Goal: Task Accomplishment & Management: Use online tool/utility

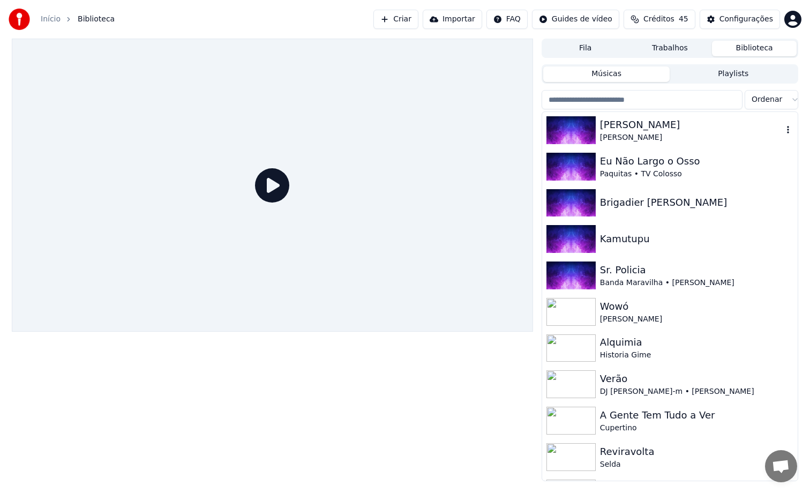
click at [623, 120] on div "[PERSON_NAME]" at bounding box center [691, 124] width 183 height 15
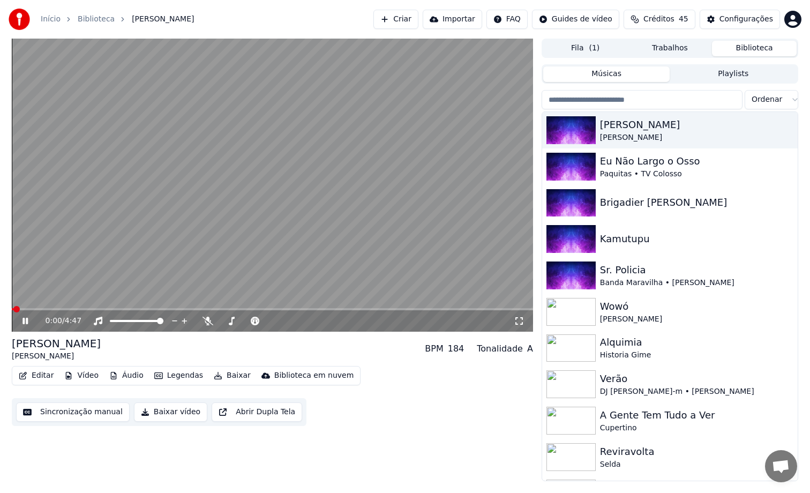
click at [354, 203] on video at bounding box center [272, 185] width 521 height 293
click at [41, 373] on button "Editar" at bounding box center [35, 375] width 43 height 15
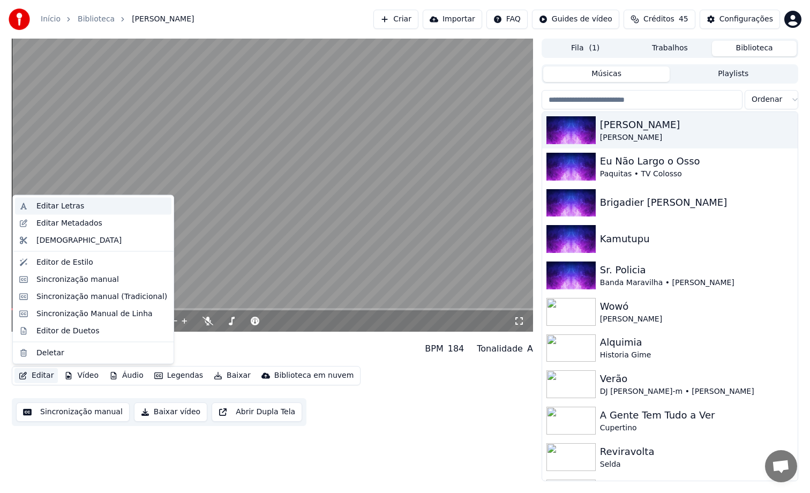
click at [83, 207] on div "Editar Letras" at bounding box center [101, 206] width 131 height 11
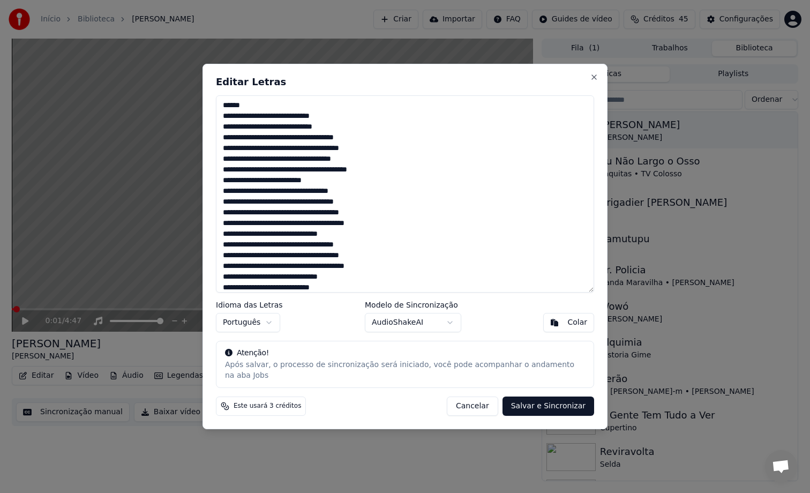
click at [266, 127] on textarea at bounding box center [405, 193] width 378 height 197
click at [268, 137] on textarea at bounding box center [405, 193] width 378 height 197
click at [267, 137] on textarea at bounding box center [405, 193] width 378 height 197
click at [285, 158] on textarea at bounding box center [405, 193] width 378 height 197
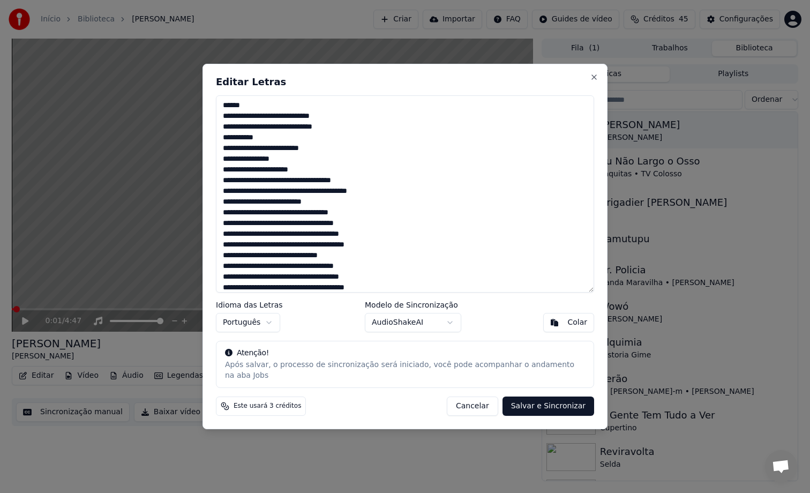
click at [307, 234] on textarea at bounding box center [405, 193] width 378 height 197
click at [315, 258] on textarea at bounding box center [405, 193] width 378 height 197
click at [322, 258] on textarea at bounding box center [405, 193] width 378 height 197
click at [319, 257] on textarea at bounding box center [405, 193] width 378 height 197
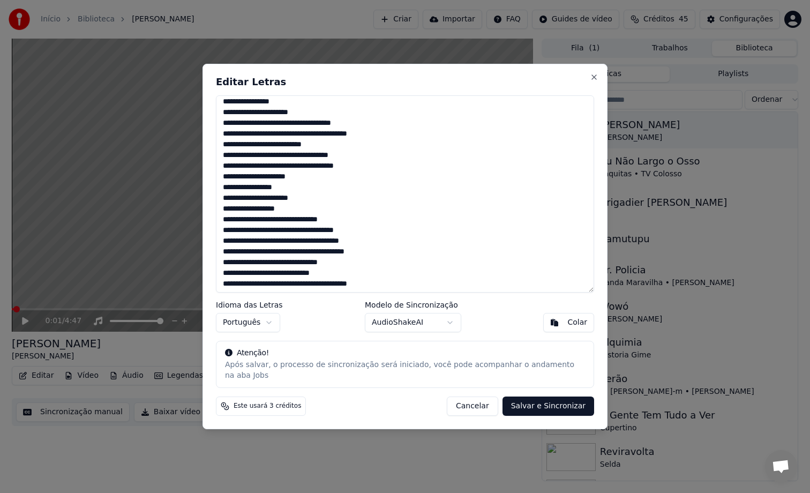
scroll to position [64, 0]
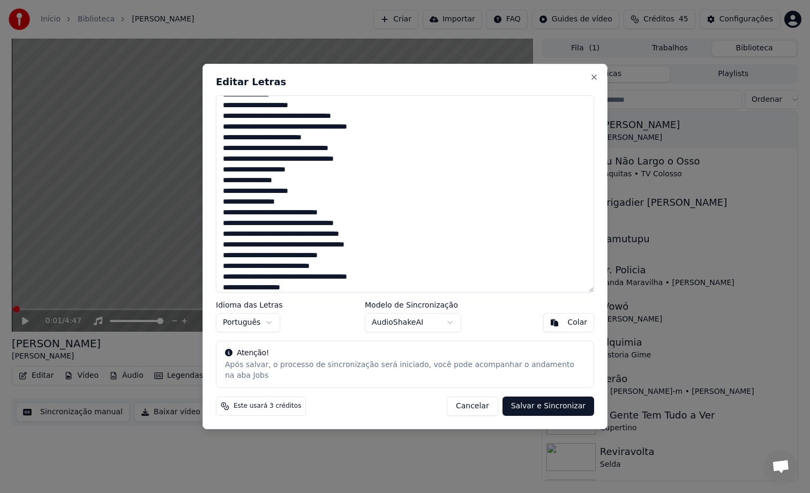
click at [305, 214] on textarea at bounding box center [405, 193] width 378 height 197
click at [308, 242] on textarea at bounding box center [405, 193] width 378 height 197
click at [320, 264] on textarea at bounding box center [405, 193] width 378 height 197
click at [306, 290] on textarea at bounding box center [405, 193] width 378 height 197
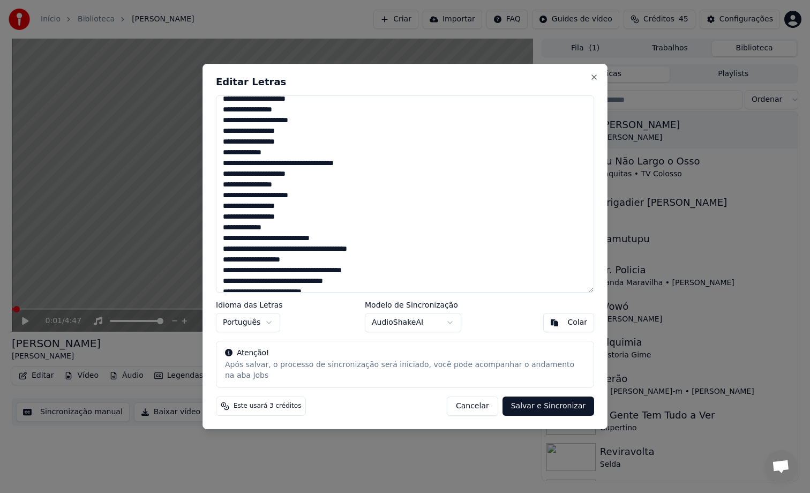
scroll to position [149, 0]
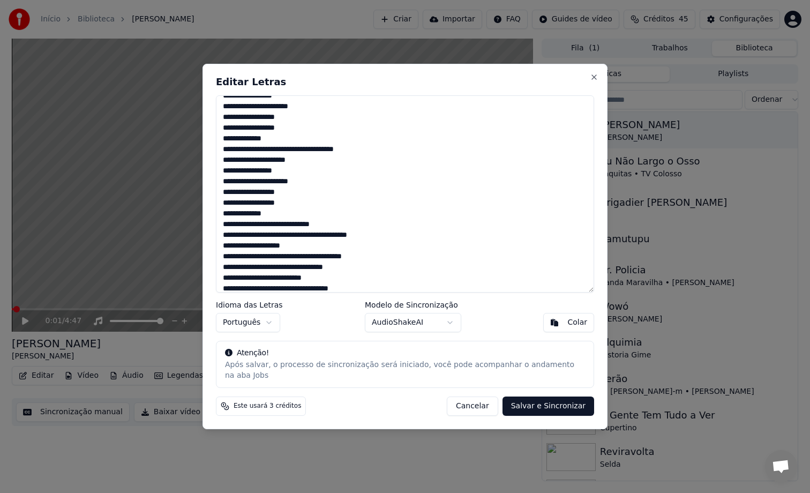
click at [279, 221] on textarea at bounding box center [405, 193] width 378 height 197
click at [309, 234] on textarea at bounding box center [405, 193] width 378 height 197
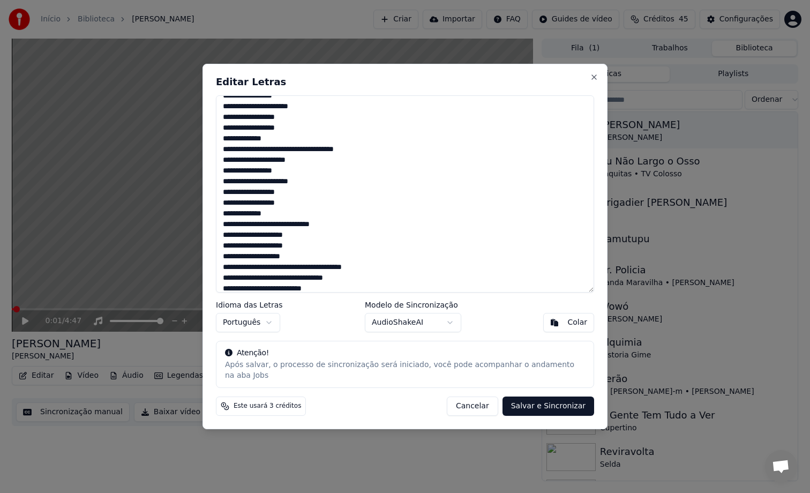
click at [294, 267] on textarea at bounding box center [405, 193] width 378 height 197
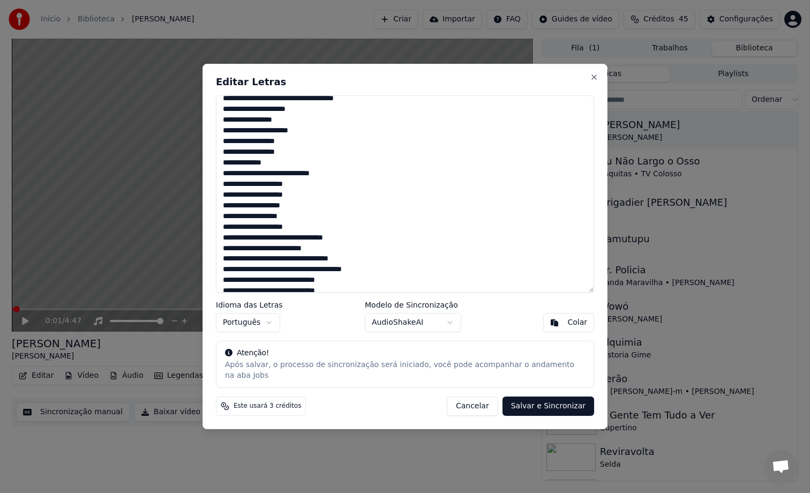
scroll to position [210, 0]
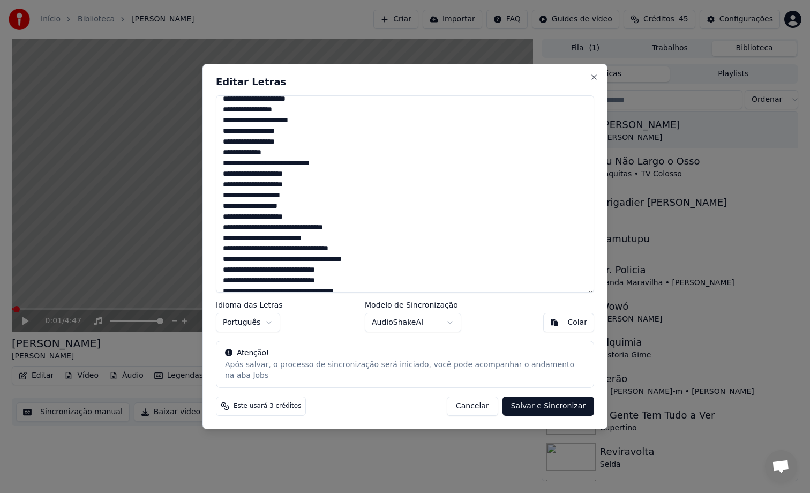
click at [296, 260] on textarea at bounding box center [405, 193] width 378 height 197
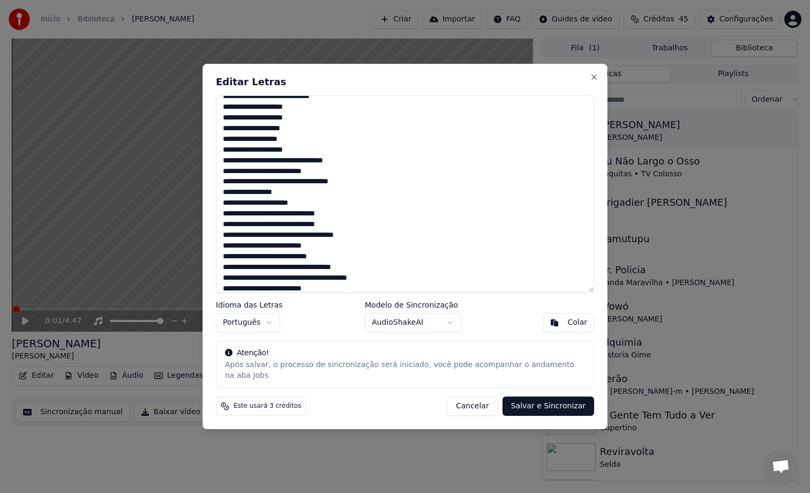
scroll to position [287, 0]
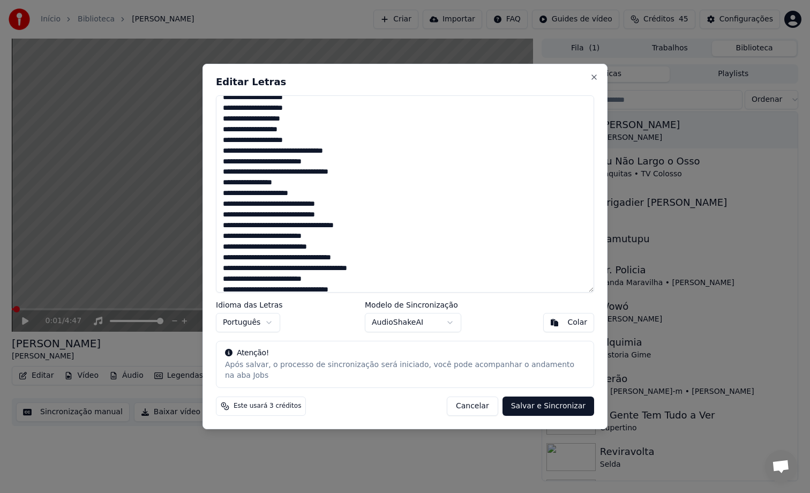
click at [243, 216] on textarea at bounding box center [405, 193] width 378 height 197
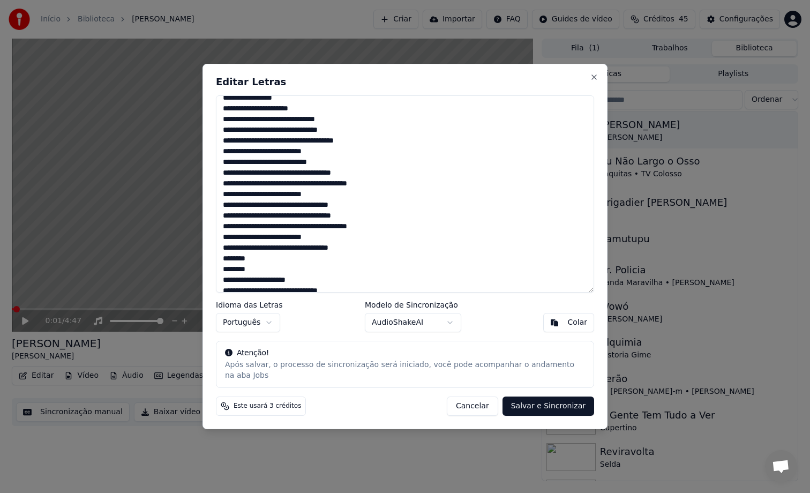
scroll to position [380, 0]
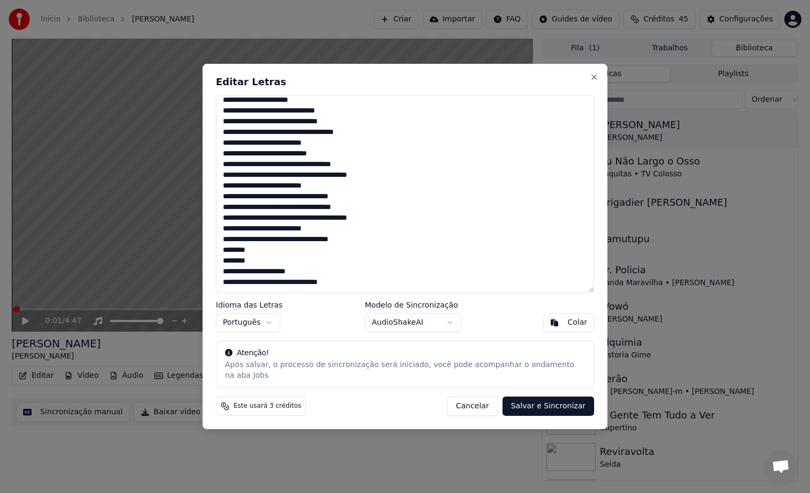
click at [315, 175] on textarea at bounding box center [405, 193] width 378 height 197
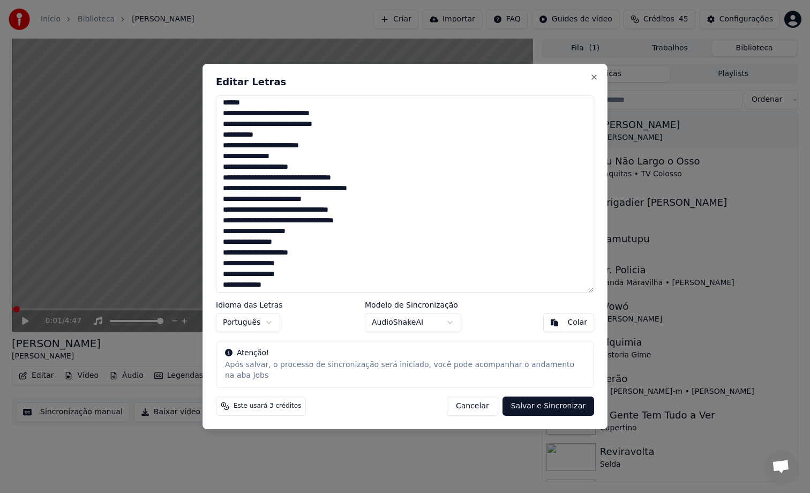
scroll to position [0, 0]
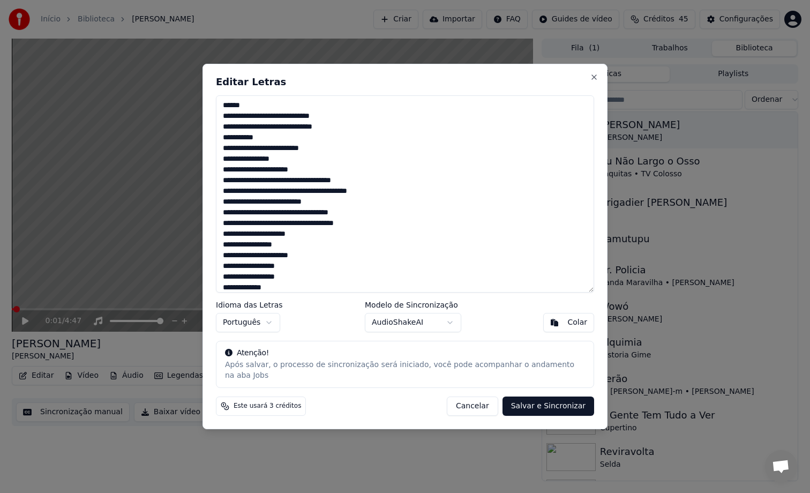
click at [285, 199] on textarea at bounding box center [405, 193] width 378 height 197
click at [288, 200] on textarea at bounding box center [405, 193] width 378 height 197
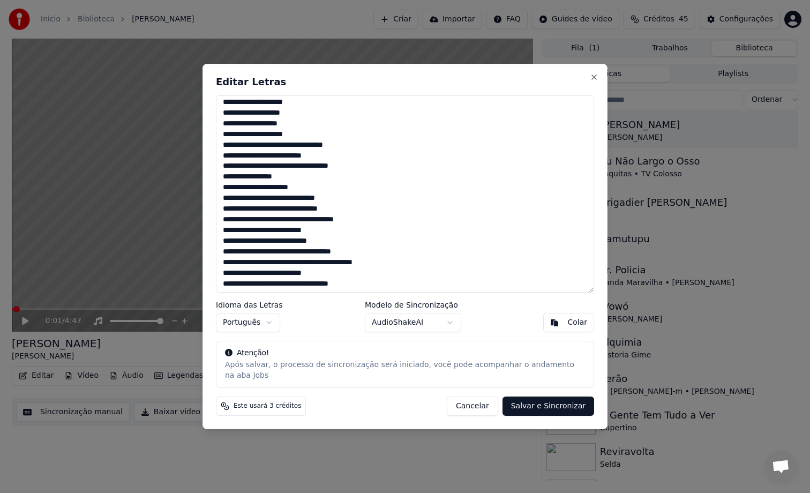
scroll to position [294, 0]
click at [288, 158] on textarea at bounding box center [405, 193] width 378 height 197
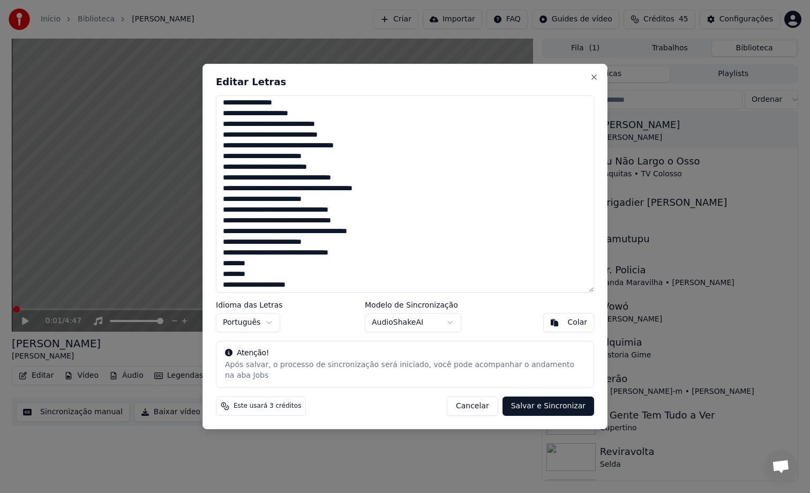
scroll to position [380, 0]
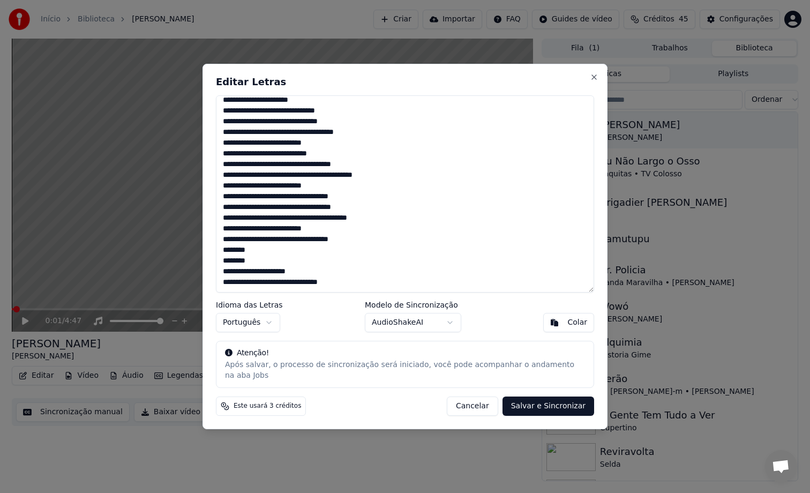
click at [287, 187] on textarea at bounding box center [405, 193] width 378 height 197
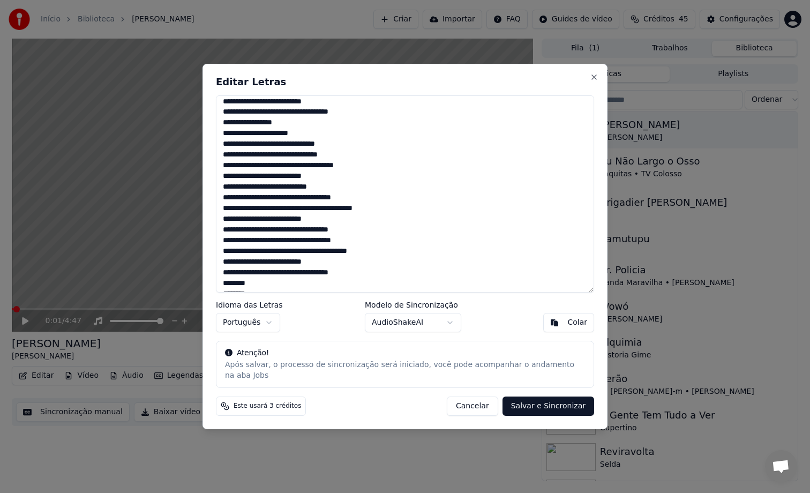
scroll to position [348, 0]
click at [315, 251] on textarea at bounding box center [405, 193] width 378 height 197
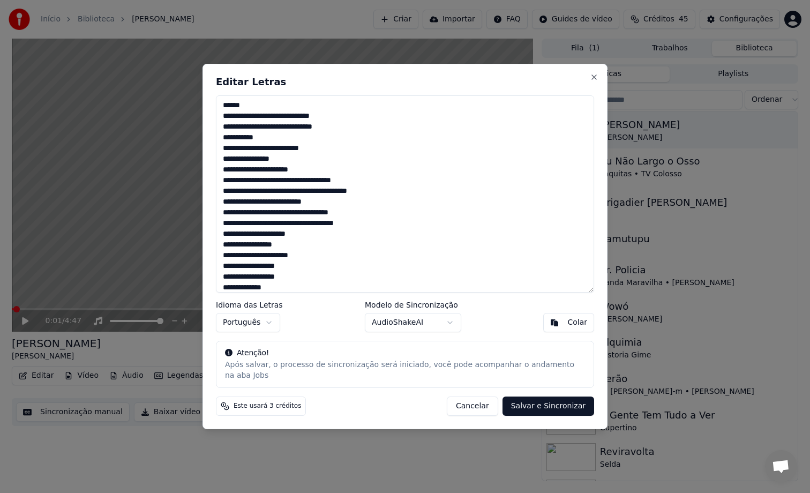
scroll to position [0, 0]
click at [313, 192] on textarea at bounding box center [405, 193] width 378 height 197
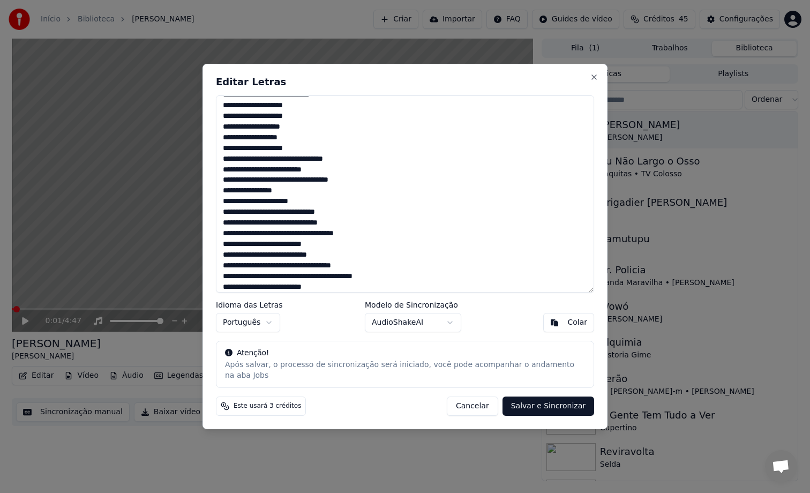
scroll to position [380, 0]
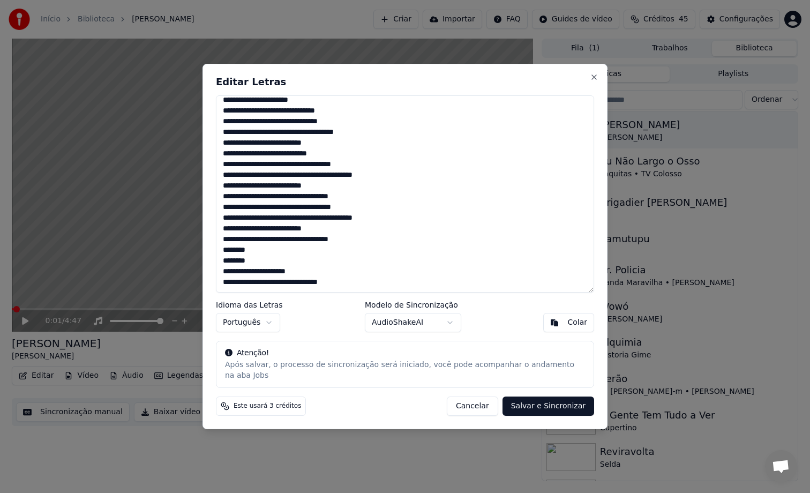
click at [377, 174] on textarea at bounding box center [405, 193] width 378 height 197
click at [302, 283] on textarea at bounding box center [405, 193] width 378 height 197
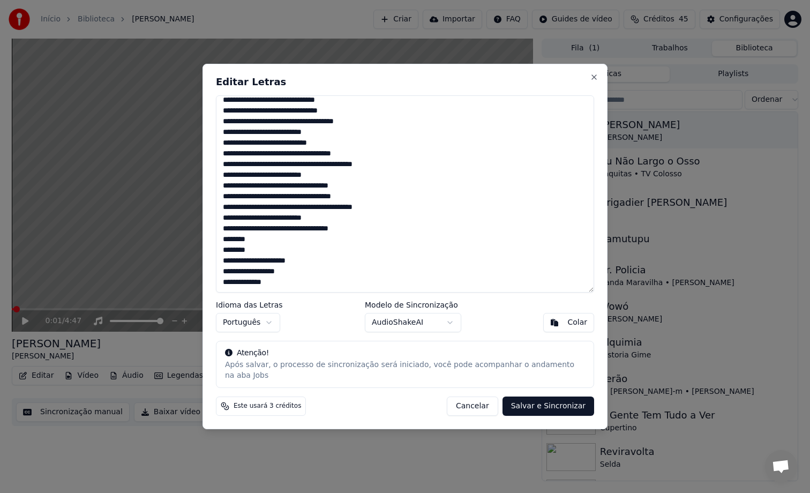
scroll to position [390, 0]
click at [340, 217] on textarea at bounding box center [405, 193] width 378 height 197
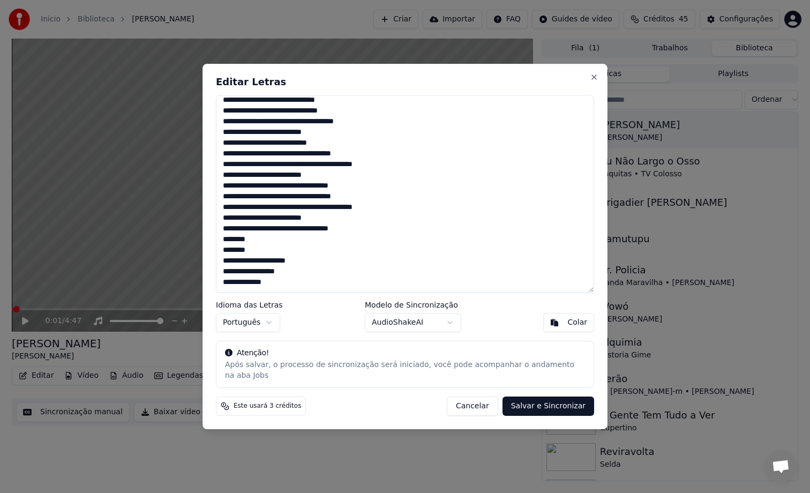
paste textarea "**********"
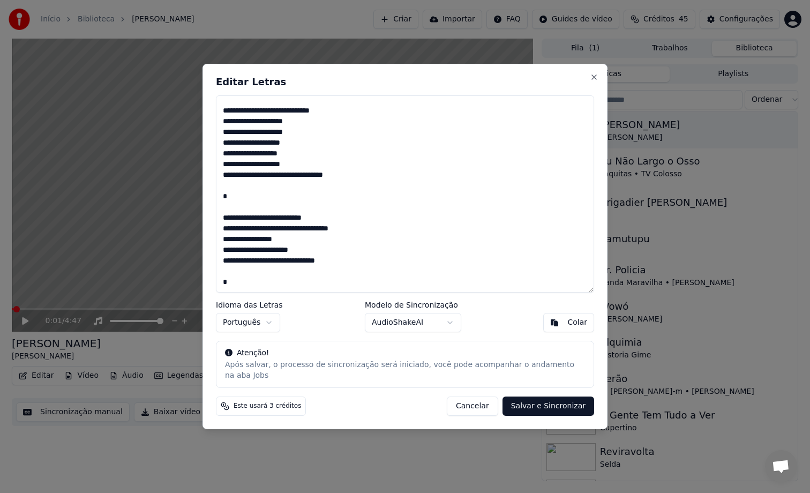
scroll to position [685, 0]
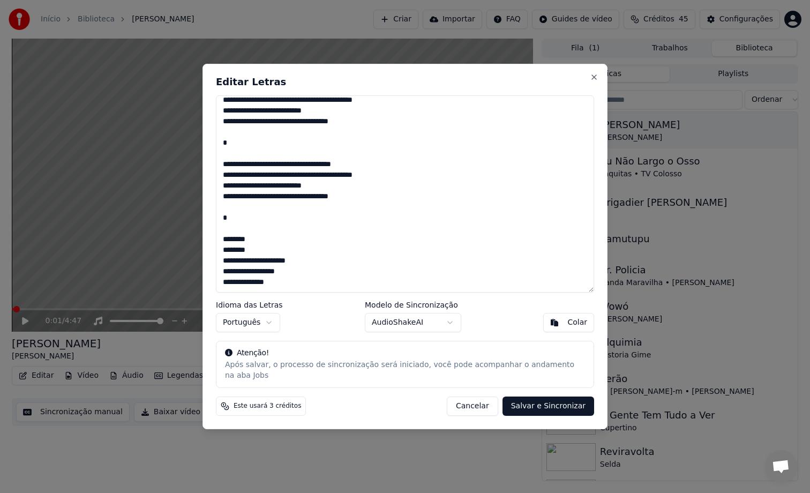
click at [258, 217] on textarea at bounding box center [405, 193] width 378 height 197
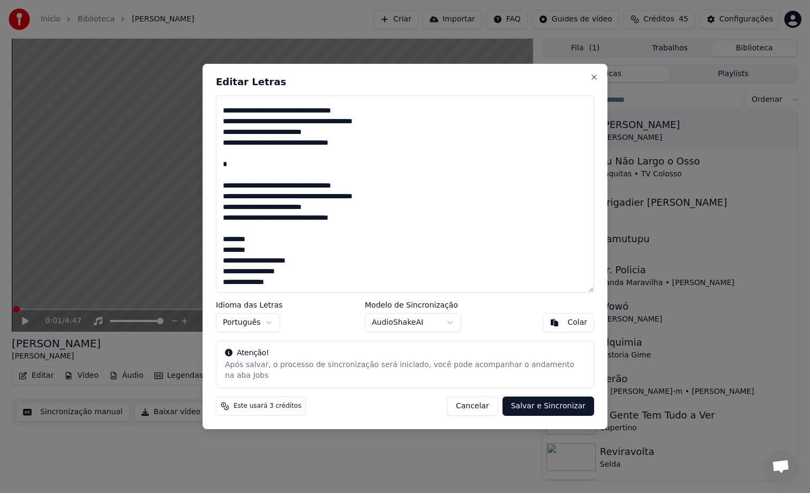
scroll to position [669, 0]
drag, startPoint x: 256, startPoint y: 156, endPoint x: 208, endPoint y: 156, distance: 48.2
click at [208, 156] on div "Editar Letras Idioma das Letras Português Modelo de Sincronização AudioShakeAI …" at bounding box center [404, 246] width 405 height 365
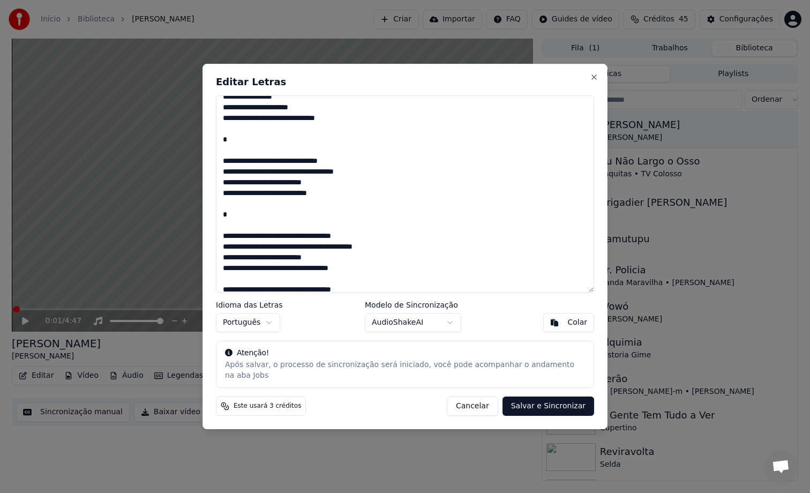
scroll to position [531, 0]
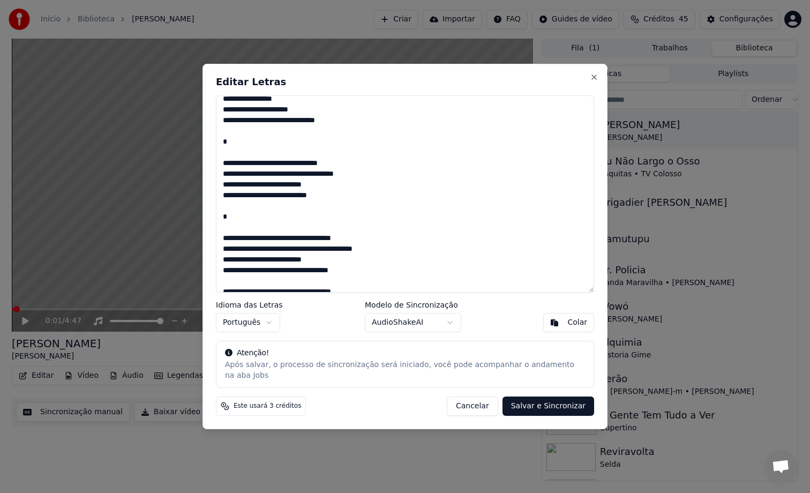
click at [247, 205] on textarea at bounding box center [405, 193] width 378 height 197
click at [247, 218] on textarea at bounding box center [405, 193] width 378 height 197
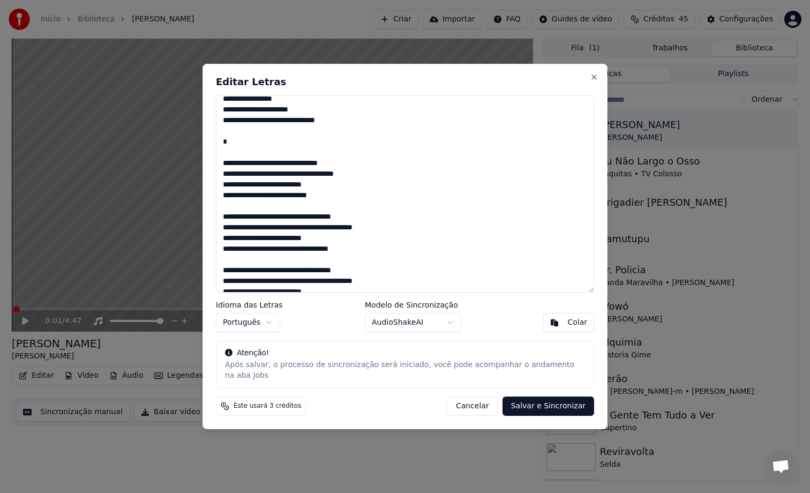
click at [248, 140] on textarea at bounding box center [405, 193] width 378 height 197
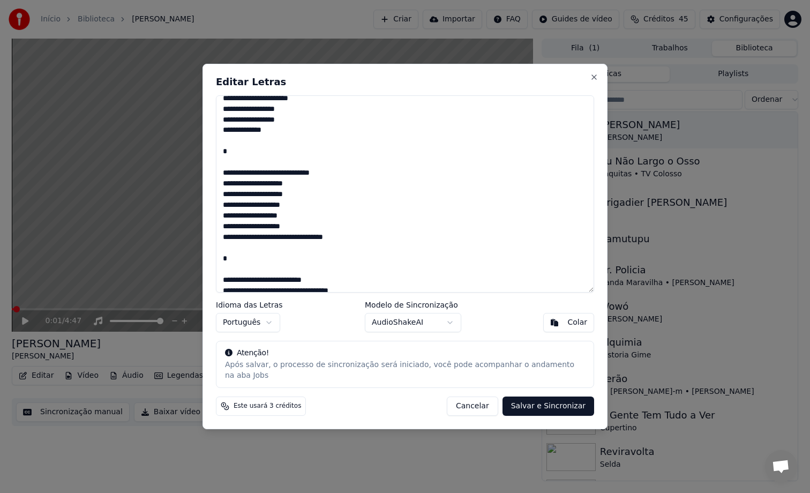
scroll to position [325, 0]
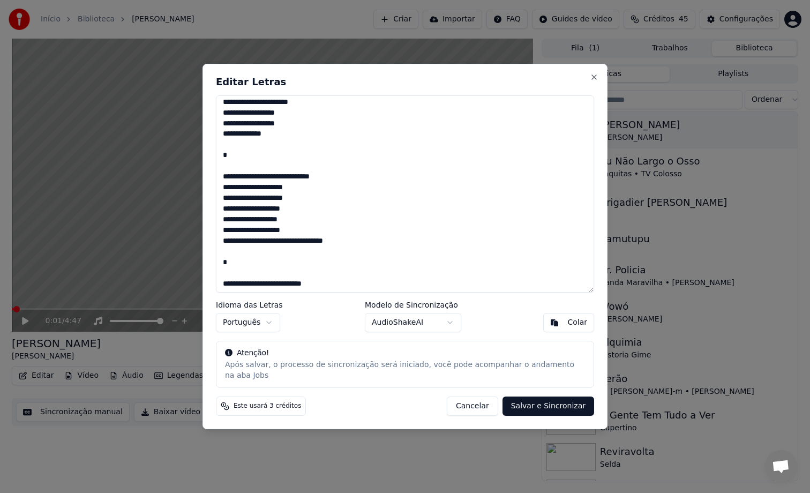
click at [235, 261] on textarea at bounding box center [405, 193] width 378 height 197
click at [243, 153] on textarea at bounding box center [405, 193] width 378 height 197
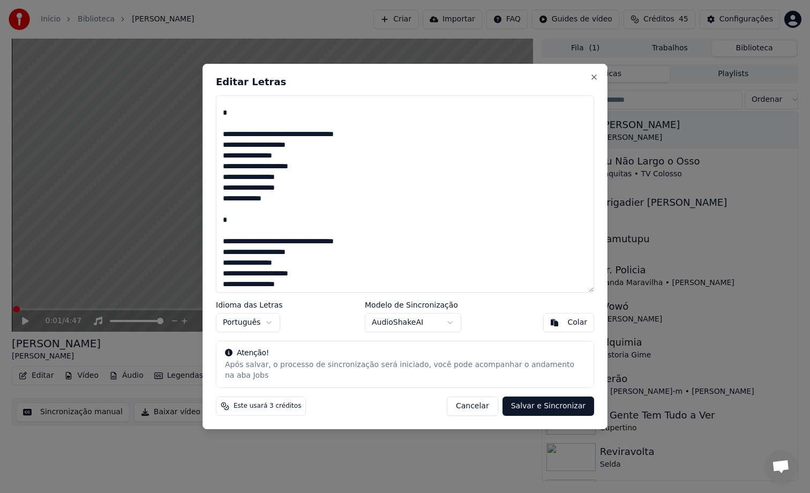
scroll to position [139, 0]
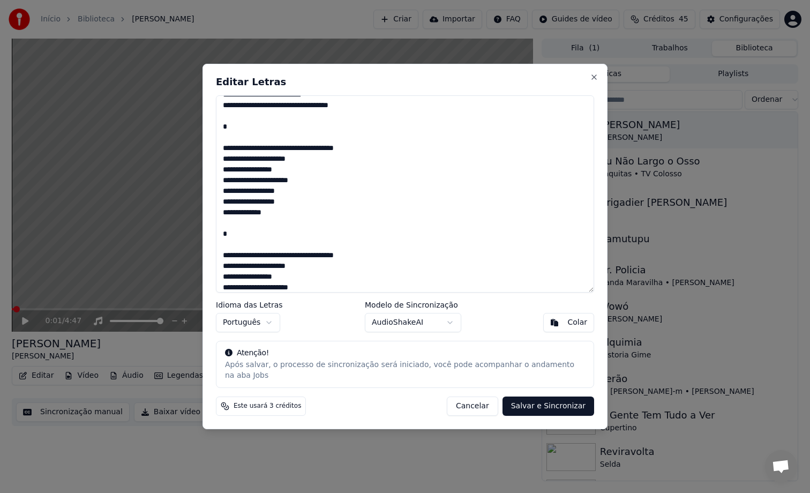
click at [231, 229] on textarea at bounding box center [405, 193] width 378 height 197
click at [236, 132] on textarea at bounding box center [405, 193] width 378 height 197
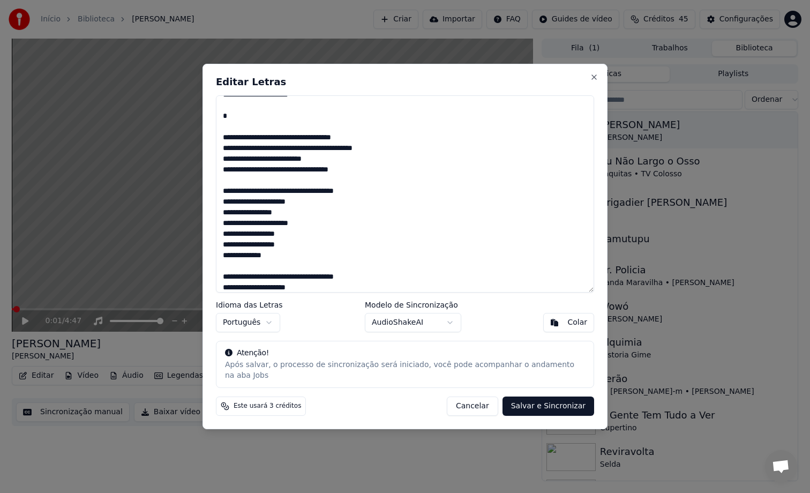
scroll to position [0, 0]
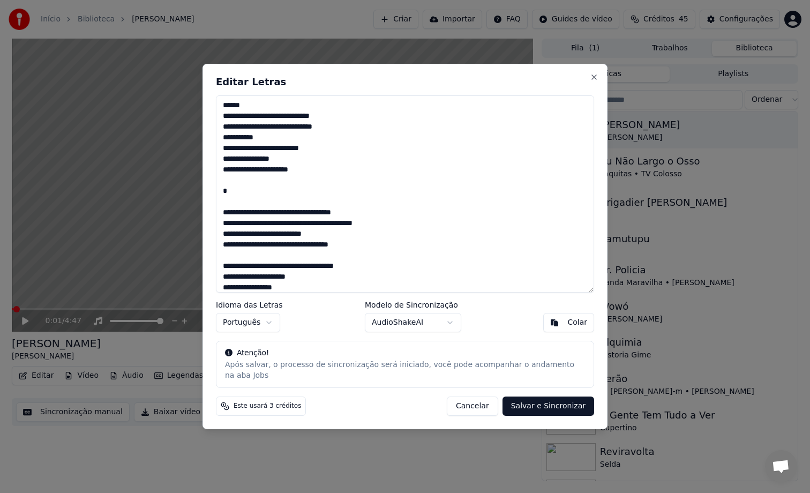
click at [226, 194] on textarea at bounding box center [405, 193] width 378 height 197
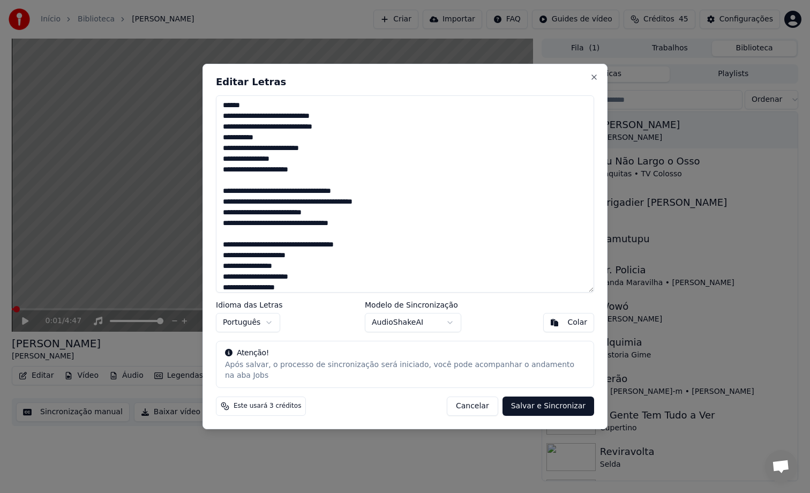
click at [539, 411] on button "Salvar e Sincronizar" at bounding box center [548, 405] width 92 height 19
type textarea "**********"
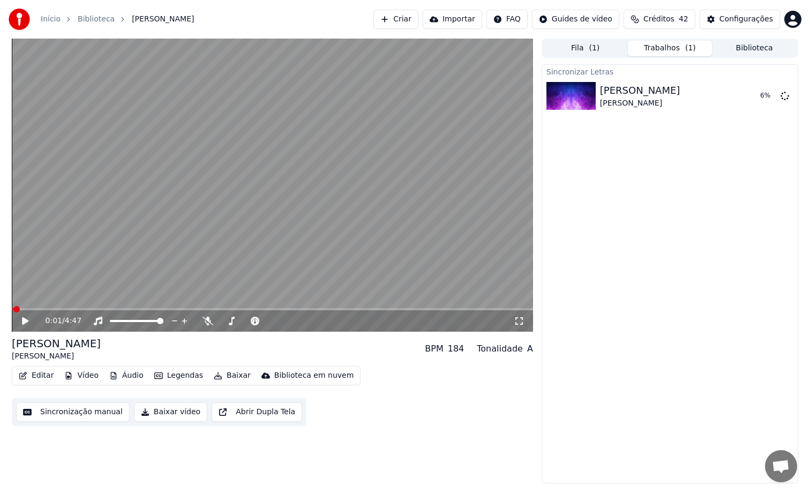
click at [598, 52] on span "( 1 )" at bounding box center [594, 48] width 11 height 11
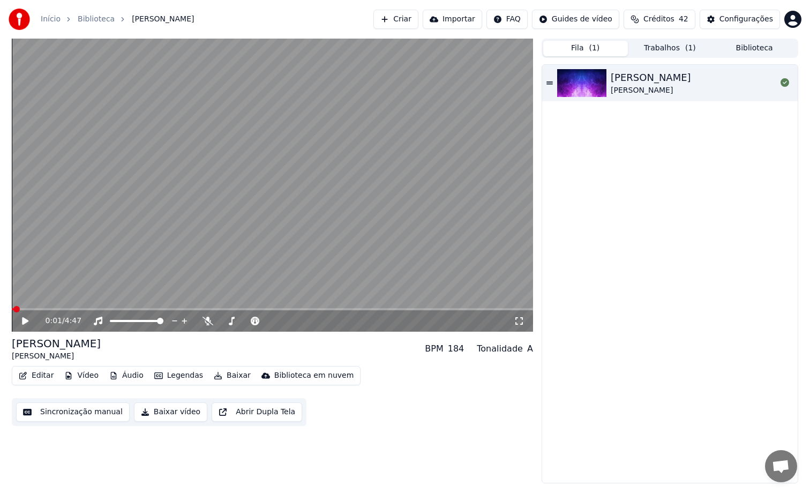
click at [734, 48] on button "Biblioteca" at bounding box center [754, 49] width 85 height 16
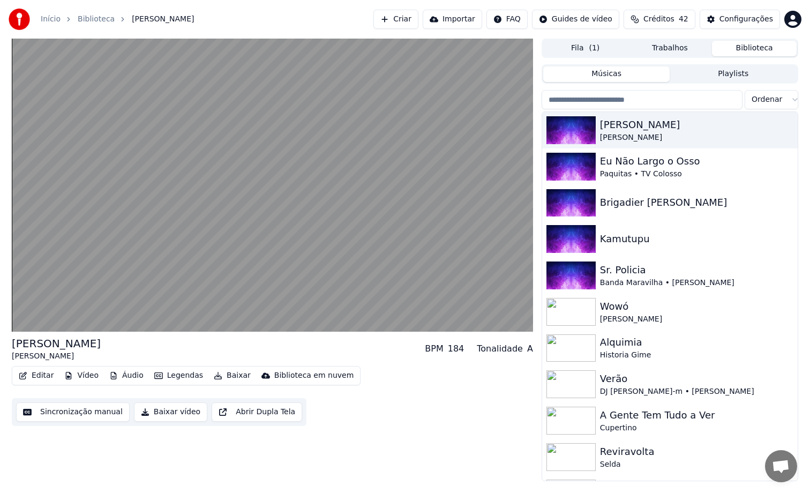
click at [672, 51] on button "Trabalhos" at bounding box center [670, 49] width 85 height 16
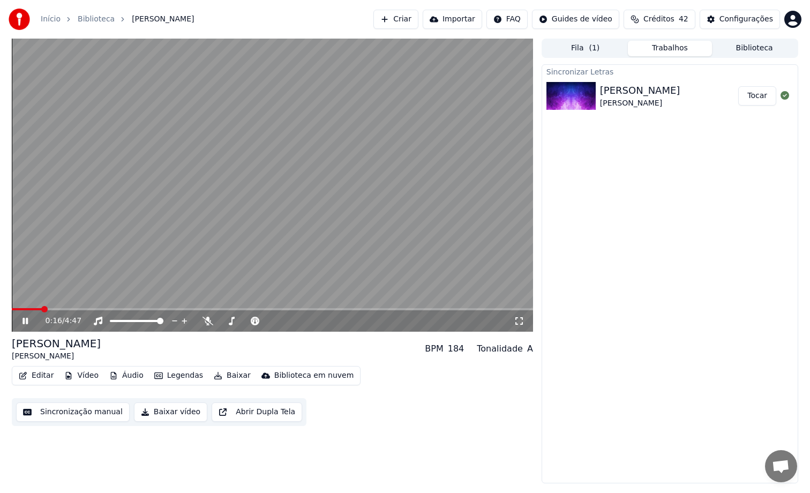
click at [611, 50] on button "Fila ( 1 )" at bounding box center [585, 49] width 85 height 16
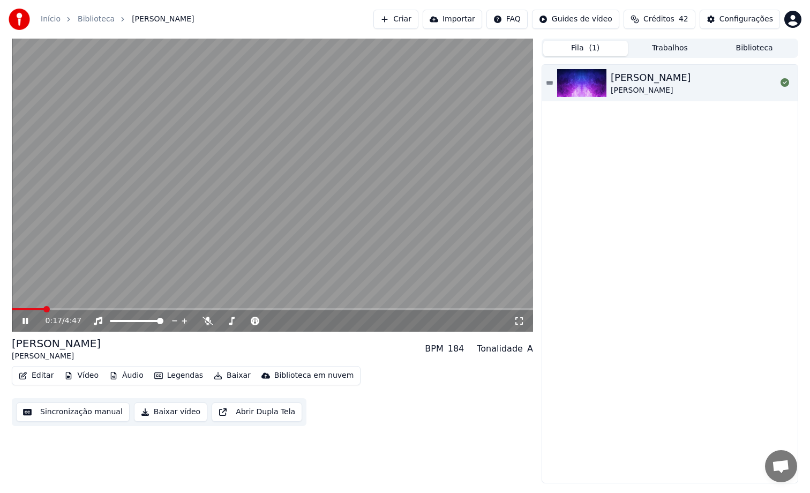
click at [695, 55] on button "Trabalhos" at bounding box center [670, 49] width 85 height 16
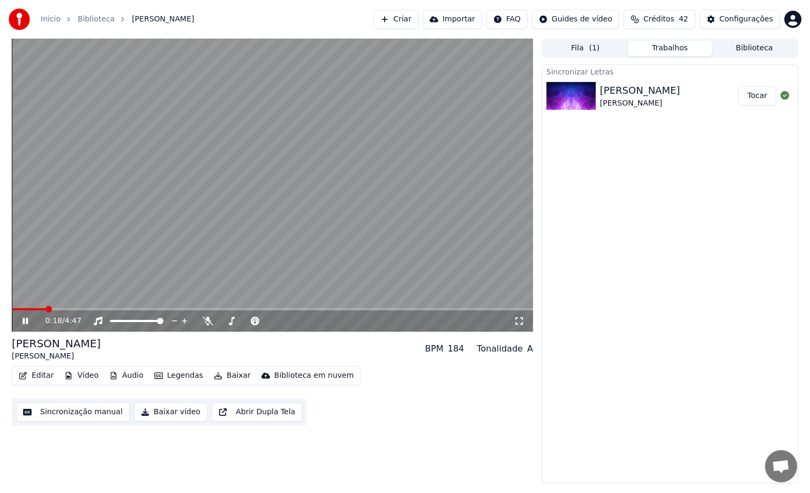
click at [596, 57] on div "Fila ( 1 ) Trabalhos Biblioteca" at bounding box center [670, 48] width 257 height 19
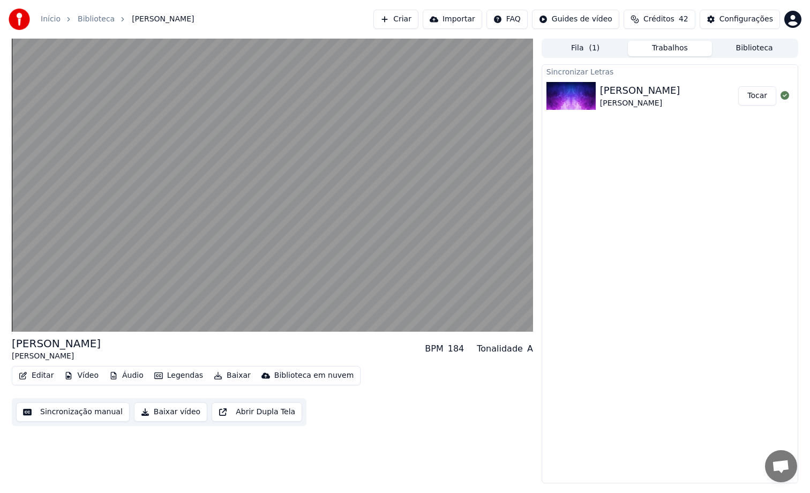
click at [600, 50] on button "Fila ( 1 )" at bounding box center [585, 49] width 85 height 16
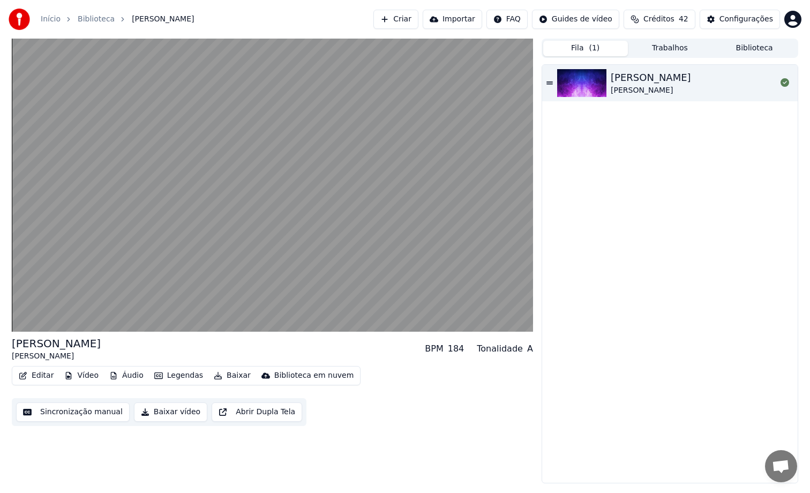
click at [656, 50] on button "Trabalhos" at bounding box center [670, 49] width 85 height 16
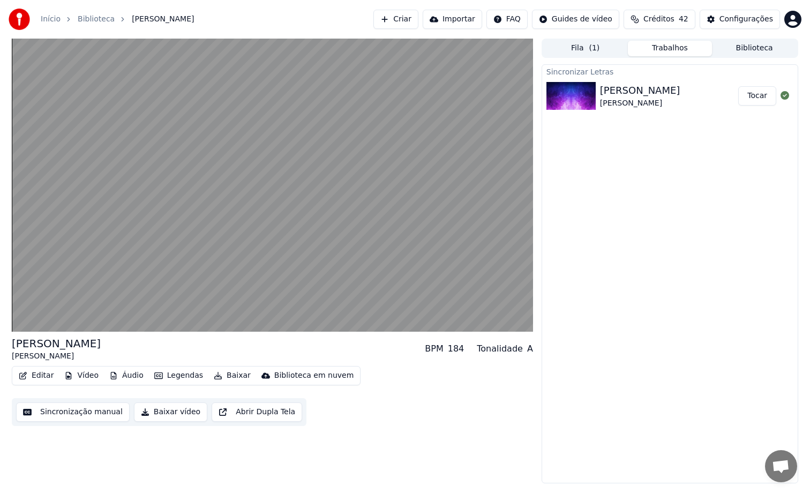
click at [777, 49] on button "Biblioteca" at bounding box center [754, 49] width 85 height 16
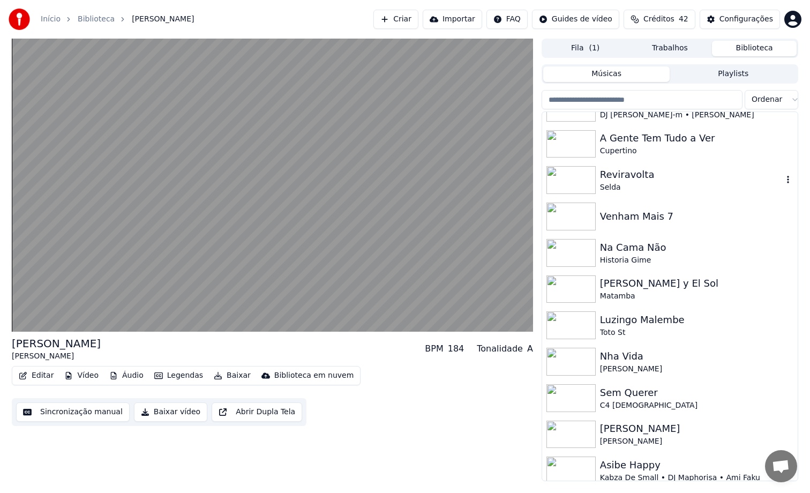
scroll to position [284, 0]
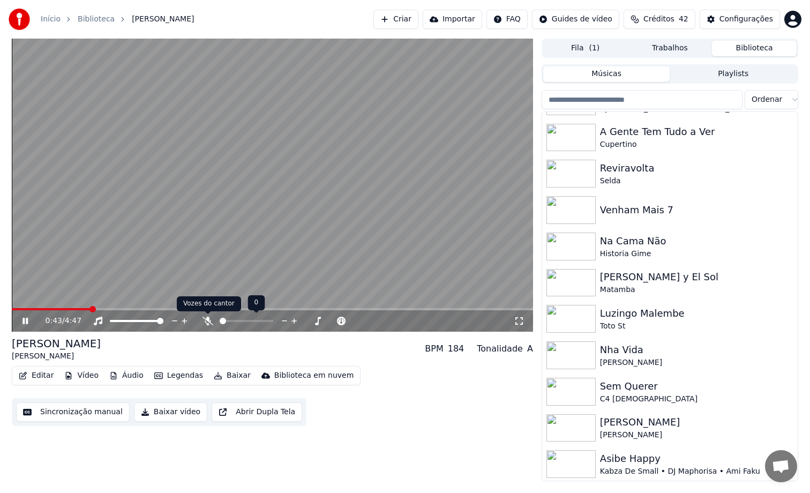
click at [208, 320] on icon at bounding box center [207, 321] width 11 height 9
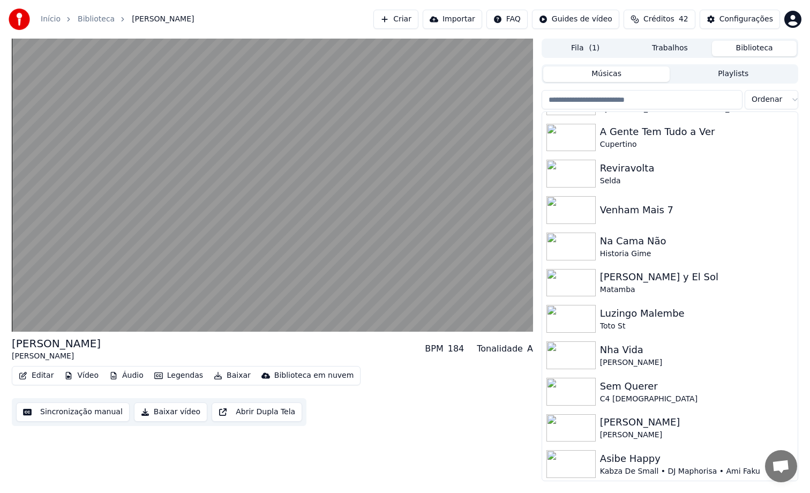
click at [31, 374] on button "Editar" at bounding box center [35, 375] width 43 height 15
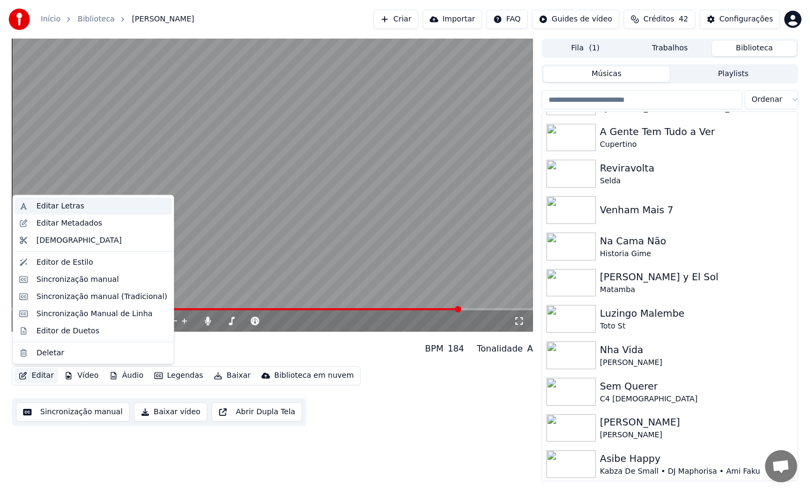
click at [96, 207] on div "Editar Letras" at bounding box center [101, 206] width 131 height 11
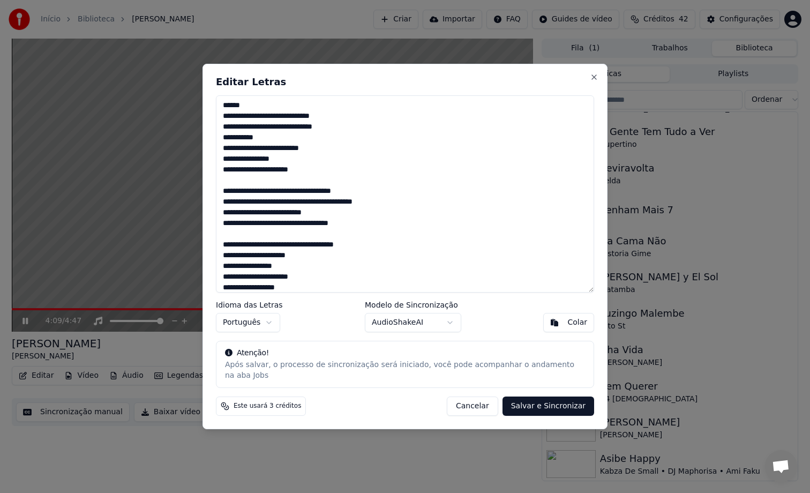
click at [484, 406] on button "Cancelar" at bounding box center [472, 405] width 51 height 19
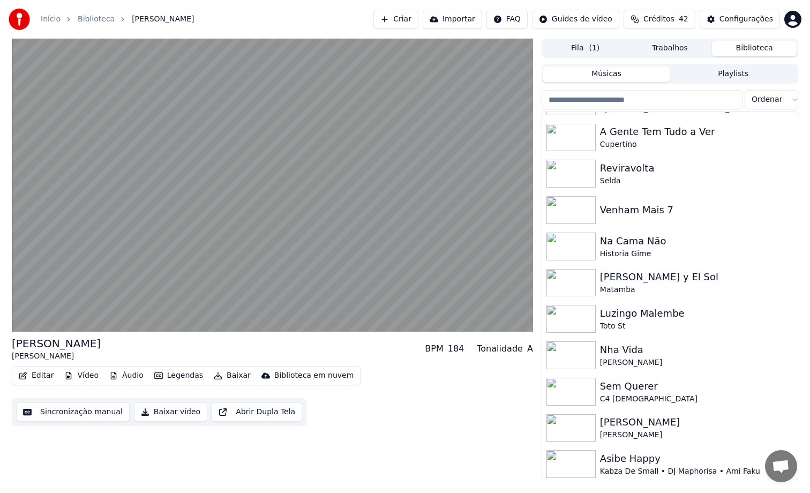
click at [39, 375] on button "Editar" at bounding box center [35, 375] width 43 height 15
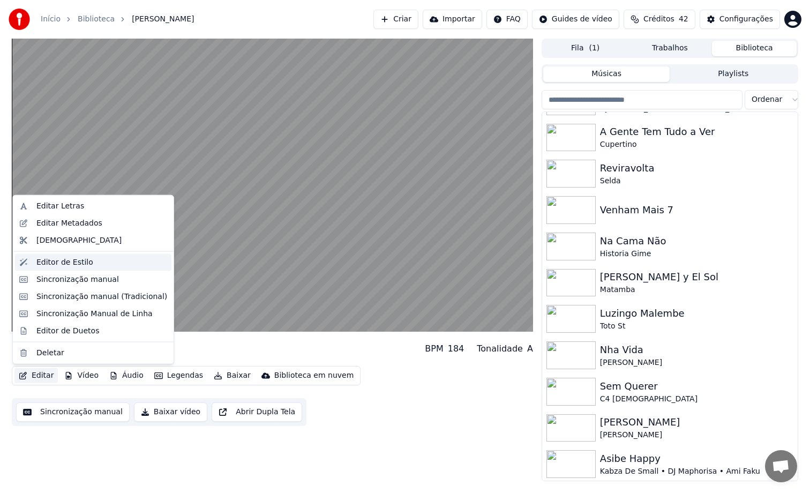
click at [112, 263] on div "Editor de Estilo" at bounding box center [101, 262] width 131 height 11
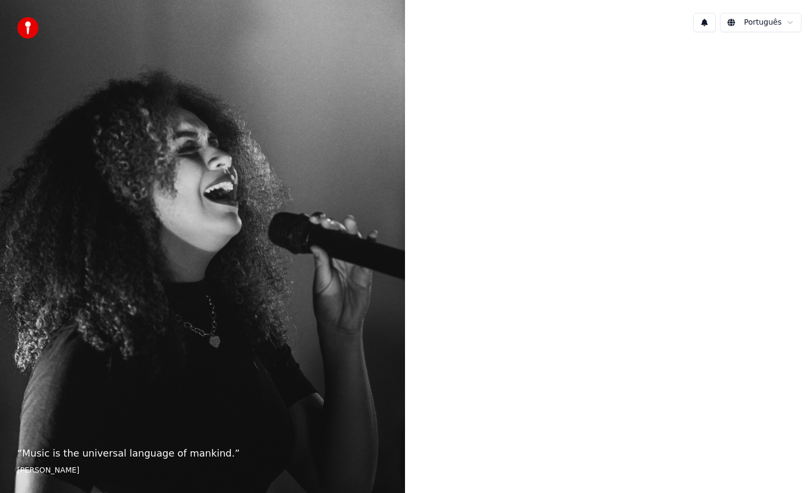
click at [476, 347] on div at bounding box center [607, 245] width 405 height 409
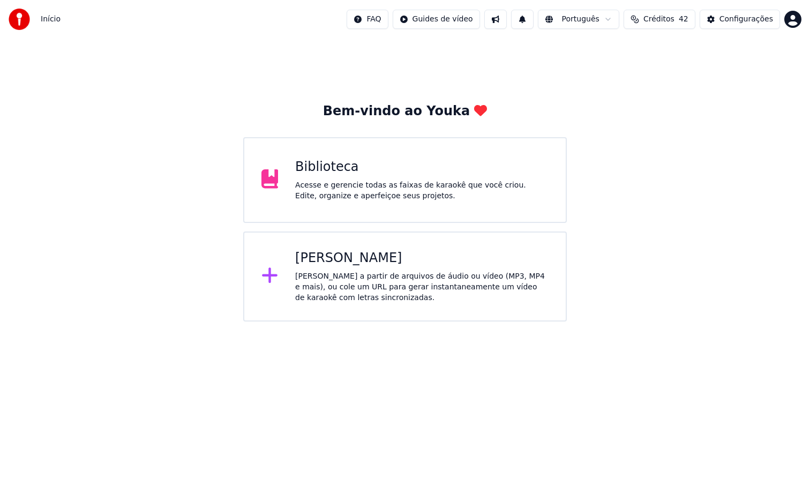
click at [453, 146] on div "Biblioteca Acesse e gerencie todas as faixas de karaokê que você criou. Edite, …" at bounding box center [405, 180] width 324 height 86
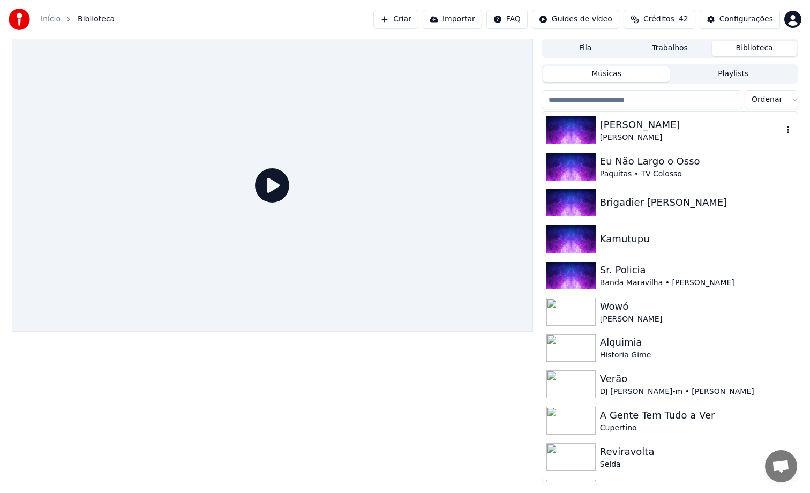
click at [640, 132] on div "[PERSON_NAME]" at bounding box center [691, 137] width 183 height 11
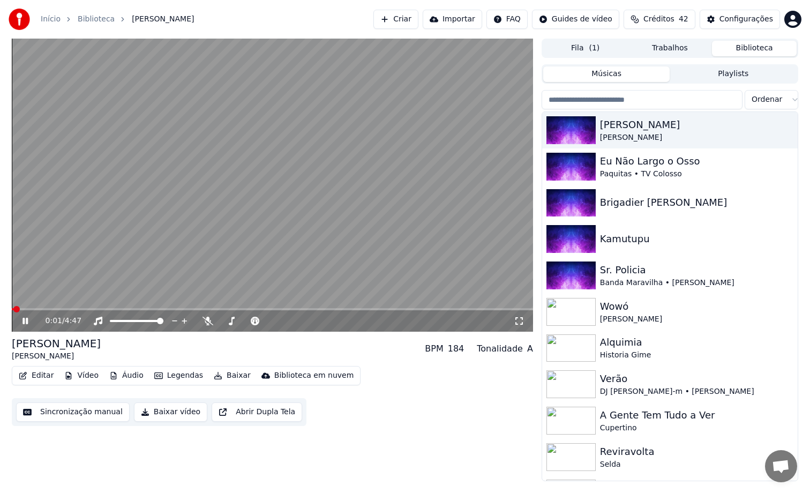
click at [26, 325] on icon at bounding box center [32, 321] width 25 height 9
click at [27, 371] on button "Editar" at bounding box center [35, 375] width 43 height 15
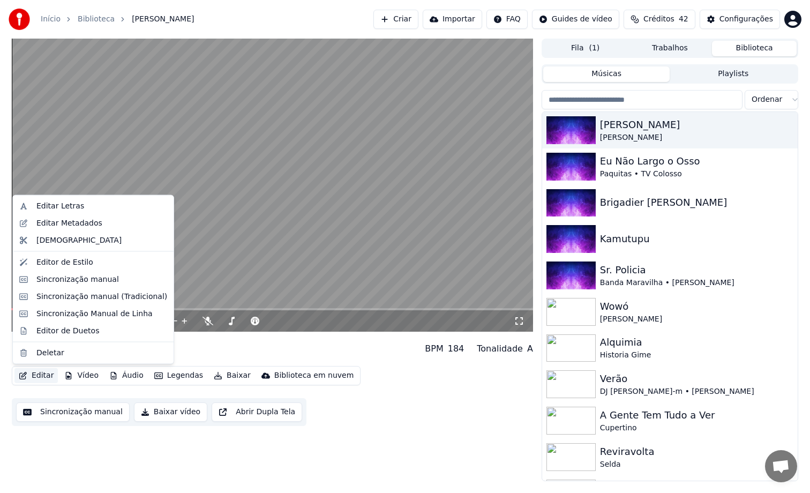
click at [219, 343] on div "[PERSON_NAME] Aionda BPM 184 Tonalidade A" at bounding box center [272, 349] width 521 height 26
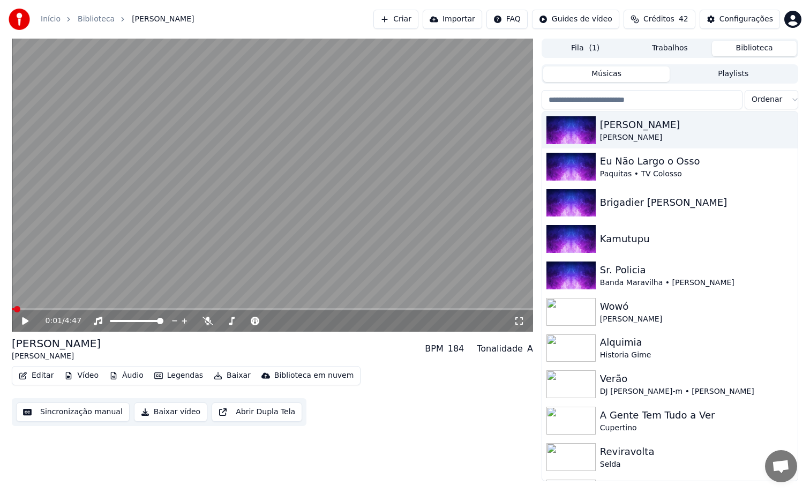
click at [27, 321] on icon at bounding box center [25, 320] width 6 height 7
click at [203, 321] on icon at bounding box center [207, 321] width 11 height 9
click at [58, 309] on span at bounding box center [272, 309] width 521 height 2
click at [94, 309] on span at bounding box center [272, 309] width 521 height 2
click at [163, 306] on video at bounding box center [272, 185] width 521 height 293
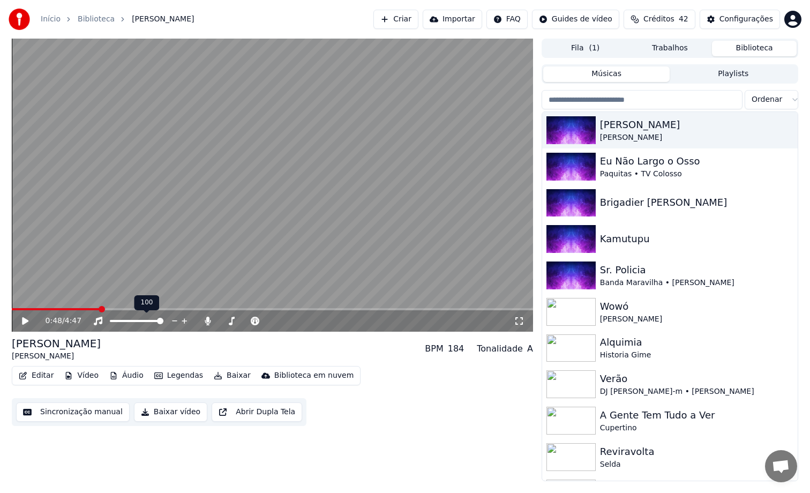
click at [163, 323] on span at bounding box center [160, 321] width 6 height 6
click at [28, 321] on icon at bounding box center [25, 320] width 6 height 7
click at [28, 373] on button "Editar" at bounding box center [35, 375] width 43 height 15
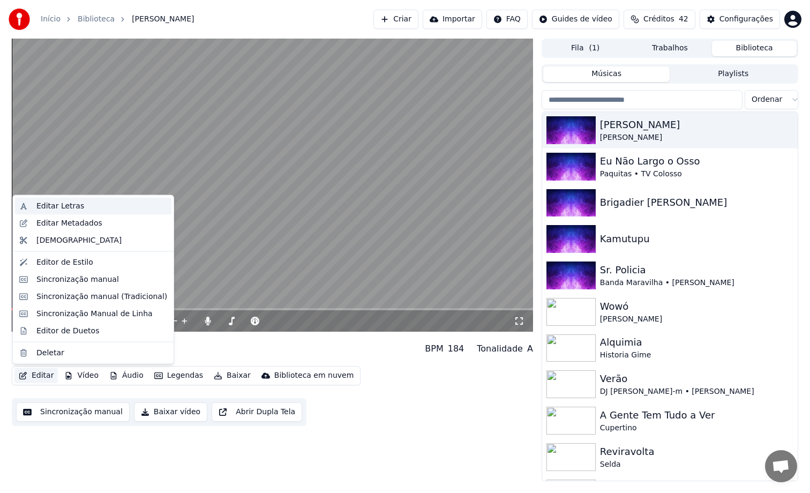
click at [87, 209] on div "Editar Letras" at bounding box center [101, 206] width 131 height 11
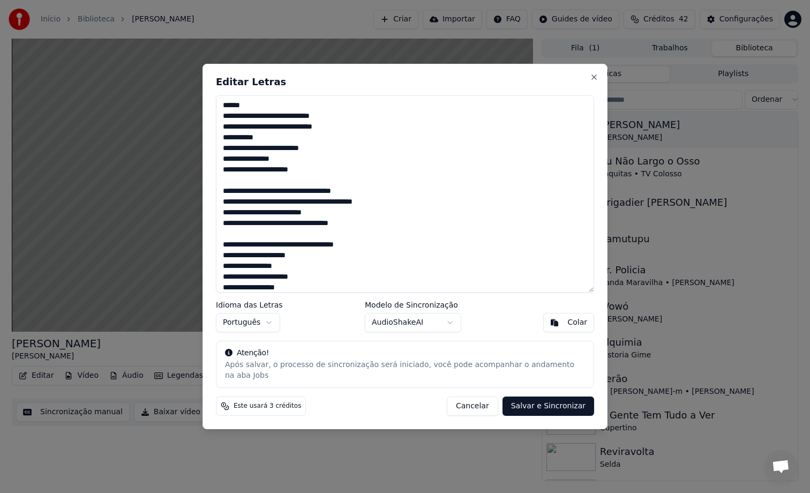
drag, startPoint x: 330, startPoint y: 213, endPoint x: 382, endPoint y: 213, distance: 52.0
click at [382, 213] on textarea at bounding box center [405, 193] width 378 height 197
click at [480, 403] on button "Cancelar" at bounding box center [472, 405] width 51 height 19
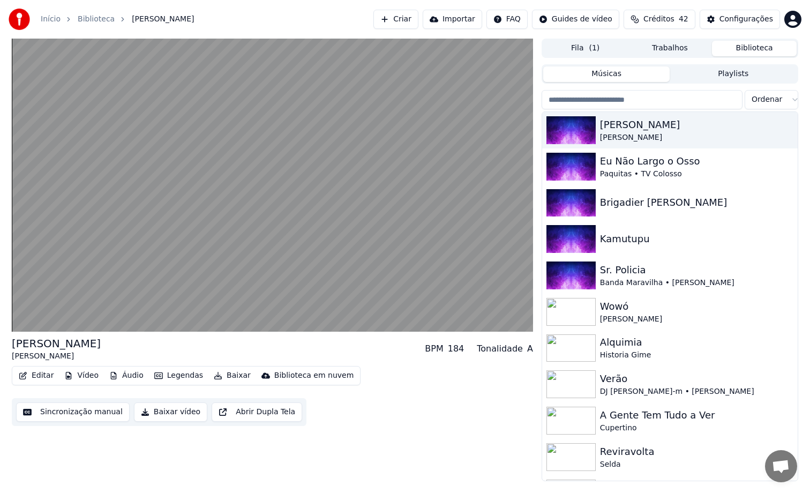
click at [41, 374] on button "Editar" at bounding box center [35, 375] width 43 height 15
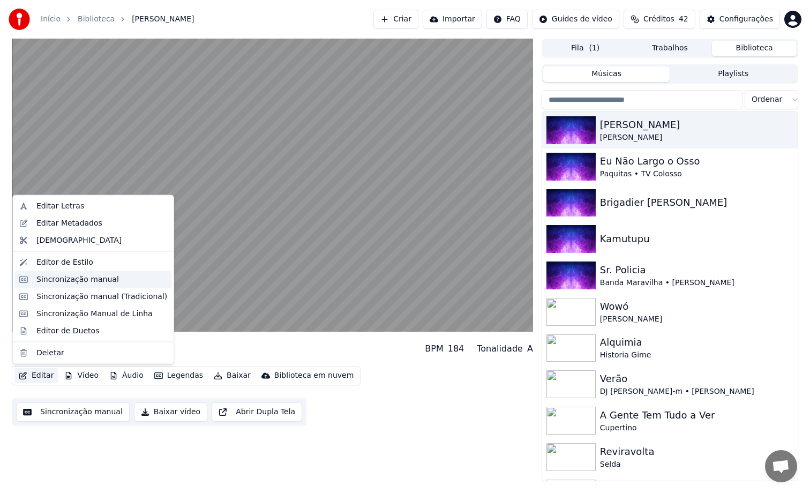
click at [127, 283] on div "Sincronização manual" at bounding box center [101, 279] width 131 height 11
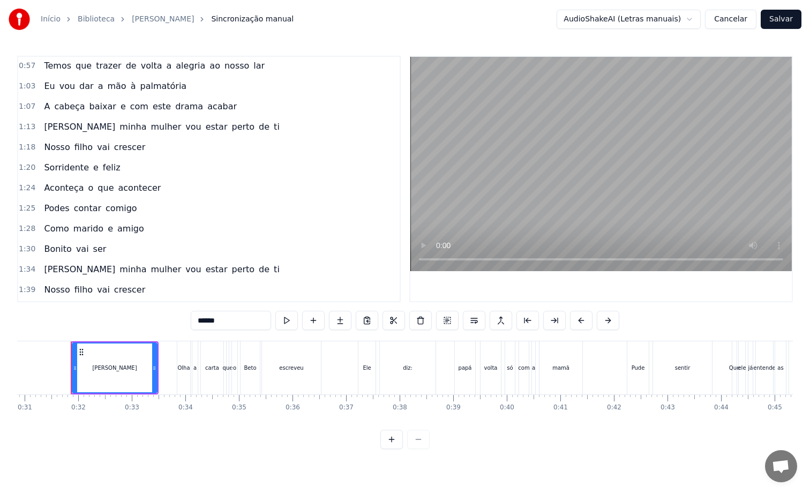
scroll to position [167, 0]
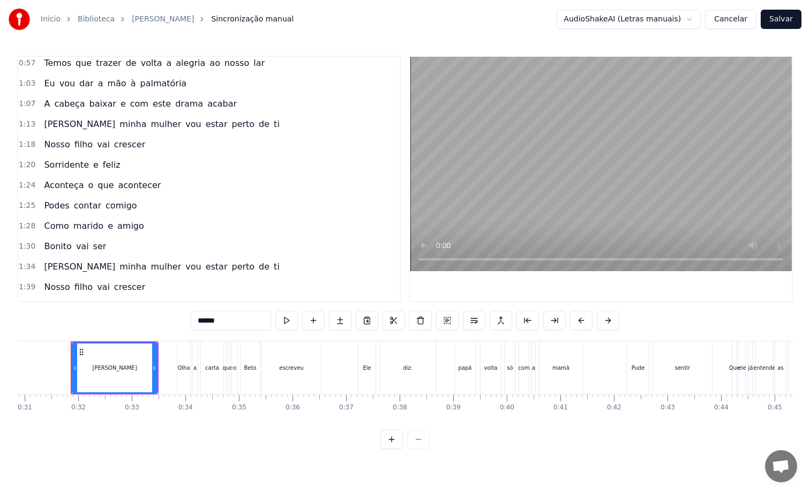
click at [389, 448] on button at bounding box center [391, 439] width 22 height 19
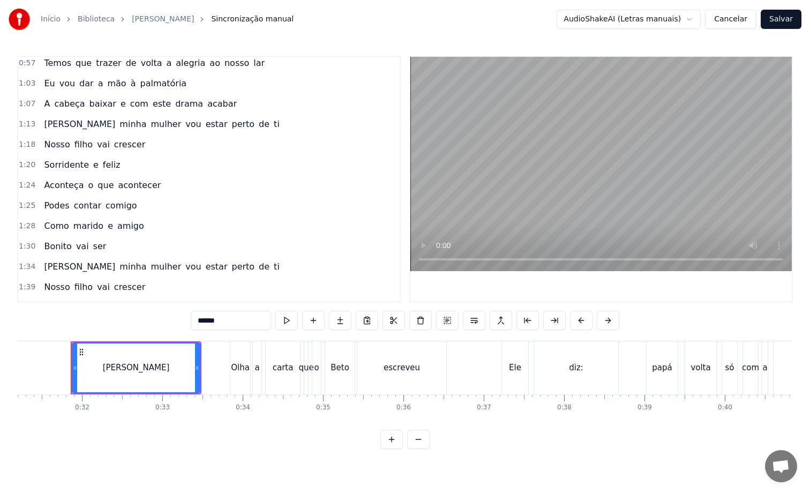
click at [389, 448] on button at bounding box center [391, 439] width 22 height 19
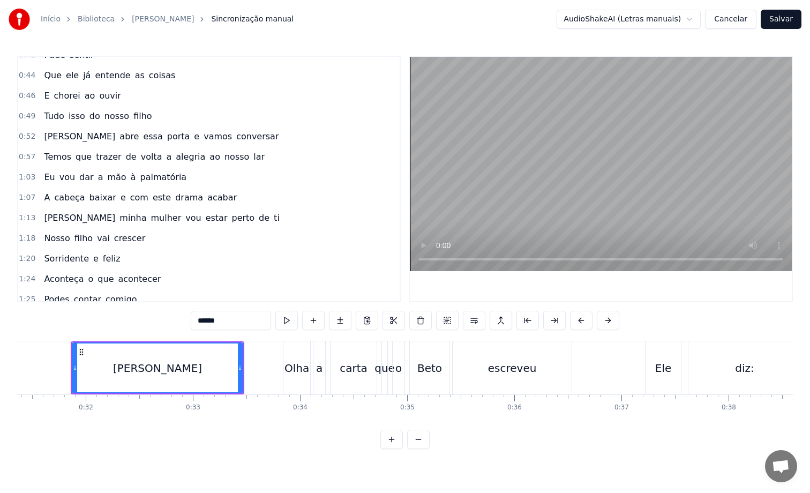
scroll to position [71, 0]
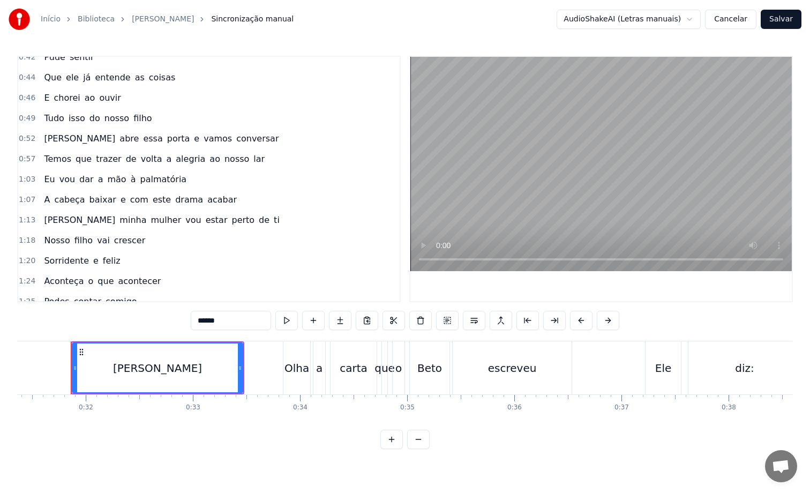
click at [200, 228] on div "[PERSON_NAME] minha mulher vou estar perto de ti" at bounding box center [162, 219] width 244 height 19
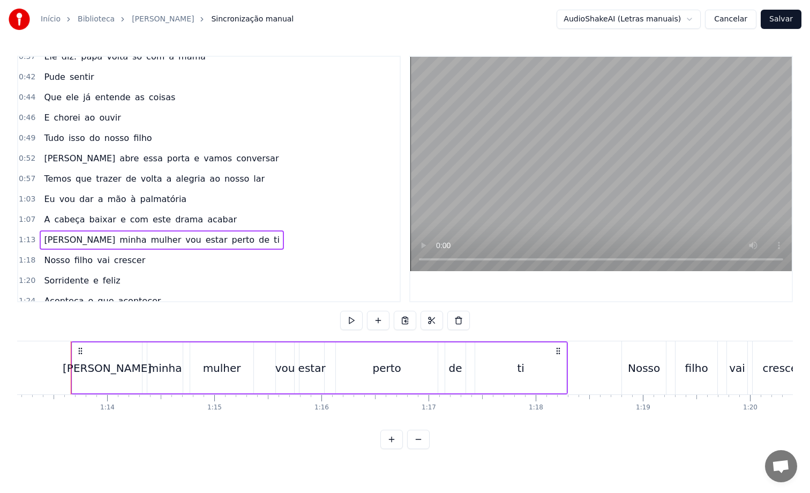
scroll to position [54, 0]
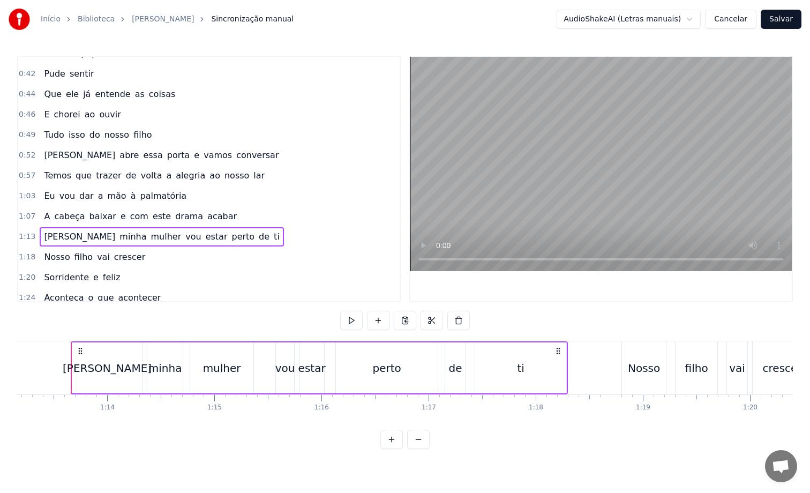
click at [97, 201] on span "a" at bounding box center [100, 196] width 7 height 12
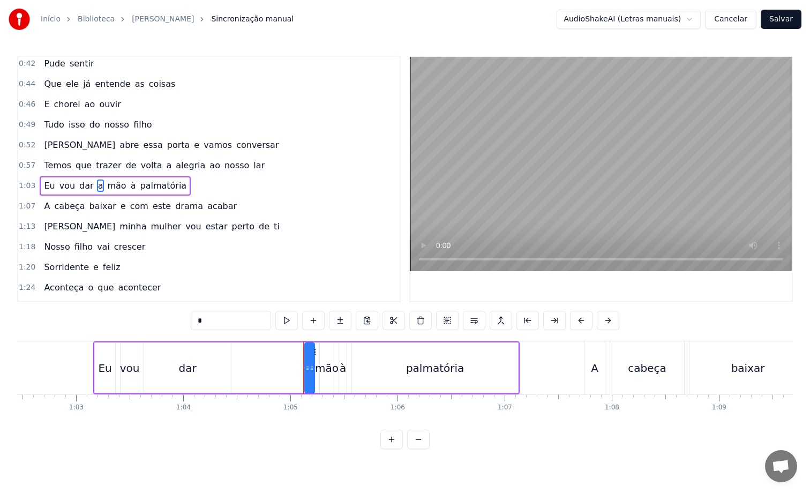
scroll to position [0, 6688]
drag, startPoint x: 310, startPoint y: 368, endPoint x: 284, endPoint y: 371, distance: 25.9
click at [281, 372] on div at bounding box center [278, 367] width 4 height 49
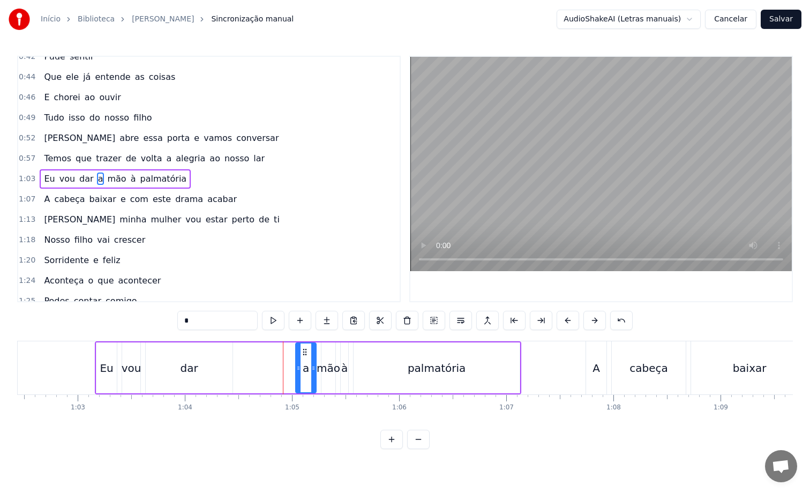
drag, startPoint x: 281, startPoint y: 371, endPoint x: 297, endPoint y: 371, distance: 15.5
click at [297, 371] on icon at bounding box center [298, 368] width 4 height 9
click at [294, 367] on icon at bounding box center [294, 368] width 4 height 9
click at [142, 334] on div "0:31 Isabel 0:33 Olha a carta que o [PERSON_NAME] escreveu 0:37 Ele diz: papá v…" at bounding box center [405, 252] width 776 height 393
click at [135, 341] on div "Eu vou dar a mão à palmatória" at bounding box center [308, 367] width 426 height 53
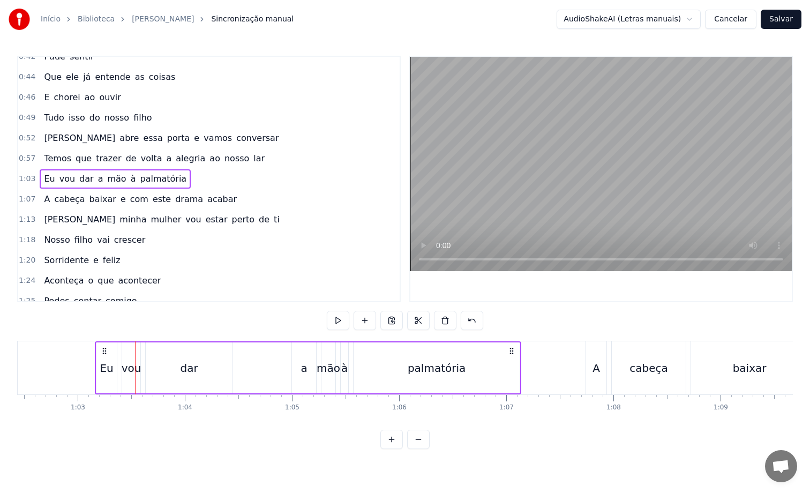
click at [231, 364] on div "dar" at bounding box center [189, 367] width 87 height 51
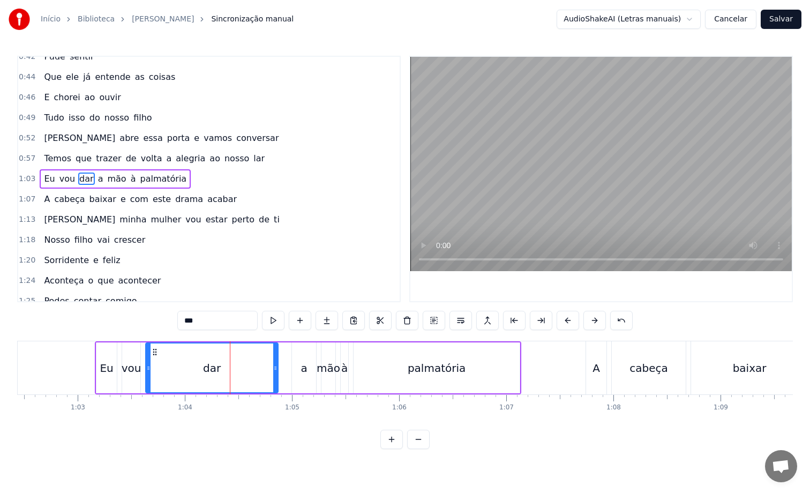
drag, startPoint x: 231, startPoint y: 364, endPoint x: 276, endPoint y: 364, distance: 45.5
click at [276, 364] on icon at bounding box center [275, 368] width 4 height 9
click at [162, 330] on div "0:31 Isabel 0:33 Olha a carta que o [PERSON_NAME] escreveu 0:37 Ele diz: papá v…" at bounding box center [405, 252] width 776 height 393
click at [163, 348] on div "dar" at bounding box center [211, 367] width 131 height 49
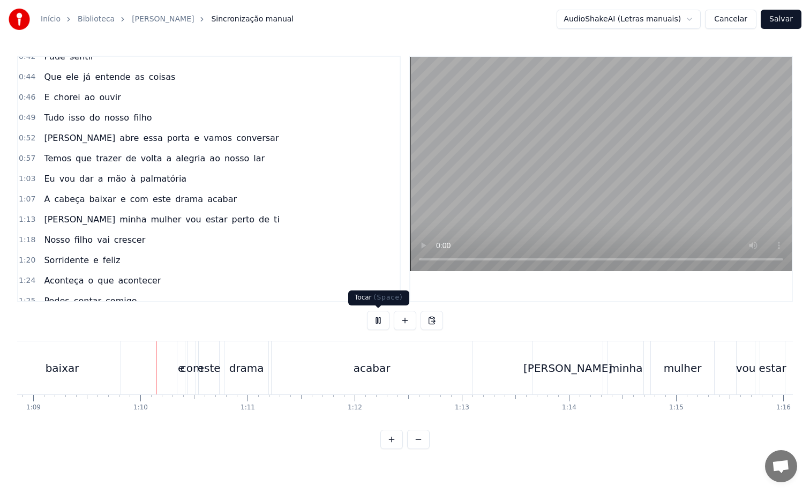
scroll to position [0, 7380]
click at [554, 373] on div "[PERSON_NAME]" at bounding box center [562, 368] width 89 height 16
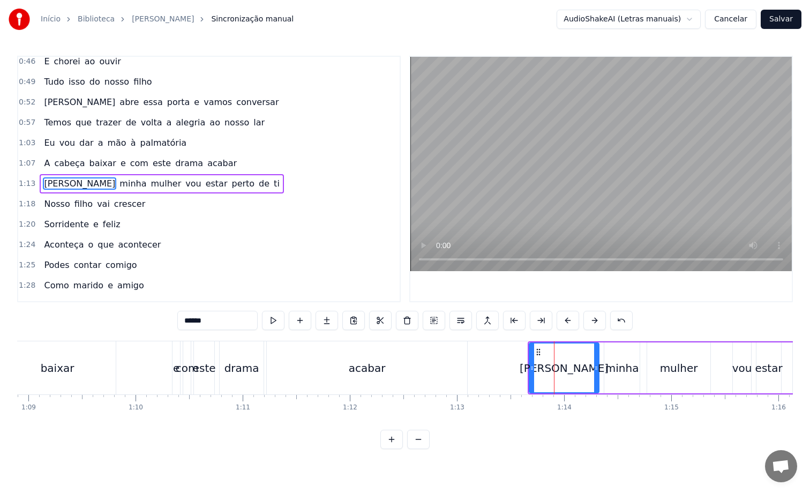
scroll to position [112, 0]
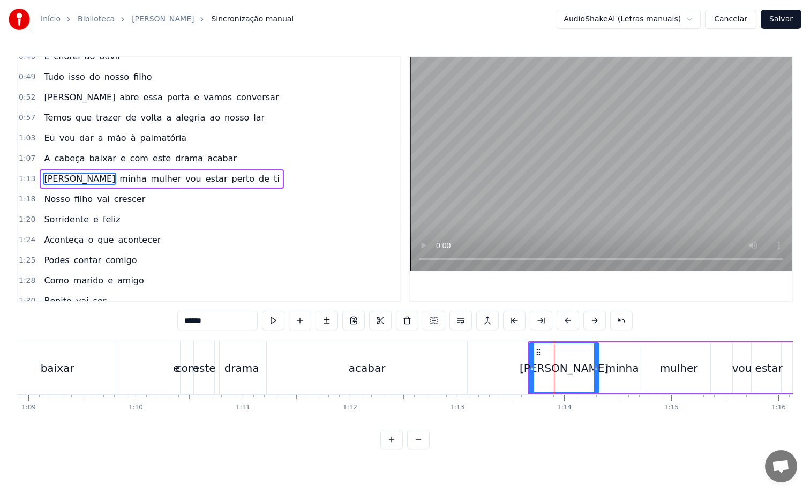
click at [209, 320] on input "******" at bounding box center [217, 320] width 80 height 19
click at [231, 319] on input "*******" at bounding box center [217, 320] width 80 height 19
click at [275, 320] on button at bounding box center [273, 320] width 22 height 19
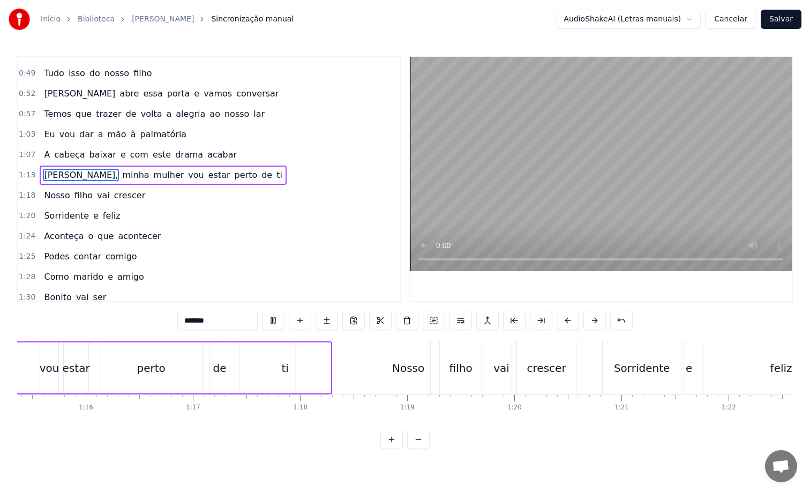
scroll to position [121, 0]
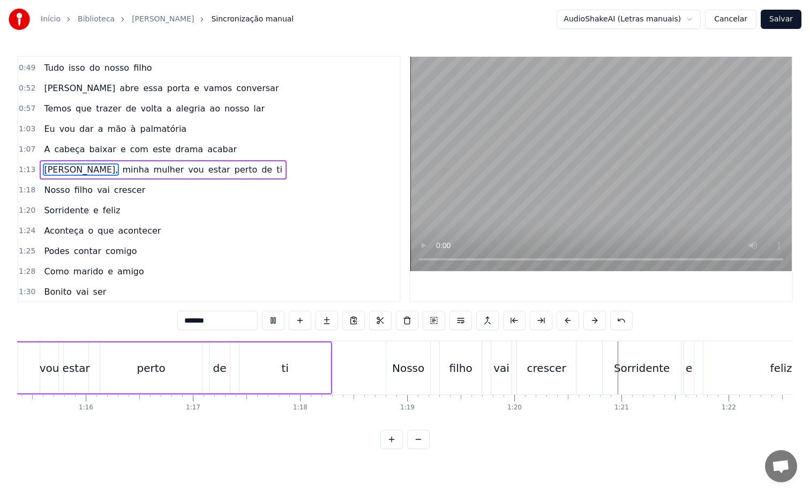
click at [64, 90] on span "[PERSON_NAME]" at bounding box center [79, 88] width 73 height 12
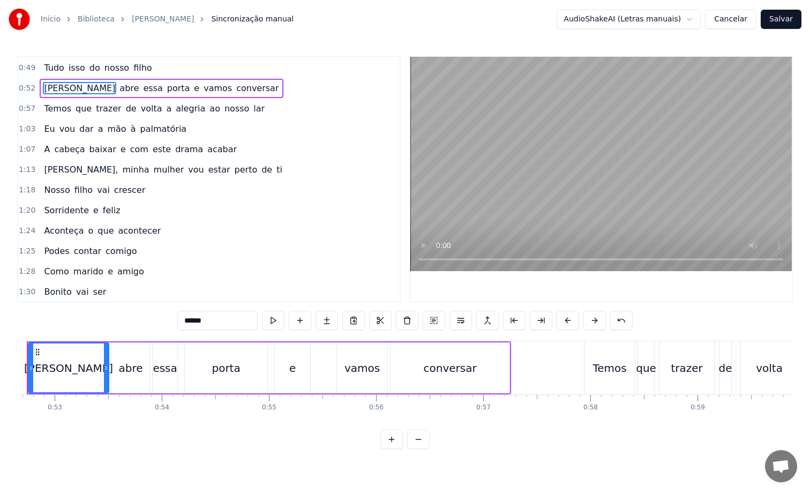
scroll to position [0, 5596]
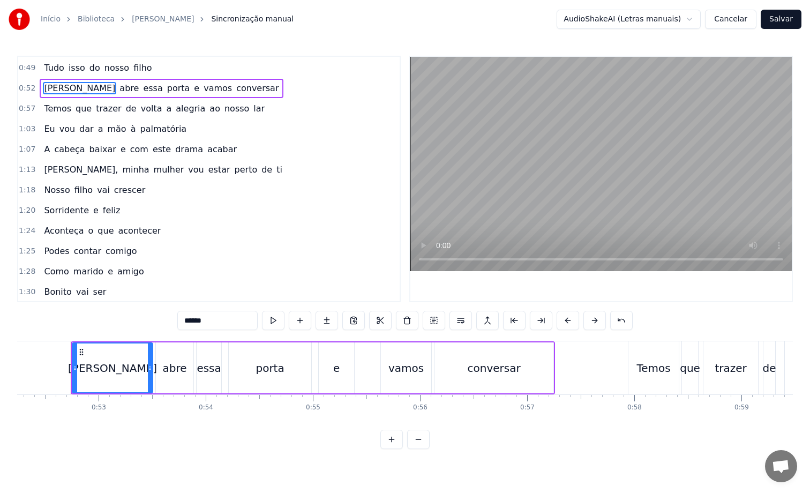
click at [221, 317] on input "******" at bounding box center [217, 320] width 80 height 19
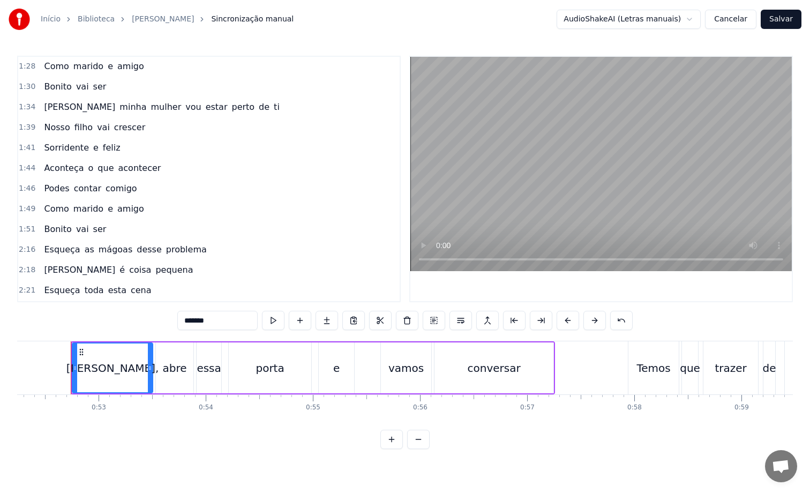
scroll to position [331, 0]
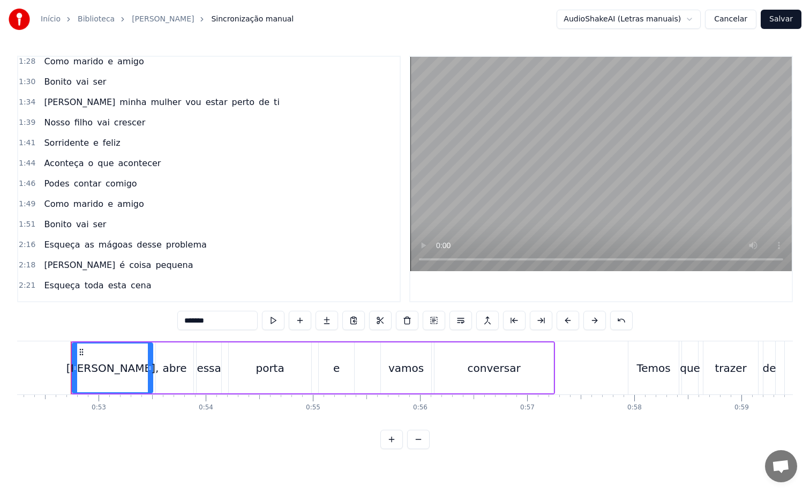
click at [118, 104] on span "minha" at bounding box center [132, 102] width 29 height 12
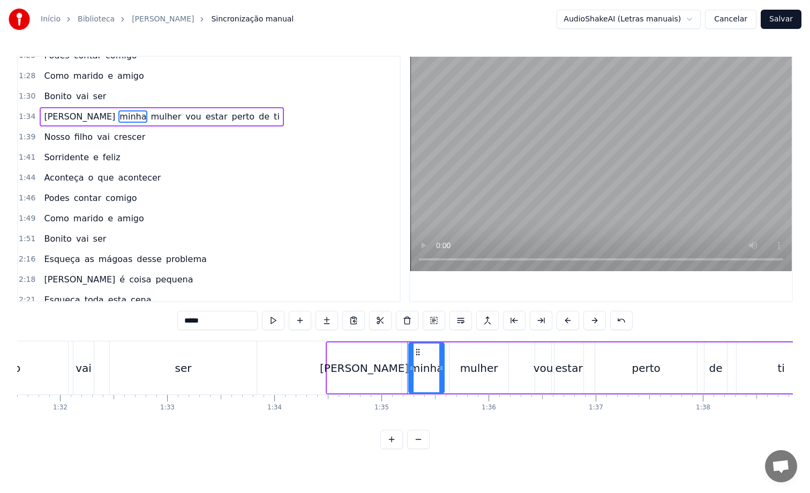
click at [59, 115] on span "[PERSON_NAME]" at bounding box center [79, 116] width 73 height 12
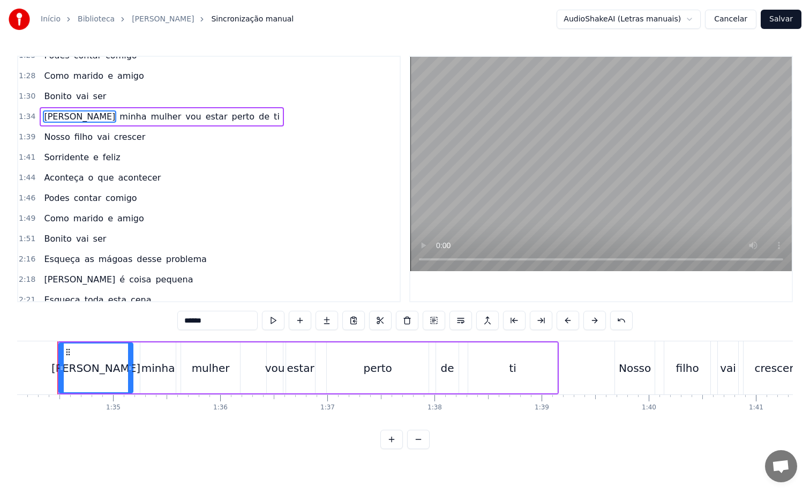
scroll to position [0, 10067]
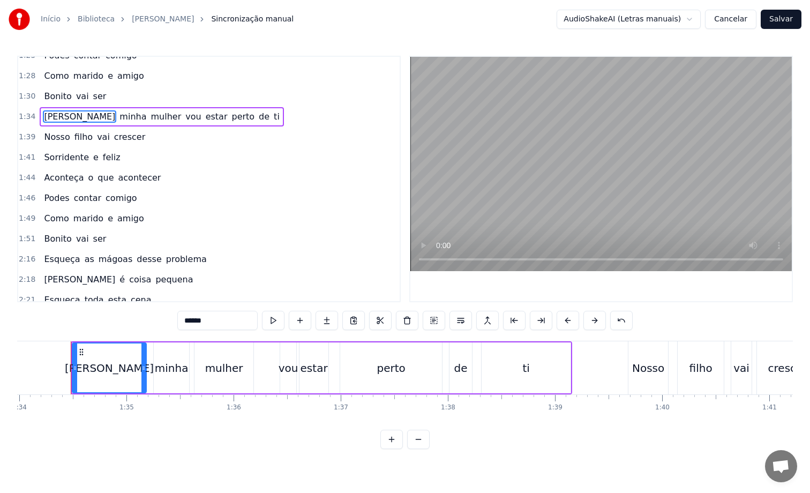
click at [218, 322] on input "******" at bounding box center [217, 320] width 80 height 19
type input "*******"
click at [106, 333] on div "0:31 Isabel 0:33 Olha a carta que o [PERSON_NAME] escreveu 0:37 Ele diz: papá v…" at bounding box center [405, 252] width 776 height 393
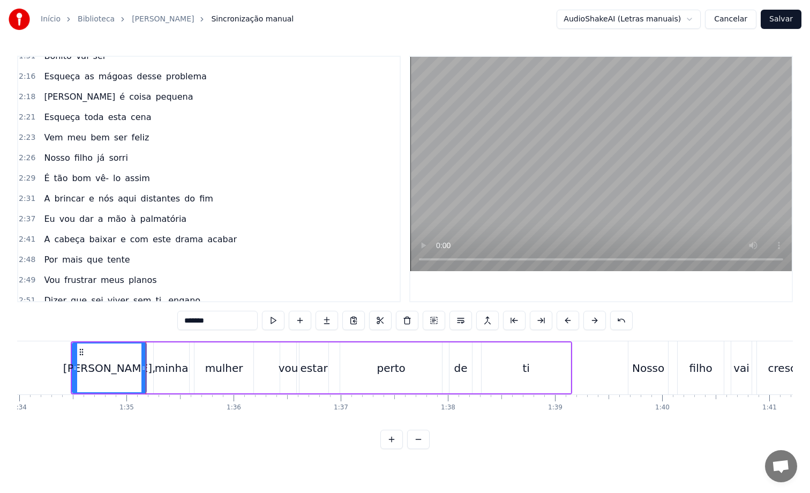
scroll to position [502, 0]
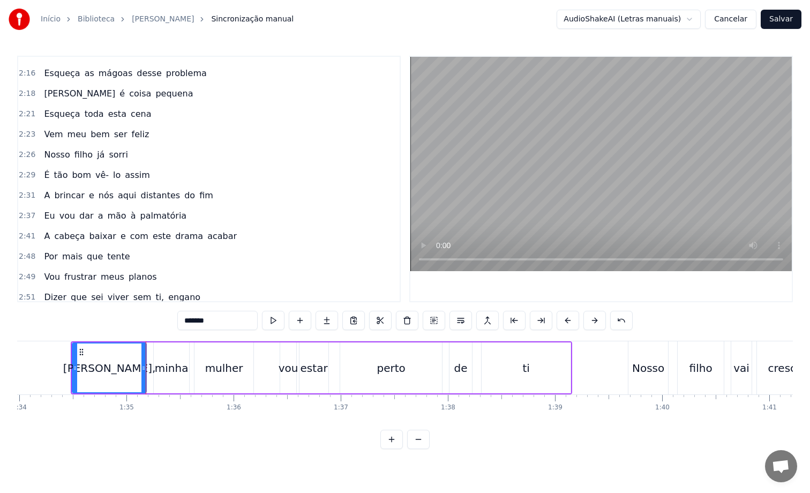
click at [100, 223] on div "Eu vou dar a mão à palmatória" at bounding box center [115, 215] width 151 height 19
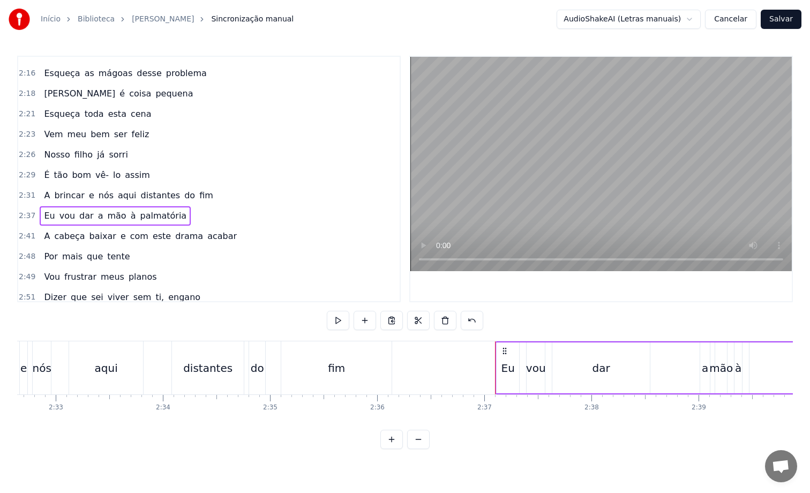
scroll to position [0, 16775]
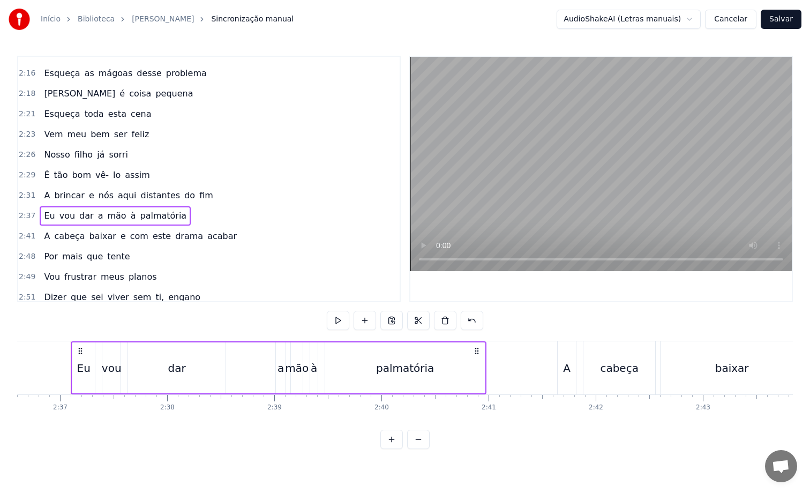
click at [65, 219] on span "vou" at bounding box center [67, 215] width 18 height 12
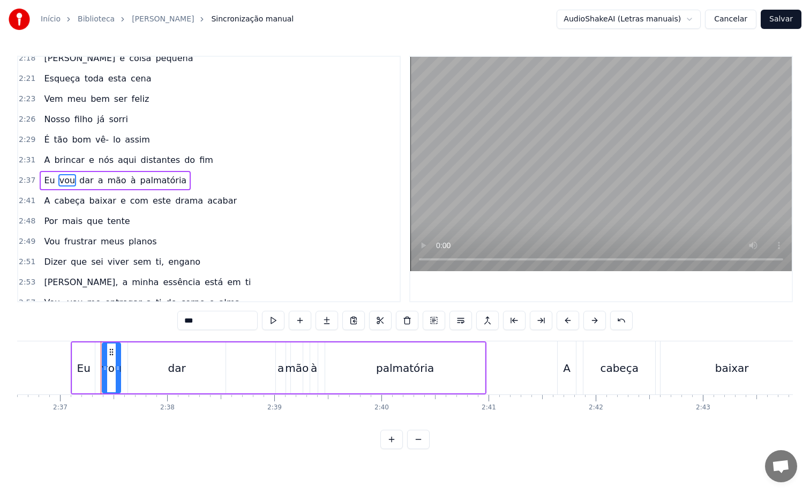
scroll to position [539, 0]
click at [187, 365] on div "dar" at bounding box center [176, 367] width 97 height 51
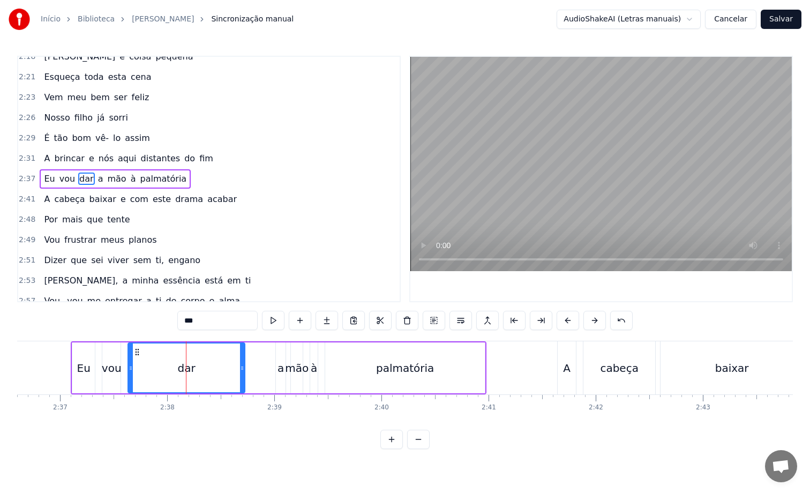
drag, startPoint x: 222, startPoint y: 365, endPoint x: 242, endPoint y: 364, distance: 19.3
click at [242, 364] on icon at bounding box center [242, 368] width 4 height 9
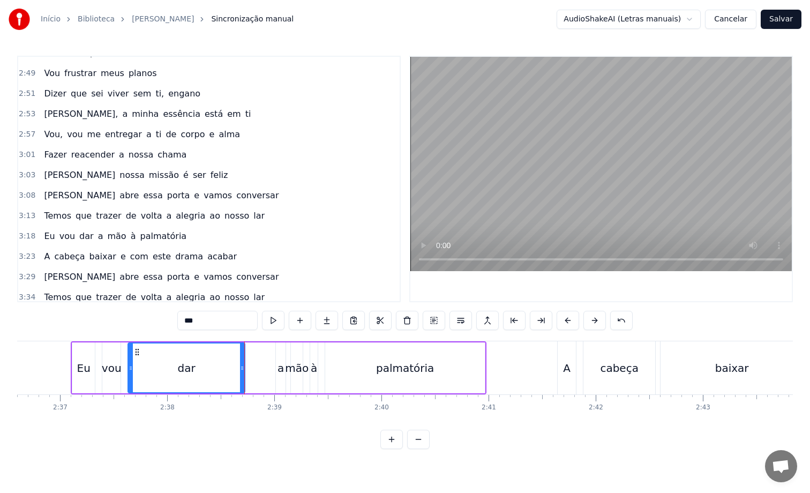
scroll to position [706, 0]
click at [47, 181] on span "[PERSON_NAME]" at bounding box center [79, 174] width 73 height 13
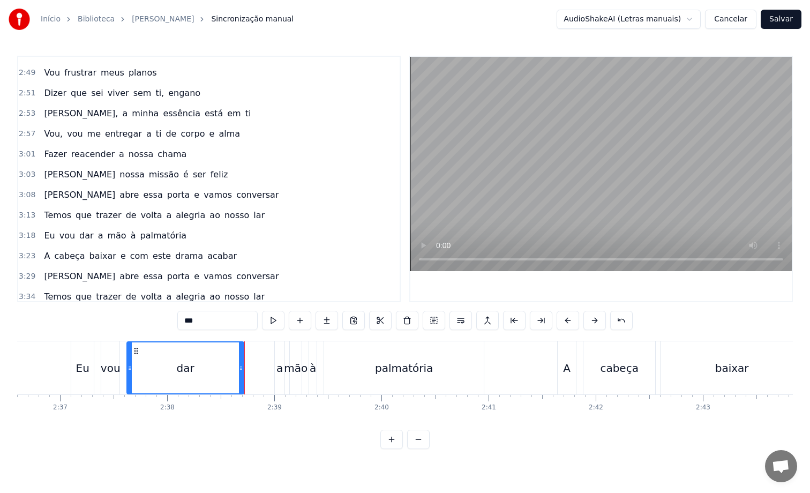
click at [50, 180] on span "[PERSON_NAME]" at bounding box center [79, 174] width 73 height 12
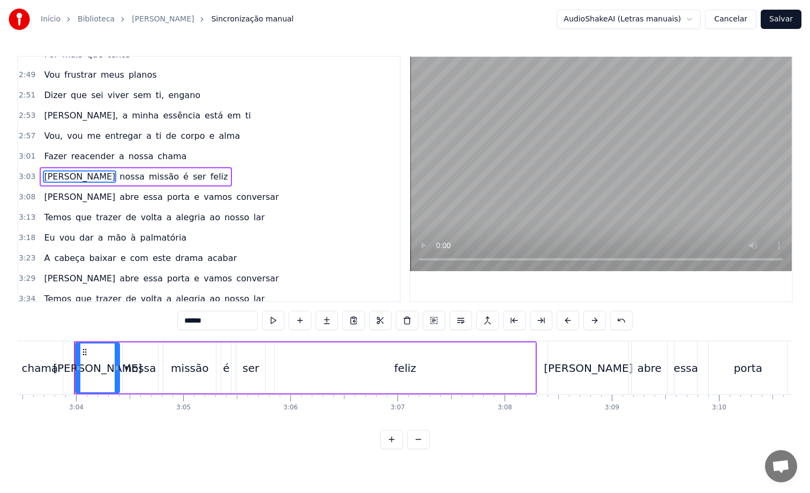
scroll to position [0, 19655]
click at [209, 322] on input "******" at bounding box center [217, 320] width 80 height 19
click at [589, 382] on div "[PERSON_NAME]" at bounding box center [585, 367] width 80 height 53
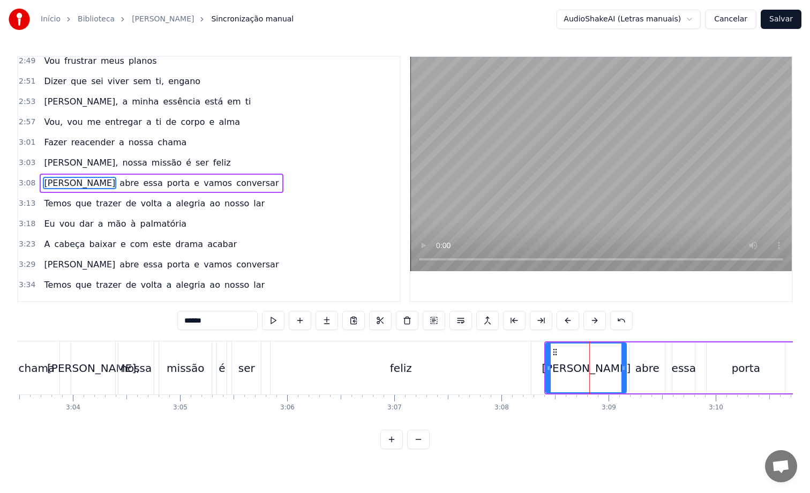
scroll to position [723, 0]
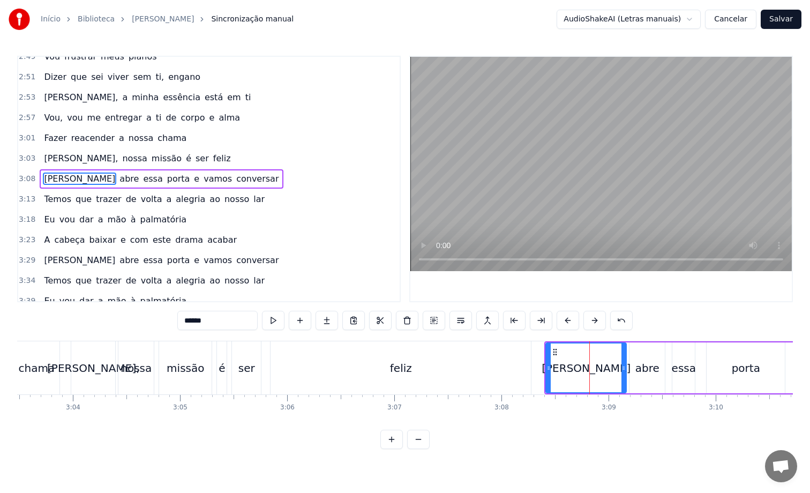
click at [229, 322] on input "******" at bounding box center [217, 320] width 80 height 19
type input "*******"
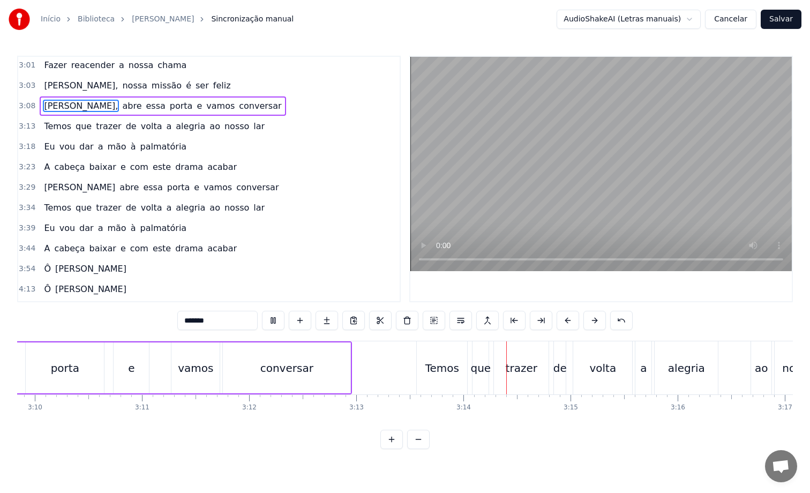
scroll to position [803, 0]
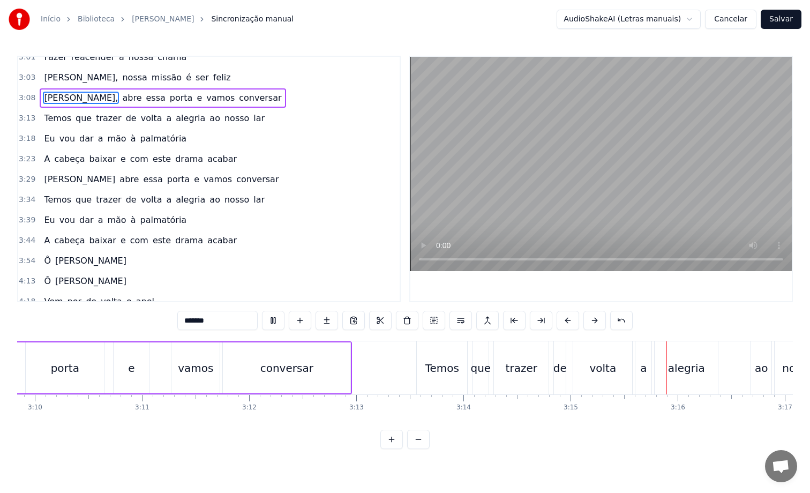
click at [180, 142] on div "3:18 Eu vou dar a mão à palmatória" at bounding box center [208, 139] width 381 height 20
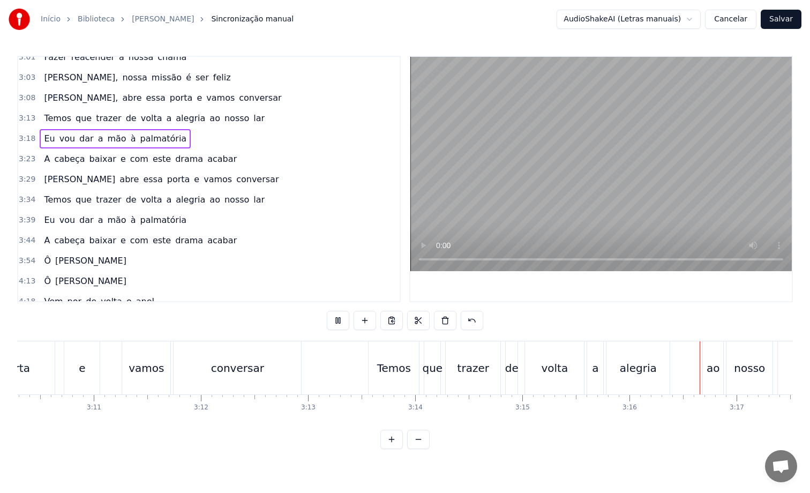
click at [174, 142] on div "Eu vou dar a mão à palmatória" at bounding box center [115, 138] width 151 height 19
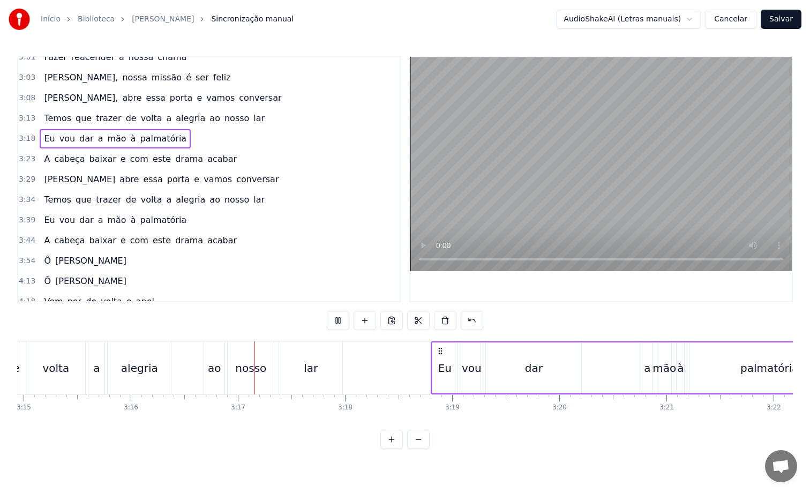
click at [174, 142] on div "Eu vou dar a mão à palmatória" at bounding box center [115, 138] width 151 height 19
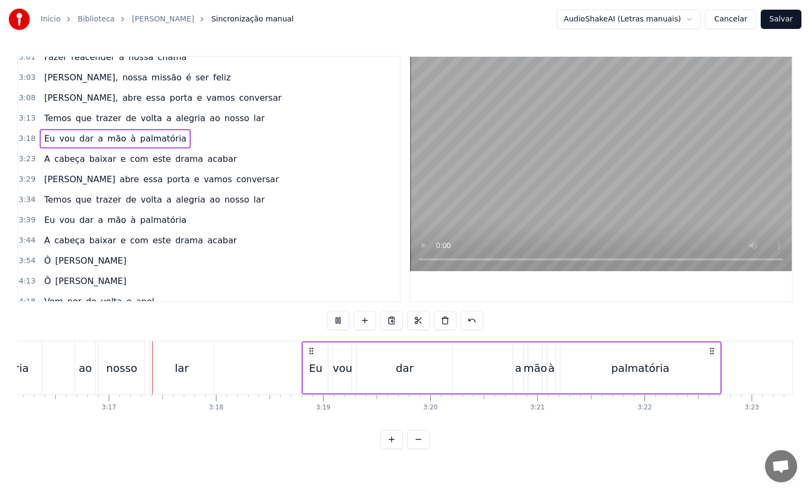
scroll to position [0, 21019]
click at [157, 140] on span "palmatória" at bounding box center [163, 138] width 49 height 12
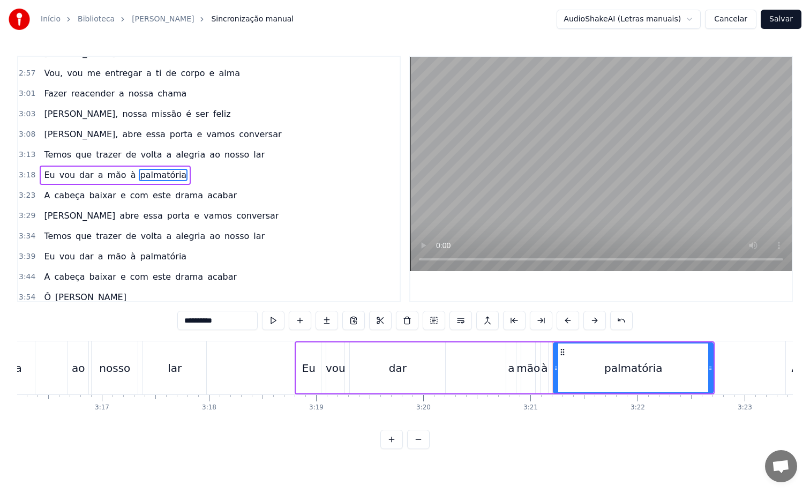
scroll to position [763, 0]
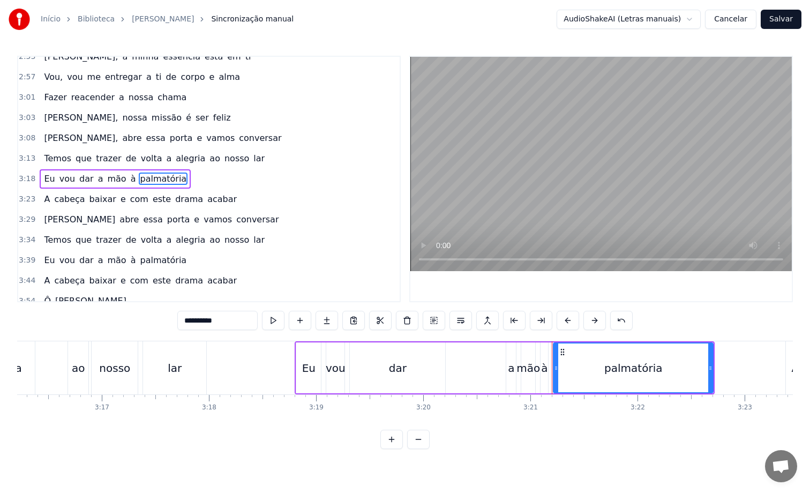
click at [412, 377] on div "dar" at bounding box center [397, 367] width 95 height 51
type input "***"
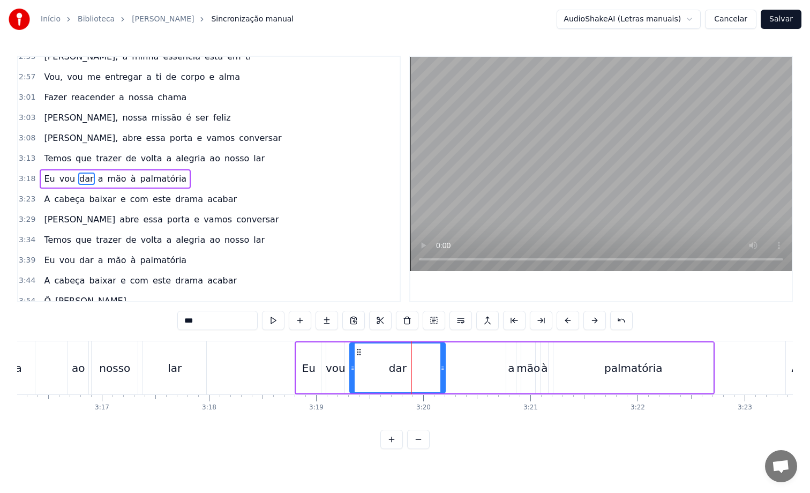
click at [445, 366] on div "dar" at bounding box center [397, 367] width 96 height 51
click at [444, 367] on div at bounding box center [444, 367] width 1 height 53
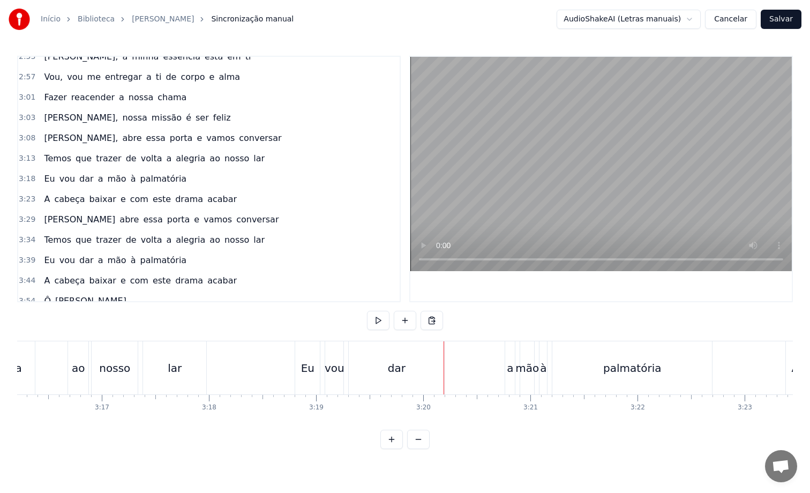
click at [432, 370] on div "dar" at bounding box center [396, 367] width 95 height 53
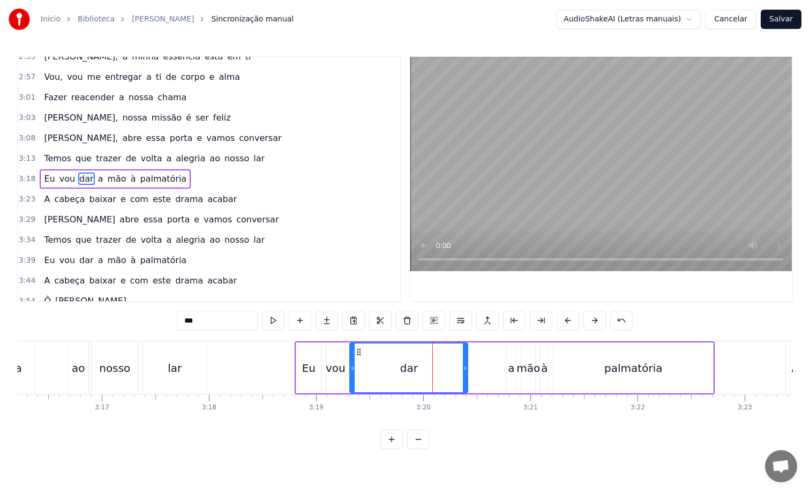
drag, startPoint x: 443, startPoint y: 370, endPoint x: 466, endPoint y: 372, distance: 23.1
click at [466, 372] on icon at bounding box center [465, 368] width 4 height 9
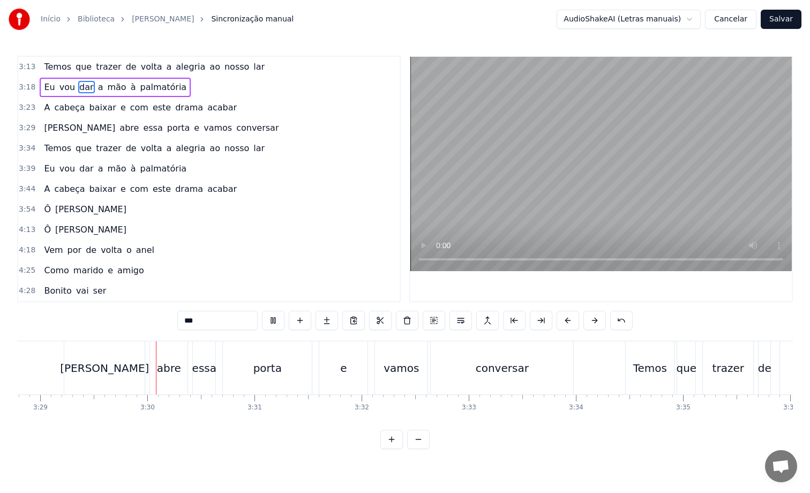
scroll to position [0, 22372]
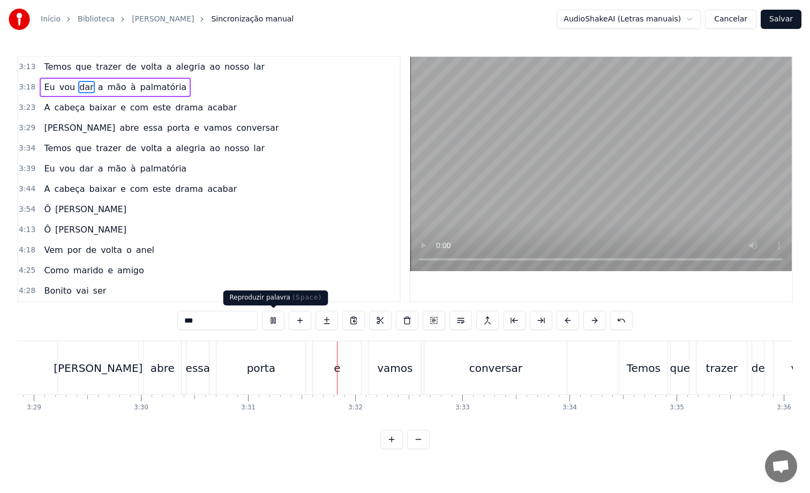
click at [278, 322] on button at bounding box center [273, 320] width 22 height 19
click at [113, 374] on div "[PERSON_NAME]" at bounding box center [98, 367] width 80 height 53
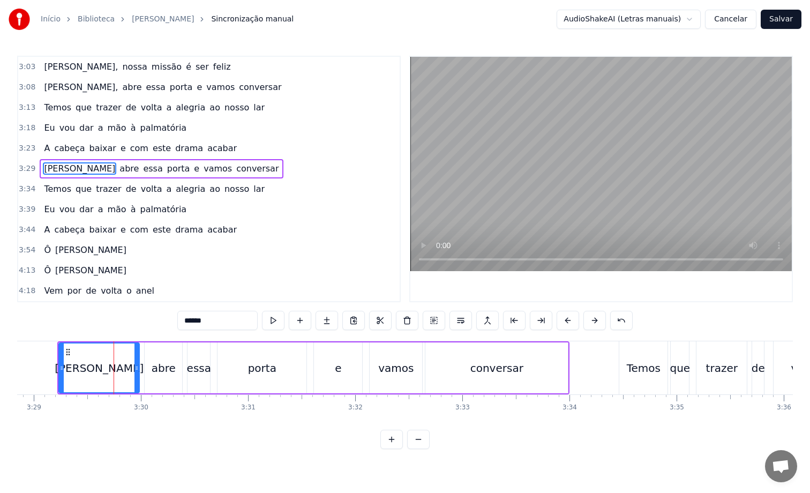
scroll to position [804, 0]
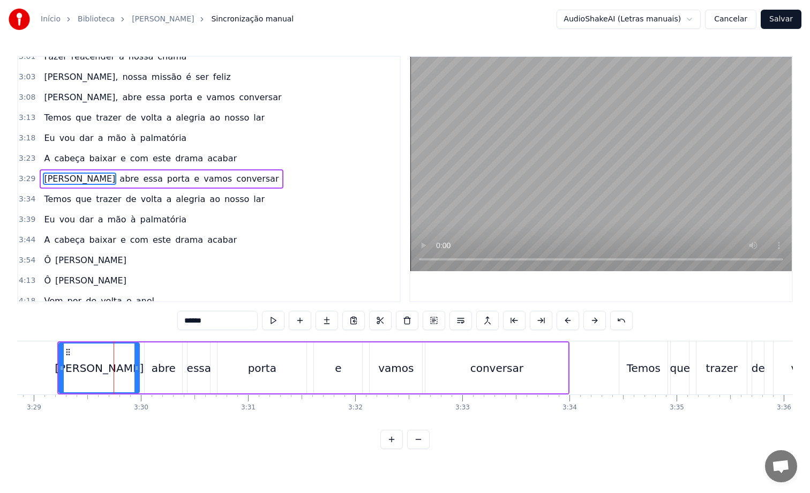
click at [224, 325] on input "******" at bounding box center [217, 320] width 80 height 19
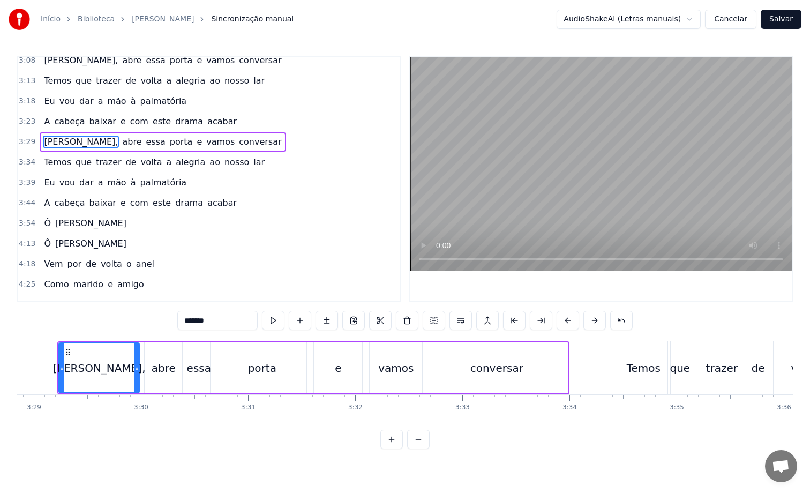
scroll to position [855, 0]
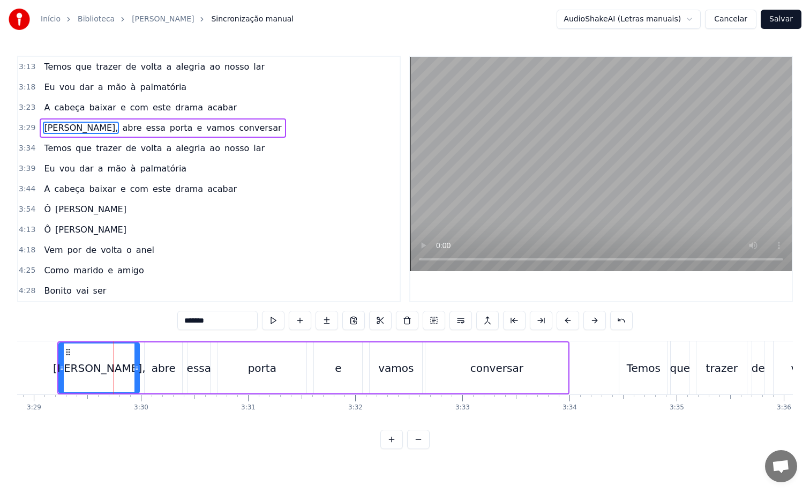
type input "*******"
click at [784, 21] on button "Salvar" at bounding box center [781, 19] width 41 height 19
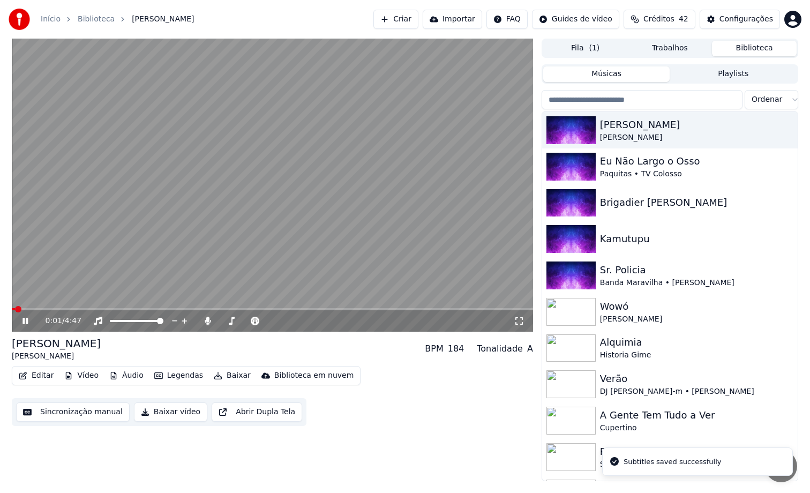
click at [222, 374] on button "Baixar" at bounding box center [232, 375] width 46 height 15
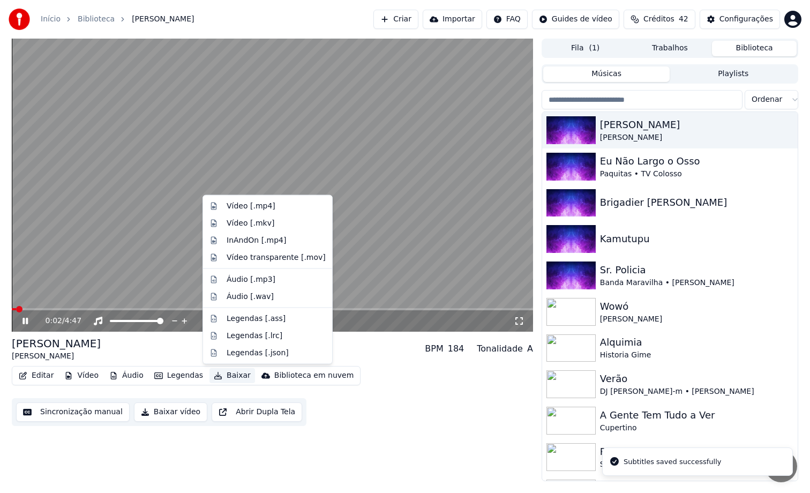
click at [222, 374] on button "Baixar" at bounding box center [232, 375] width 46 height 15
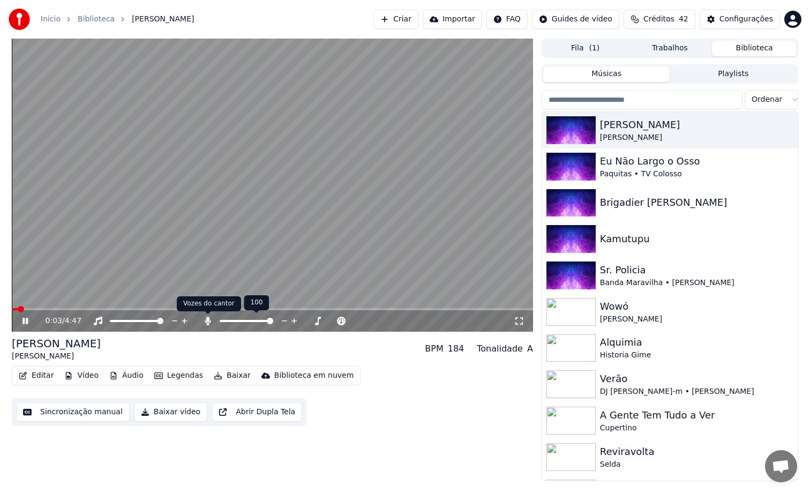
click at [208, 323] on icon at bounding box center [208, 321] width 6 height 9
click at [179, 307] on video at bounding box center [272, 185] width 521 height 293
click at [179, 311] on div "0:04 / 4:47" at bounding box center [272, 320] width 521 height 21
click at [179, 309] on span at bounding box center [272, 309] width 521 height 2
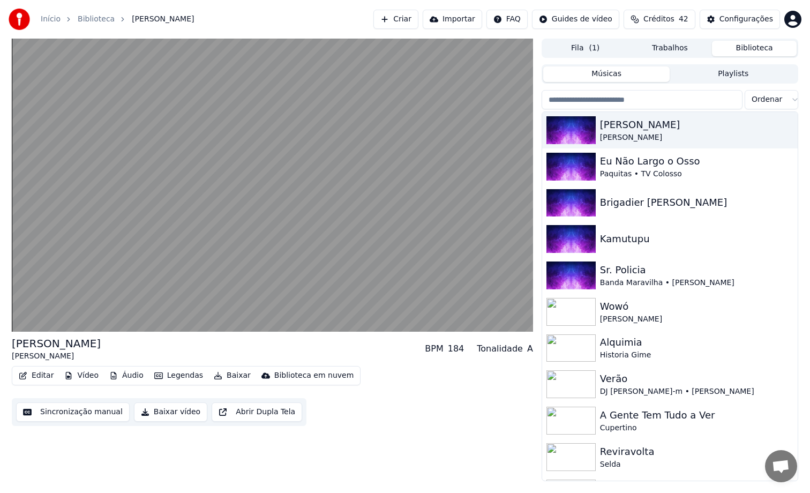
click at [231, 372] on button "Baixar" at bounding box center [232, 375] width 46 height 15
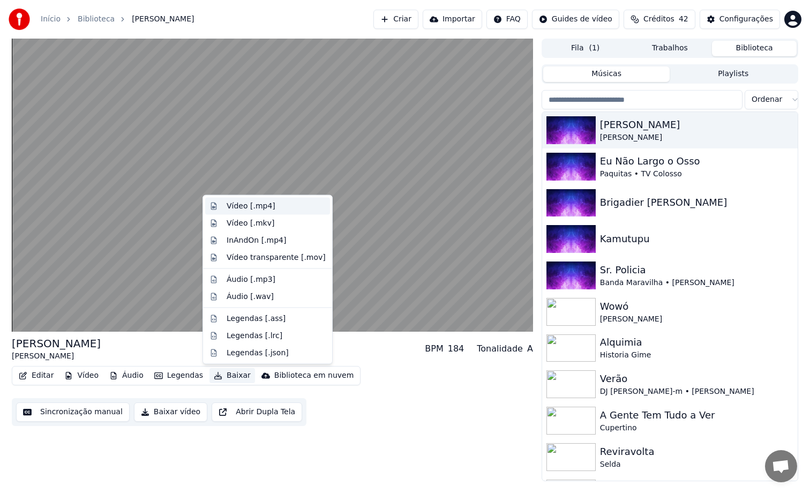
click at [273, 206] on div "Vídeo [.mp4]" at bounding box center [276, 206] width 99 height 11
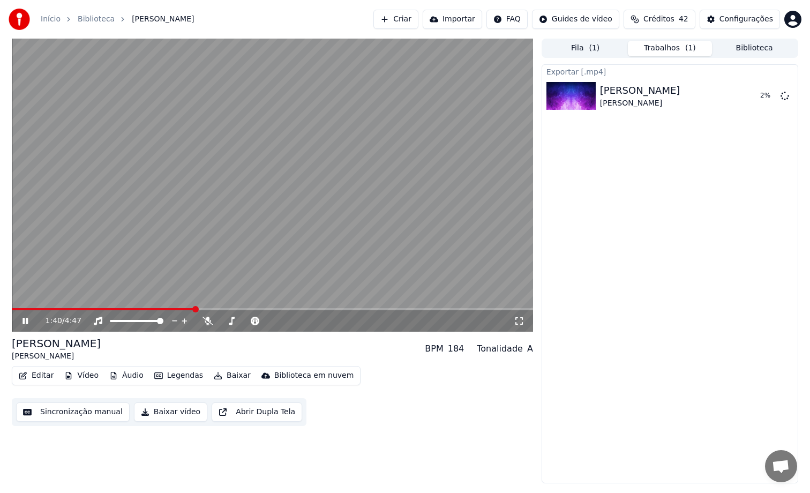
click at [603, 222] on div "Exportar [.mp4] [PERSON_NAME] 2 %" at bounding box center [670, 273] width 257 height 419
click at [595, 45] on span "( 1 )" at bounding box center [594, 48] width 11 height 11
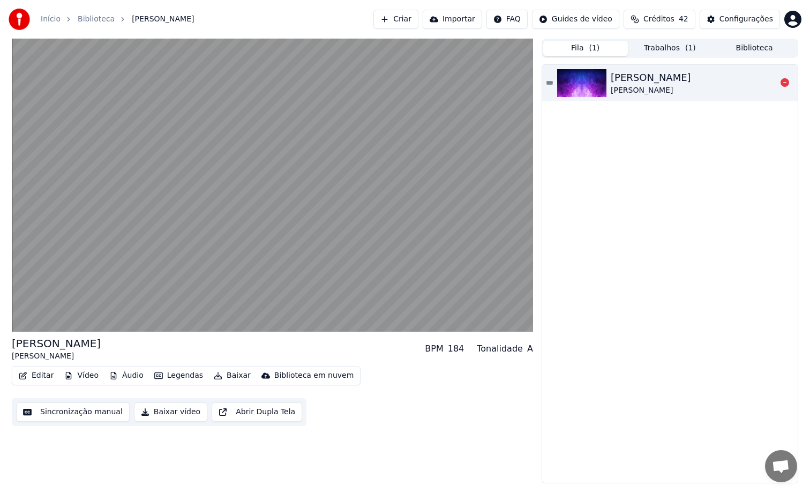
click at [779, 90] on div "[PERSON_NAME]" at bounding box center [669, 83] width 255 height 36
click at [640, 50] on button "Trabalhos" at bounding box center [670, 49] width 85 height 16
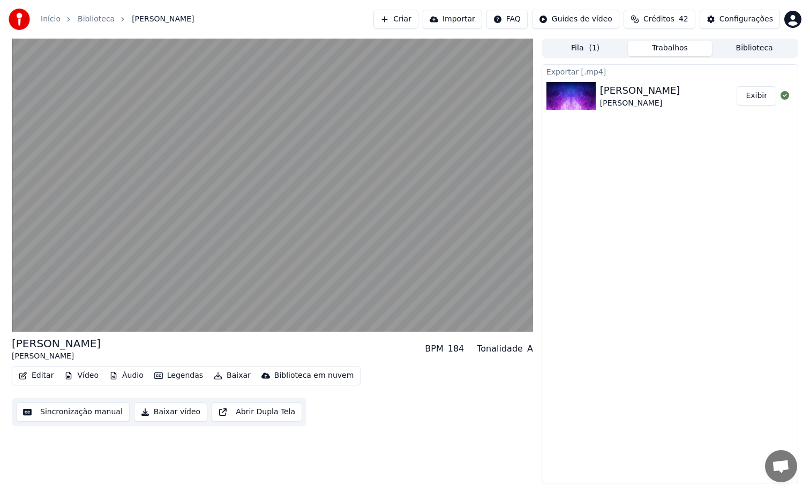
click at [575, 21] on html "Início Biblioteca [PERSON_NAME] Importar FAQ Guides de vídeo Créditos 42 Config…" at bounding box center [405, 246] width 810 height 493
click at [735, 27] on html "Início Biblioteca [PERSON_NAME] Importar FAQ Guides de vídeo Créditos 42 Config…" at bounding box center [405, 246] width 810 height 493
click at [599, 53] on button "Fila ( 1 )" at bounding box center [585, 49] width 85 height 16
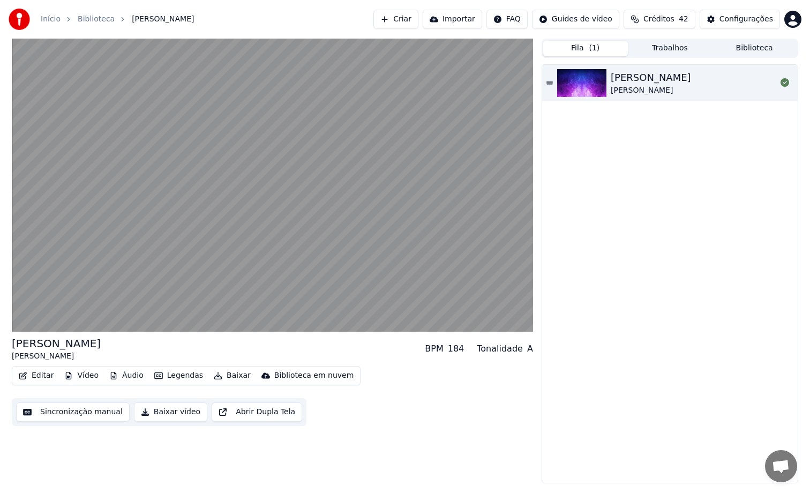
click at [757, 55] on button "Biblioteca" at bounding box center [754, 49] width 85 height 16
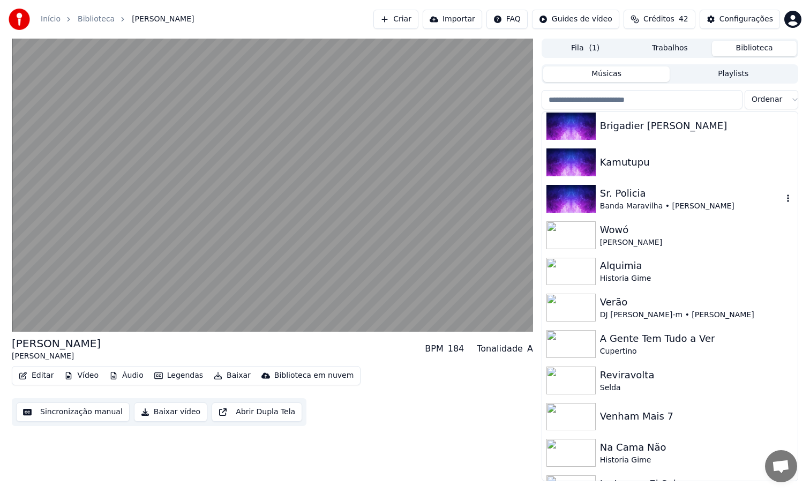
scroll to position [84, 0]
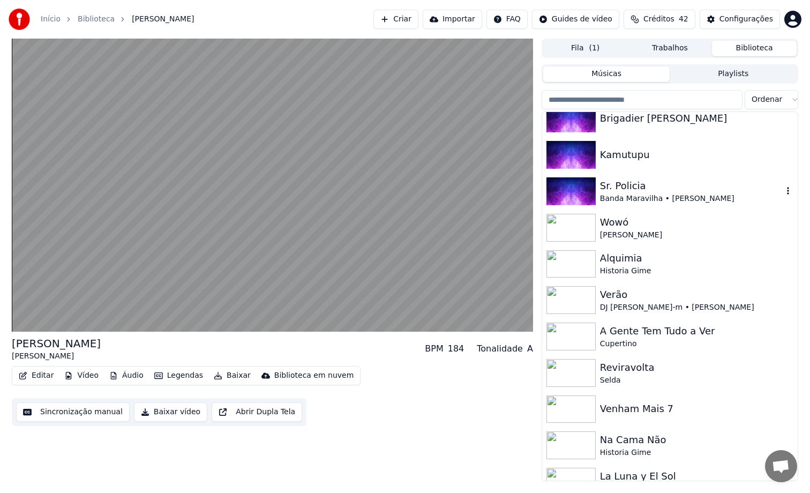
click at [674, 181] on div "Sr. Policia" at bounding box center [691, 185] width 183 height 15
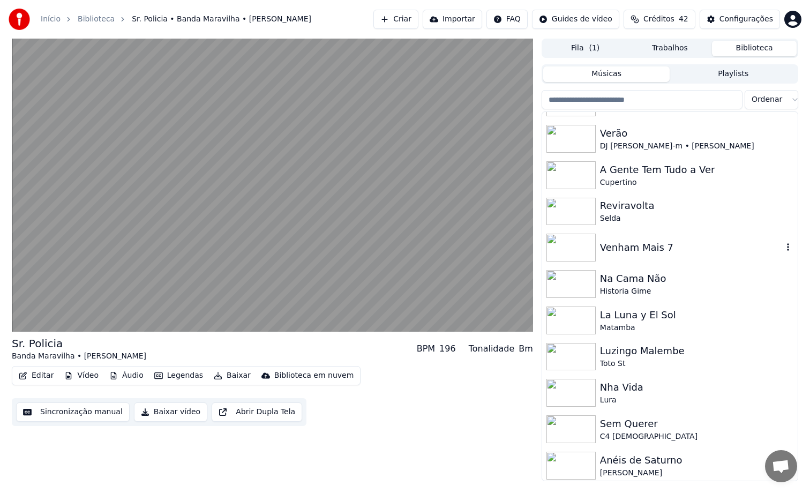
scroll to position [246, 0]
click at [622, 260] on div "Venham Mais 7" at bounding box center [669, 247] width 255 height 36
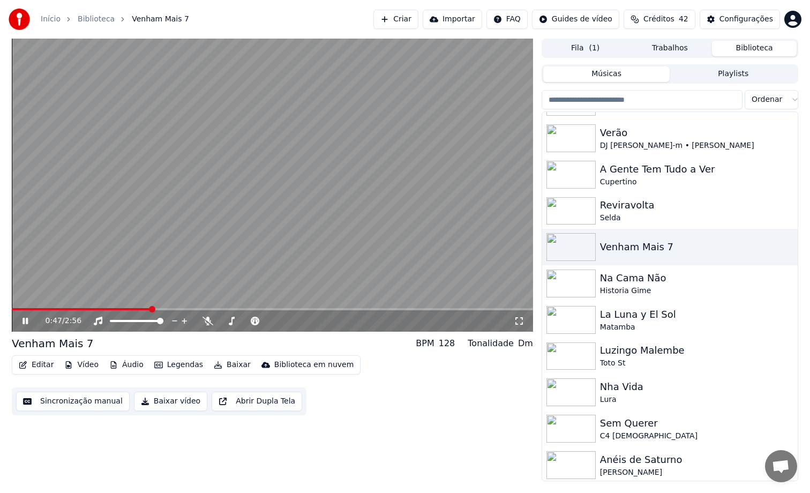
click at [152, 309] on span at bounding box center [272, 309] width 521 height 2
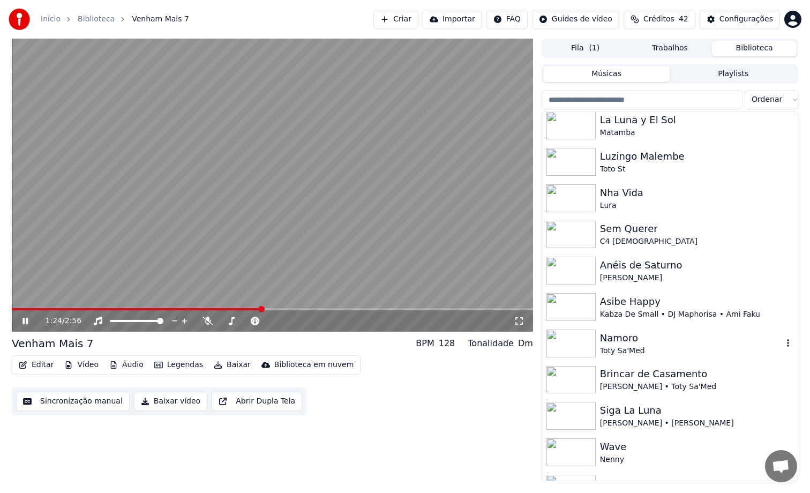
scroll to position [448, 0]
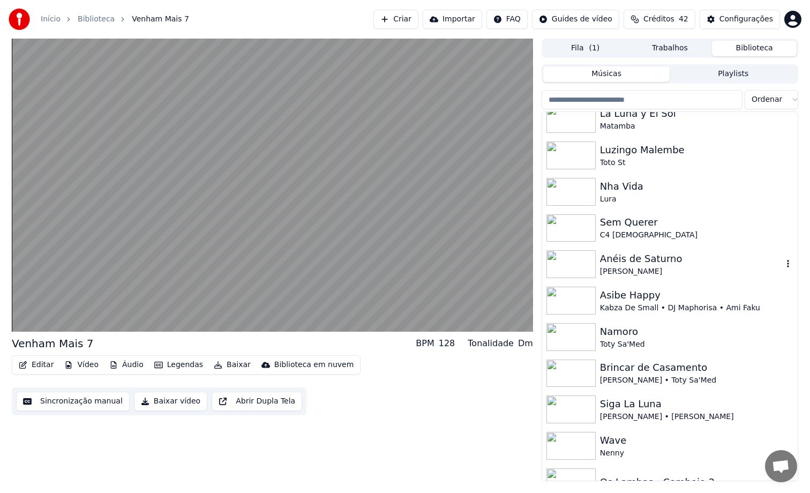
click at [641, 268] on div "[PERSON_NAME]" at bounding box center [691, 271] width 183 height 11
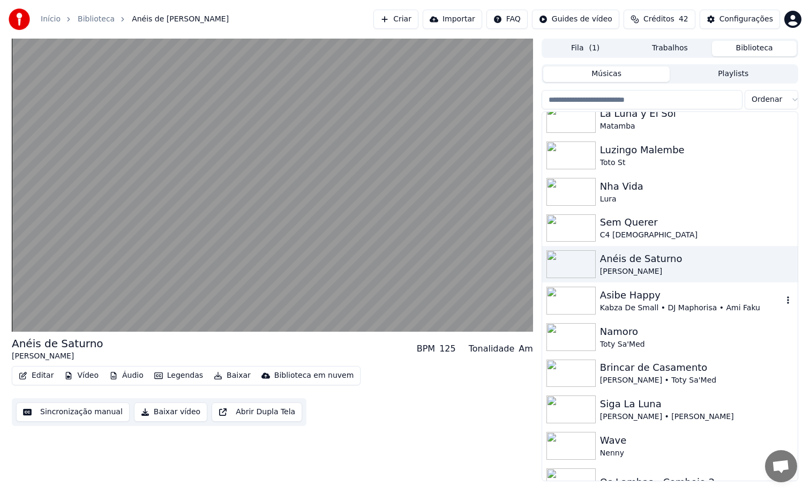
click at [629, 300] on div "Asibe Happy" at bounding box center [691, 295] width 183 height 15
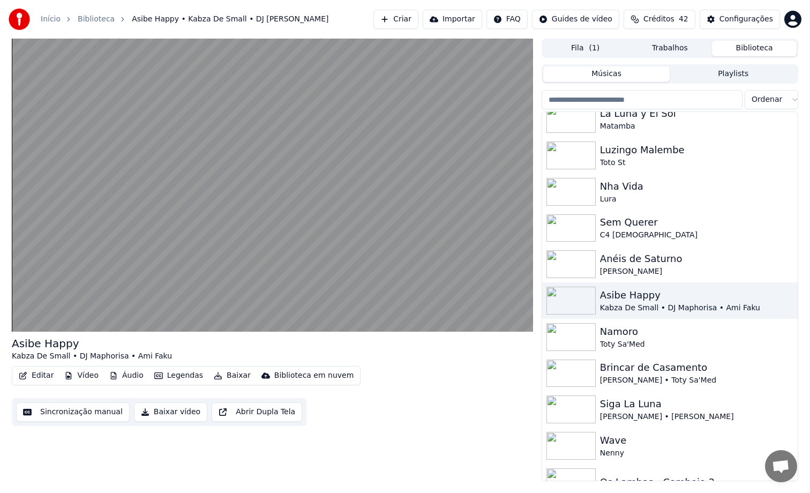
click at [171, 412] on button "Baixar vídeo" at bounding box center [170, 411] width 73 height 19
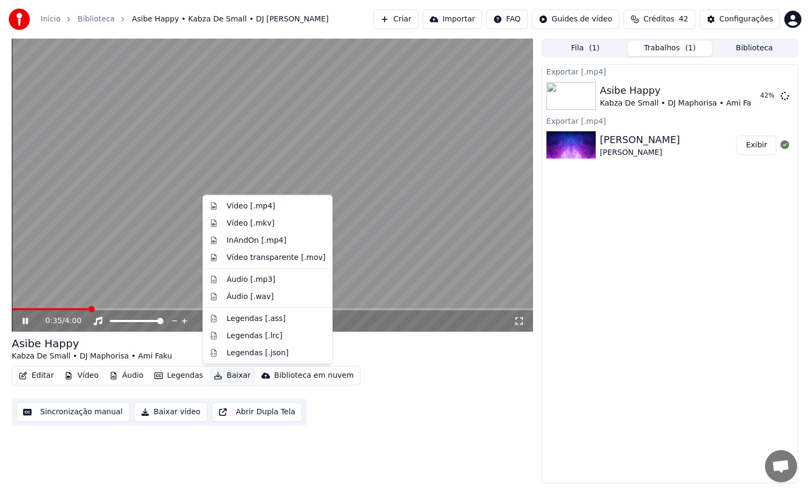
click at [220, 375] on button "Baixar" at bounding box center [232, 375] width 46 height 15
click at [269, 202] on div "Vídeo [.mp4]" at bounding box center [251, 206] width 49 height 11
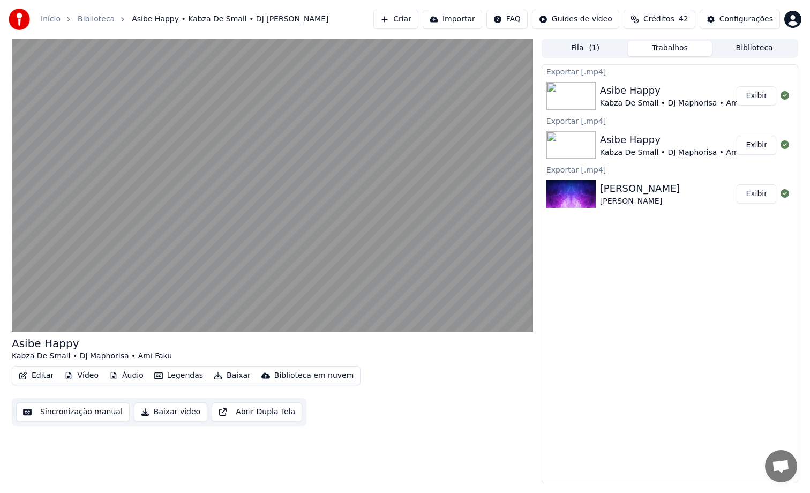
click at [759, 97] on button "Exibir" at bounding box center [756, 95] width 40 height 19
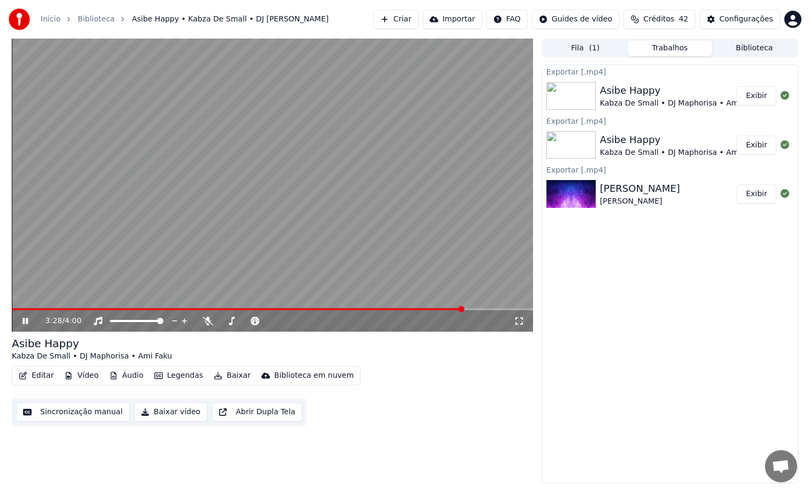
click at [756, 56] on div "Fila ( 1 ) Trabalhos Biblioteca" at bounding box center [670, 48] width 257 height 19
click at [757, 50] on button "Biblioteca" at bounding box center [754, 49] width 85 height 16
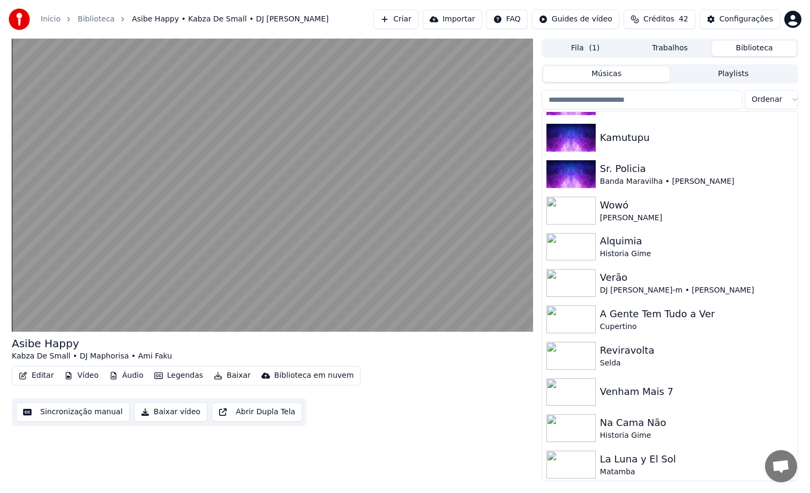
scroll to position [124, 0]
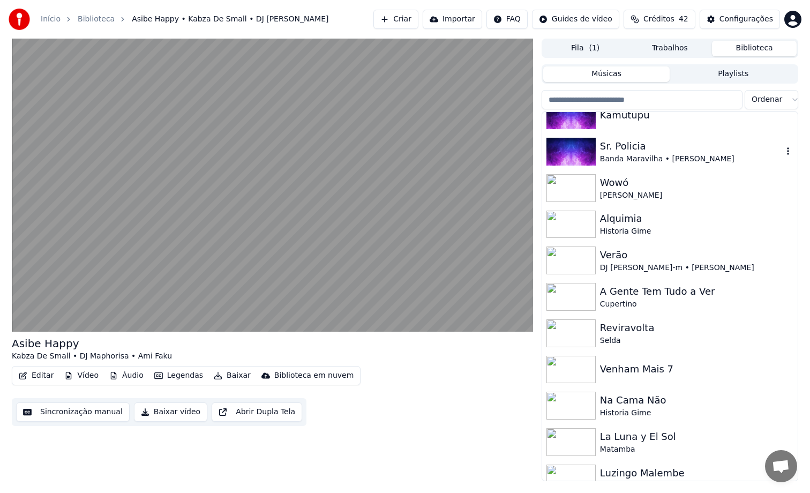
click at [637, 149] on div "Sr. Policia" at bounding box center [691, 146] width 183 height 15
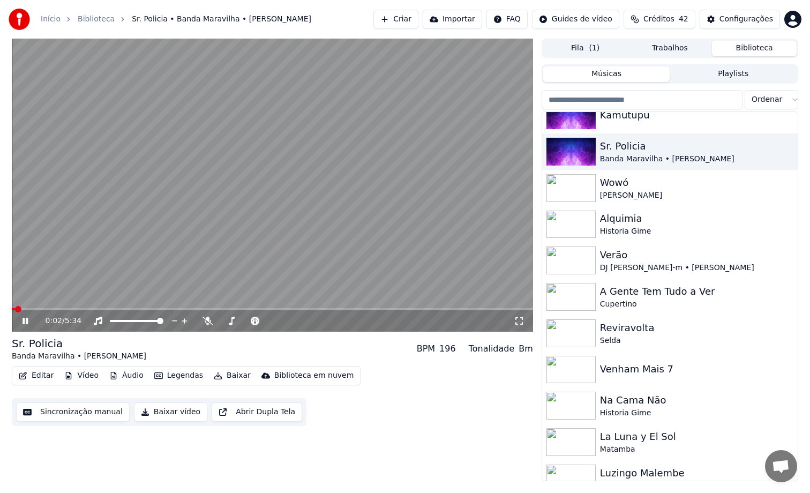
click at [227, 378] on button "Baixar" at bounding box center [232, 375] width 46 height 15
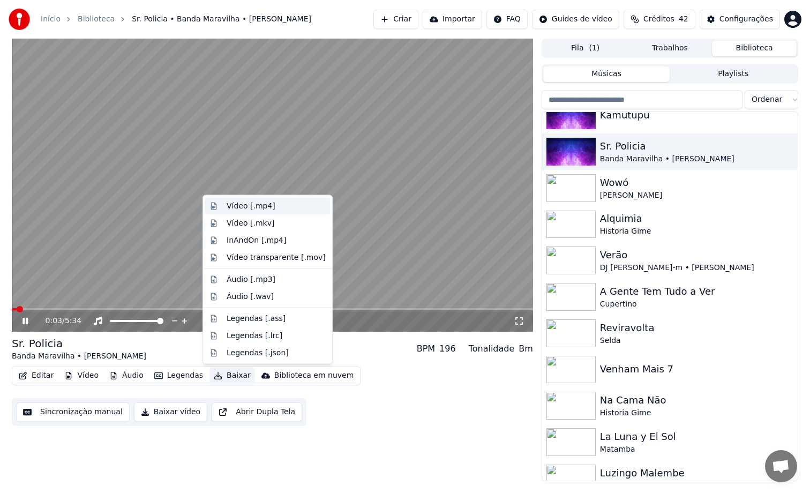
click at [280, 205] on div "Vídeo [.mp4]" at bounding box center [276, 206] width 99 height 11
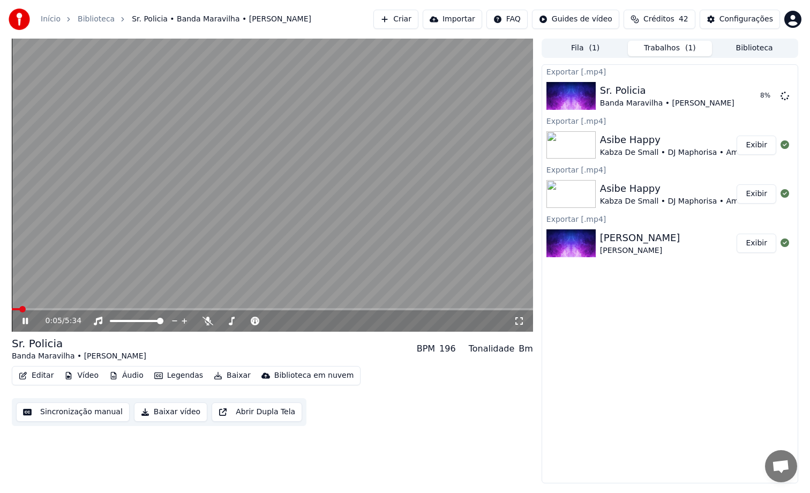
click at [20, 309] on span at bounding box center [16, 309] width 8 height 2
click at [16, 309] on span at bounding box center [16, 309] width 9 height 2
click at [751, 39] on div "Fila ( 1 ) Trabalhos ( 1 ) Biblioteca" at bounding box center [670, 48] width 257 height 19
click at [746, 50] on button "Biblioteca" at bounding box center [754, 49] width 85 height 16
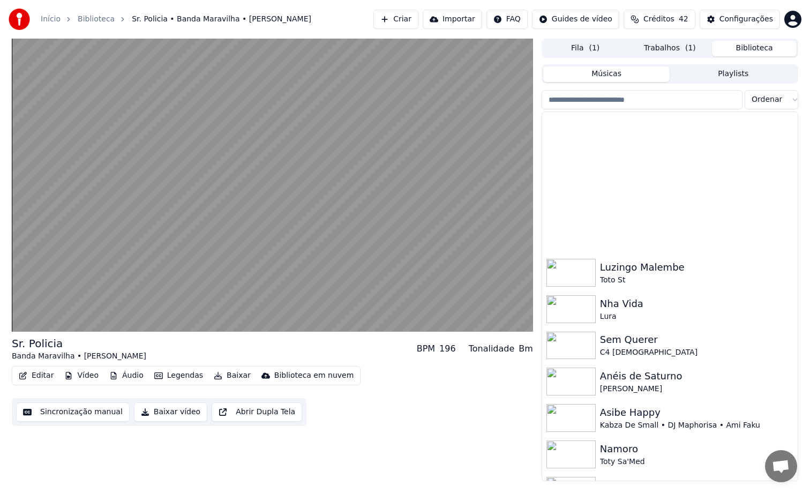
scroll to position [613, 0]
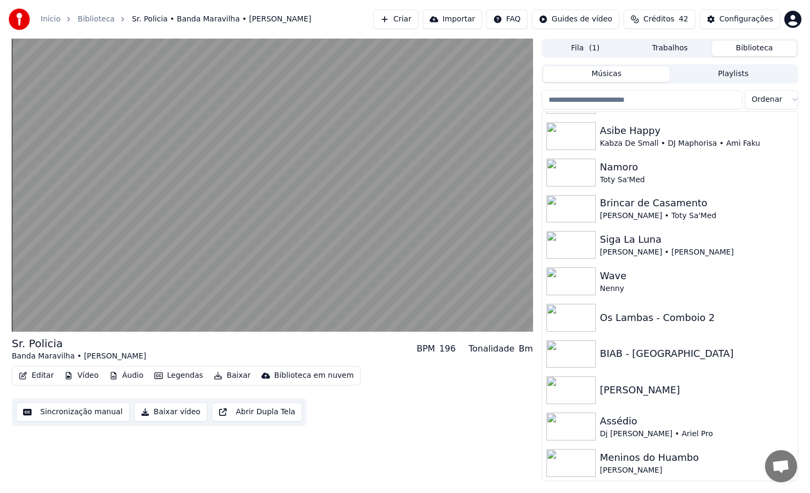
click at [633, 428] on div "Dj [PERSON_NAME] • Ariel Pro" at bounding box center [696, 433] width 193 height 11
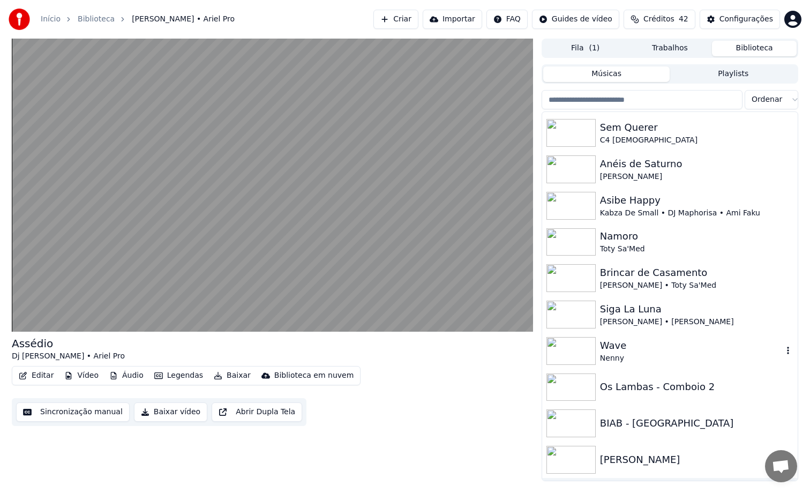
scroll to position [544, 0]
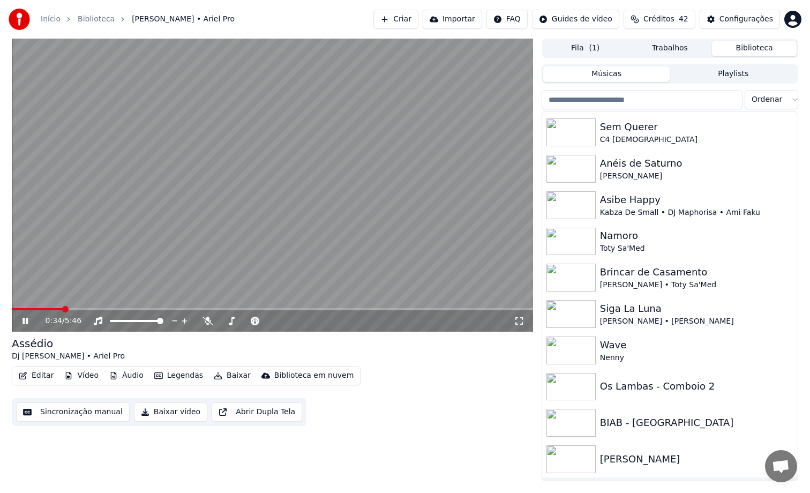
click at [63, 309] on span at bounding box center [272, 309] width 521 height 2
click at [666, 326] on div "Siga La [PERSON_NAME] • [PERSON_NAME]" at bounding box center [669, 314] width 255 height 36
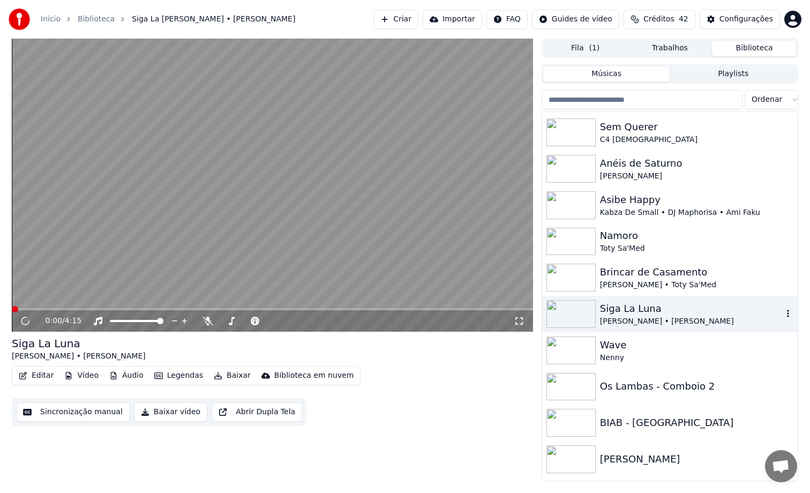
click at [666, 326] on div "Siga La [PERSON_NAME] • [PERSON_NAME]" at bounding box center [669, 314] width 255 height 36
click at [34, 310] on span at bounding box center [272, 309] width 521 height 2
click at [52, 308] on span at bounding box center [272, 309] width 521 height 2
click at [69, 307] on video at bounding box center [272, 185] width 521 height 293
click at [69, 308] on span at bounding box center [272, 309] width 521 height 2
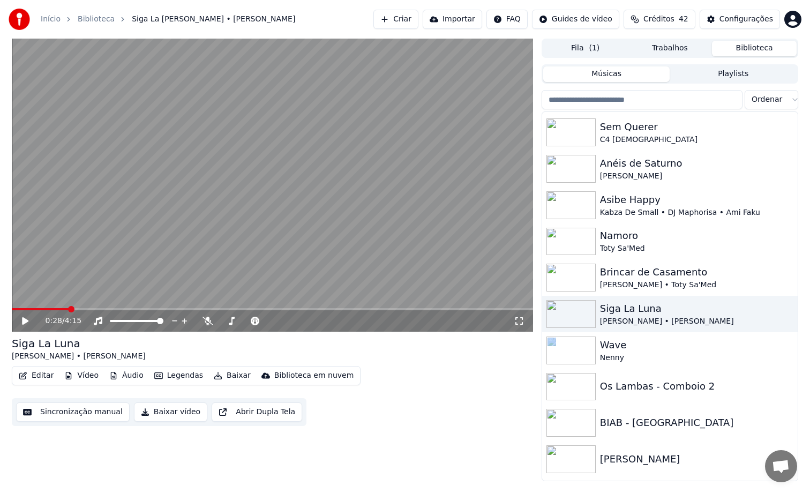
click at [109, 280] on video at bounding box center [272, 185] width 521 height 293
click at [90, 309] on span at bounding box center [272, 309] width 521 height 2
click at [112, 310] on span at bounding box center [272, 309] width 521 height 2
click at [134, 308] on span at bounding box center [272, 309] width 521 height 2
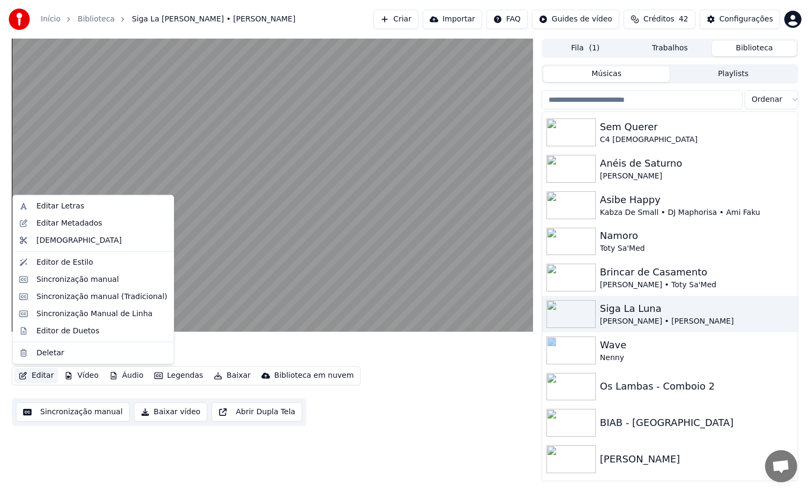
click at [44, 376] on button "Editar" at bounding box center [35, 375] width 43 height 15
click at [104, 280] on div "Sincronização manual" at bounding box center [77, 279] width 82 height 11
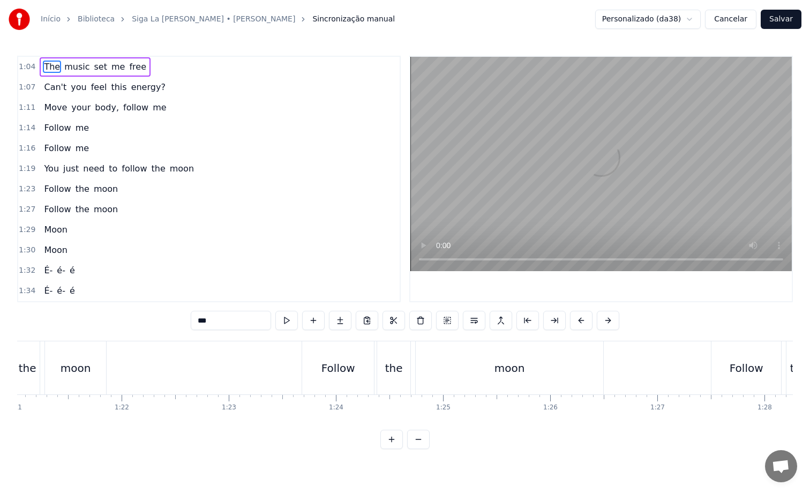
scroll to position [0, 8684]
click at [57, 267] on span "é-" at bounding box center [61, 270] width 11 height 12
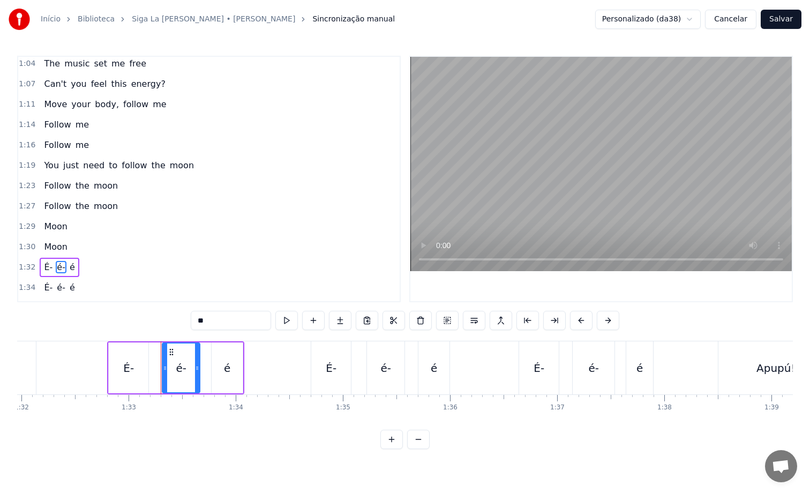
scroll to position [0, 9828]
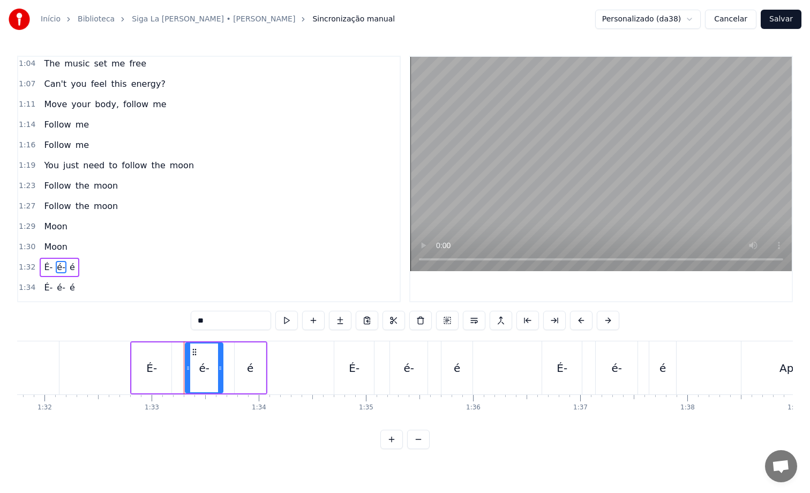
click at [147, 369] on div "É-" at bounding box center [151, 368] width 11 height 16
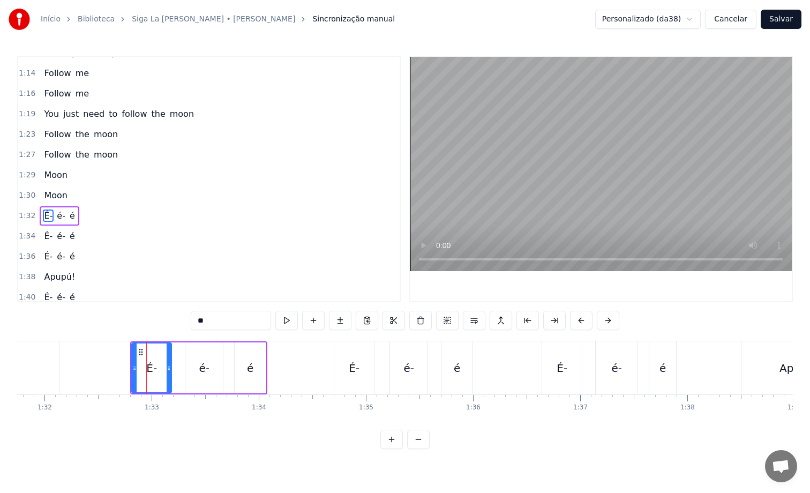
scroll to position [92, 0]
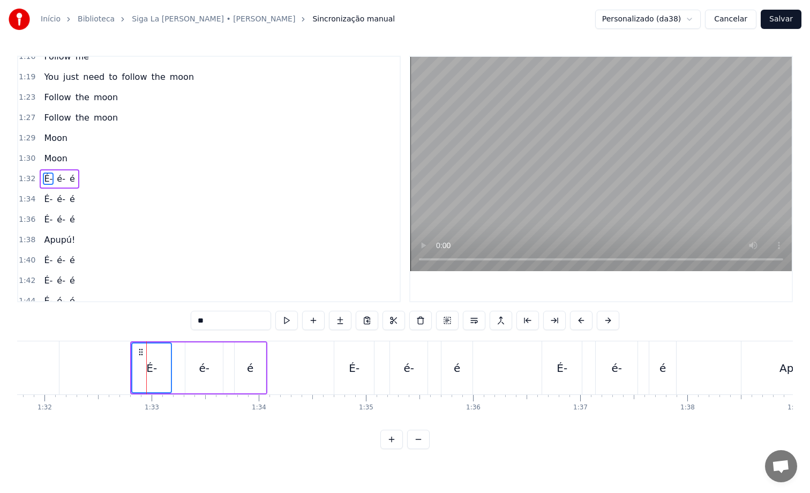
click at [252, 370] on div "é" at bounding box center [250, 368] width 6 height 16
click at [209, 340] on div "1:04 The music set me free 1:07 Can't you feel this energy? 1:11 Move your body…" at bounding box center [405, 252] width 776 height 393
click at [208, 342] on div "é-" at bounding box center [204, 367] width 39 height 51
click at [154, 353] on div "É-" at bounding box center [152, 367] width 40 height 51
type input "**"
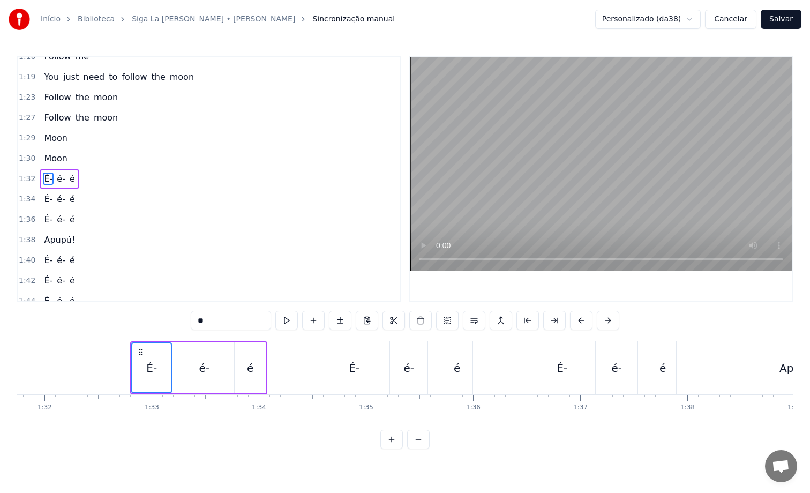
click at [185, 362] on div "é-" at bounding box center [203, 367] width 37 height 51
click at [238, 362] on div "é" at bounding box center [250, 367] width 31 height 51
click at [738, 20] on button "Cancelar" at bounding box center [730, 19] width 51 height 19
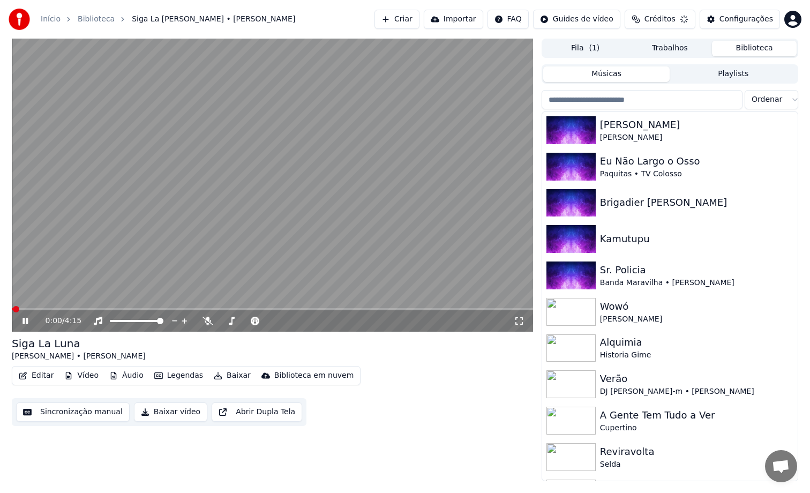
click at [42, 377] on button "Editar" at bounding box center [35, 375] width 43 height 15
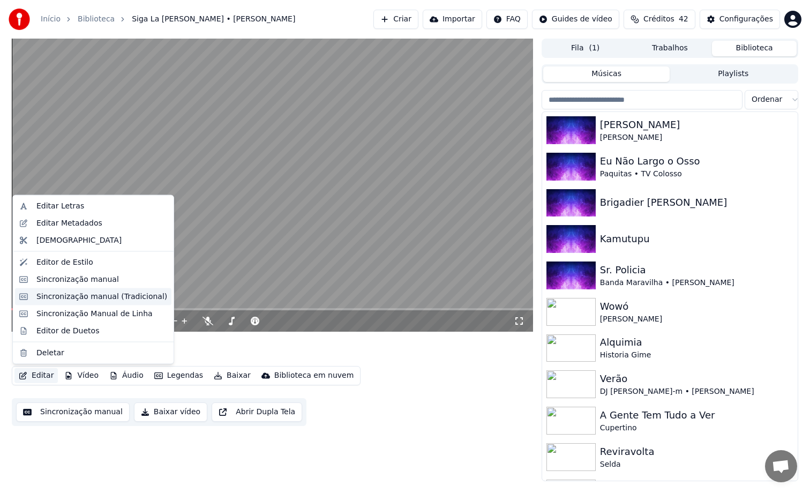
click at [85, 296] on div "Sincronização manual (Tradicional)" at bounding box center [101, 296] width 131 height 11
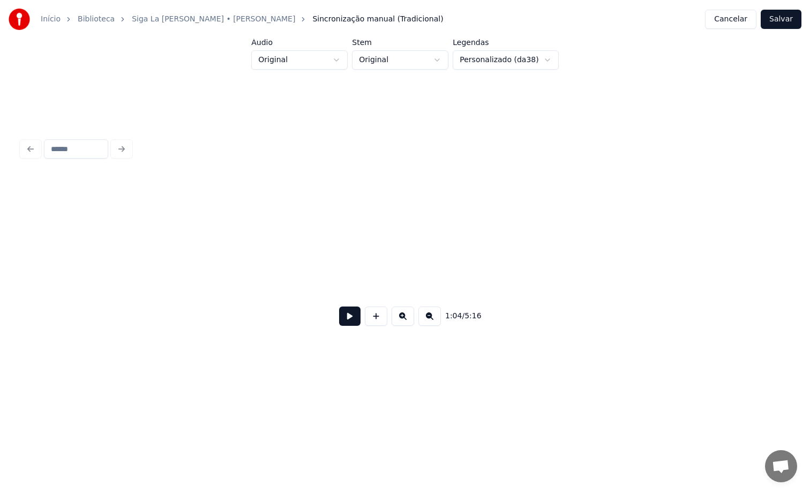
scroll to position [0, 5152]
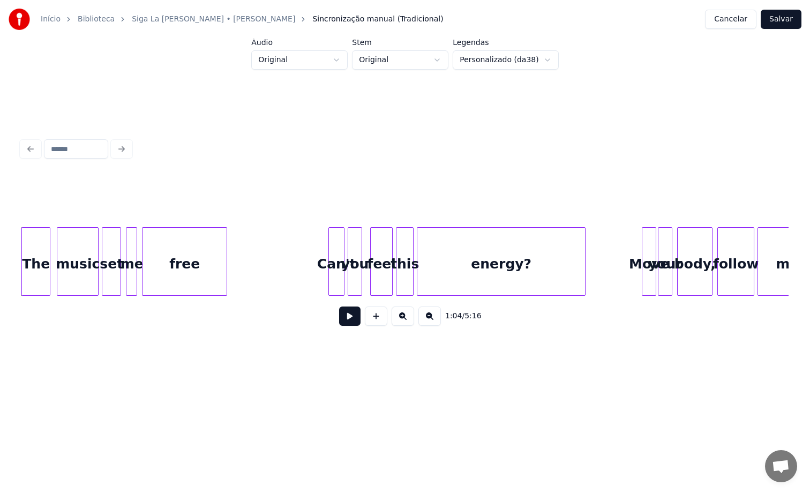
click at [464, 257] on div "energy?" at bounding box center [501, 264] width 168 height 73
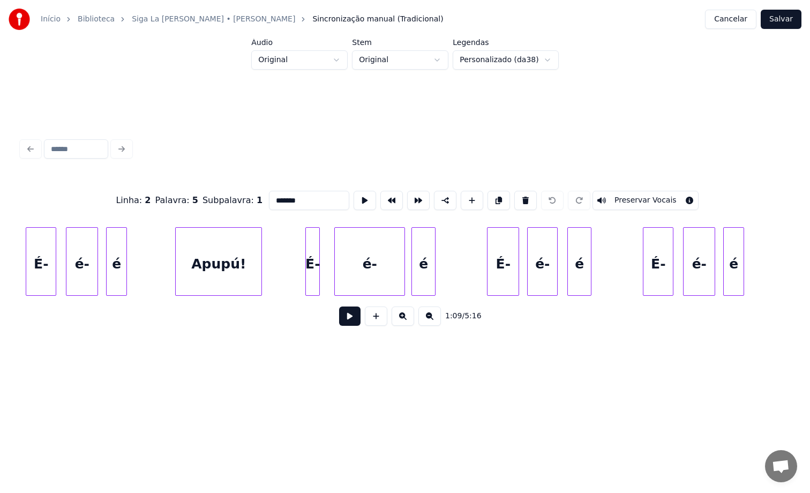
scroll to position [0, 7678]
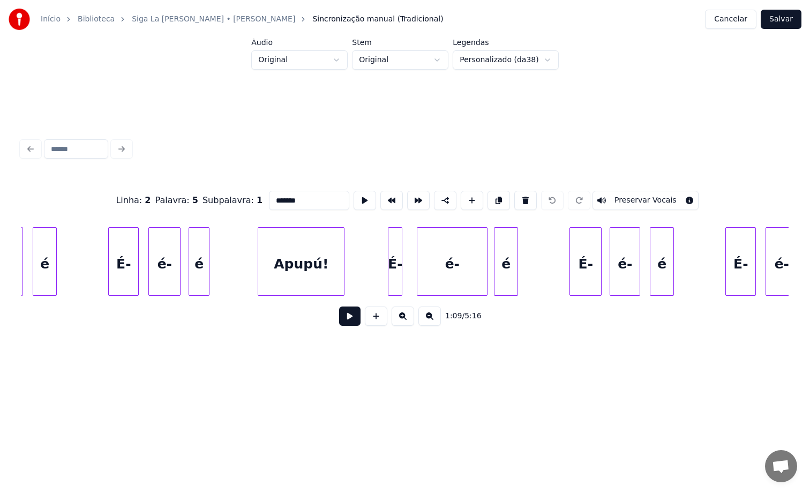
click at [396, 269] on div "É-" at bounding box center [394, 264] width 13 height 73
click at [445, 264] on div "é-" at bounding box center [452, 264] width 70 height 73
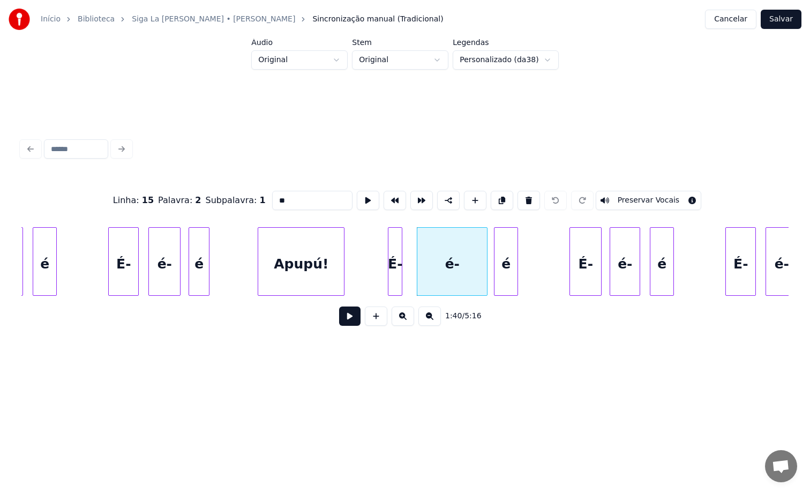
click at [397, 258] on div "É-" at bounding box center [394, 264] width 13 height 73
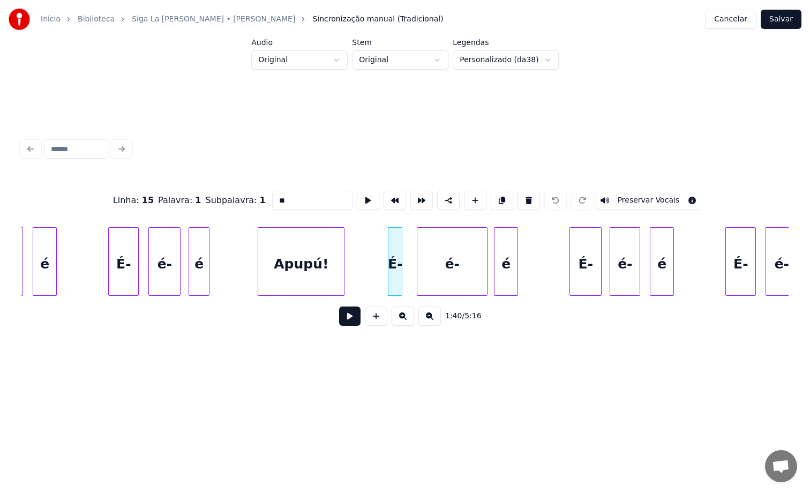
click at [462, 266] on div "é-" at bounding box center [452, 264] width 70 height 73
type input "**"
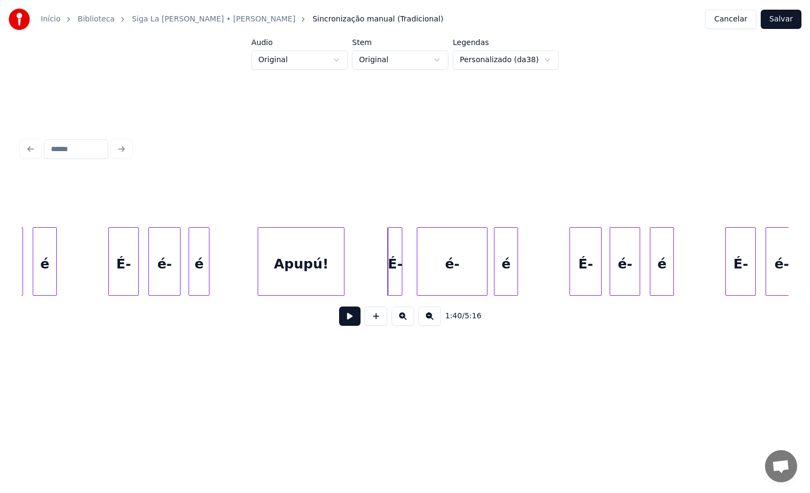
click at [391, 264] on div at bounding box center [389, 261] width 3 height 67
click at [621, 202] on button "Preservar Vocais" at bounding box center [649, 200] width 106 height 19
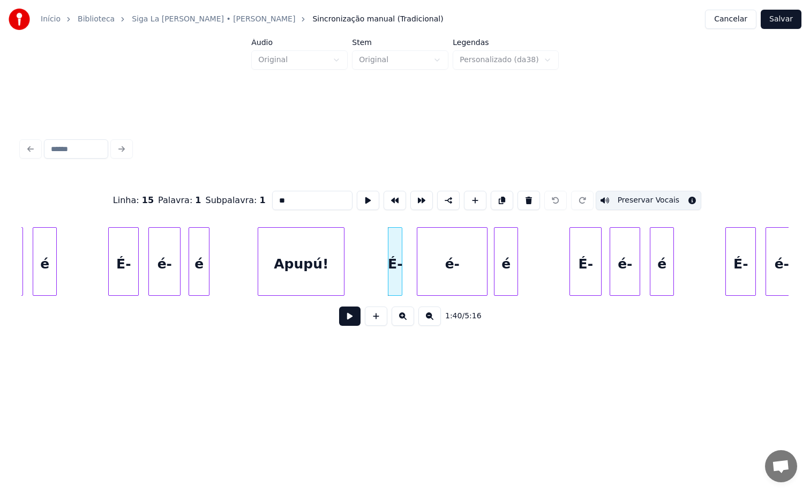
click at [434, 265] on div "é-" at bounding box center [452, 264] width 70 height 73
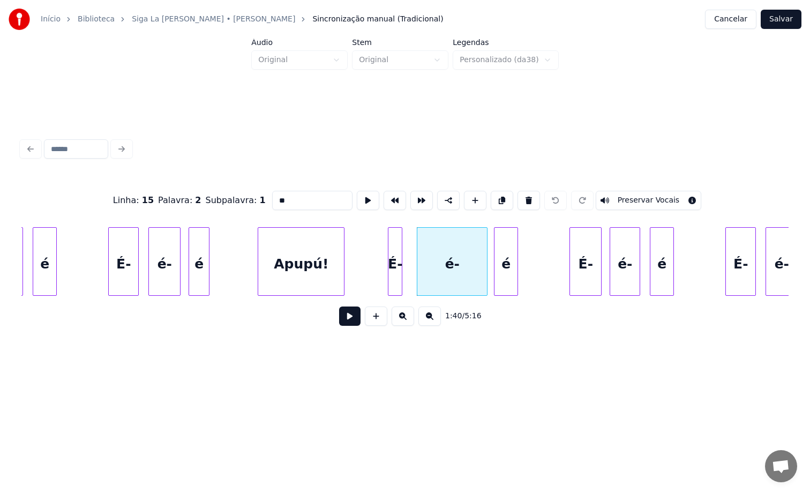
click at [511, 265] on div "é" at bounding box center [505, 264] width 23 height 73
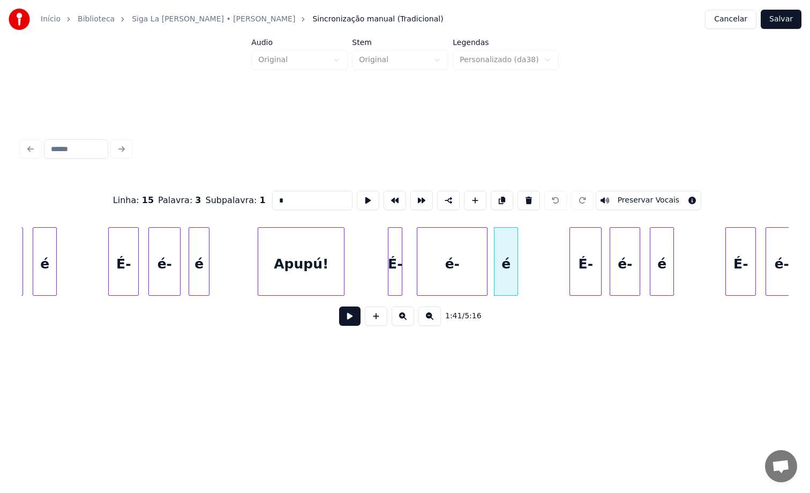
click at [615, 193] on button "Preservar Vocais" at bounding box center [649, 200] width 106 height 19
click at [453, 272] on div "é-" at bounding box center [452, 264] width 70 height 73
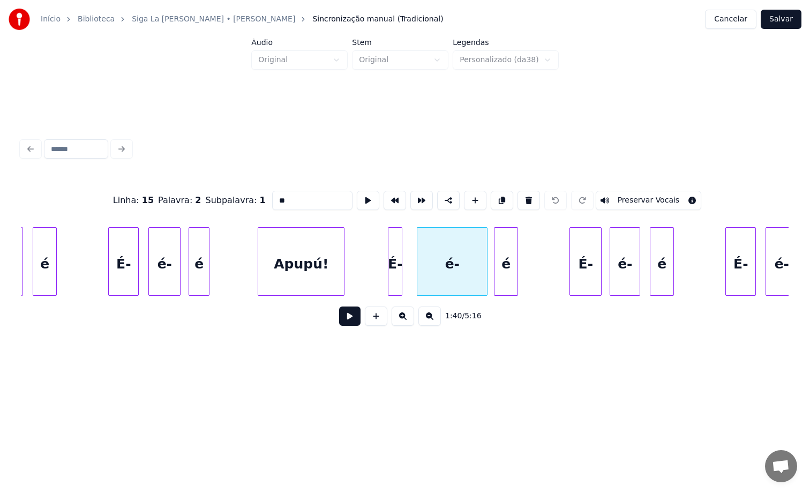
click at [633, 197] on button "Preservar Vocais" at bounding box center [649, 200] width 106 height 19
click at [529, 341] on div "Linha : 15 Palavra : 2 Subpalavra : 1 ** Preservar Vocais 1:40 / 5:16" at bounding box center [405, 235] width 776 height 212
click at [512, 264] on div "é" at bounding box center [505, 264] width 23 height 73
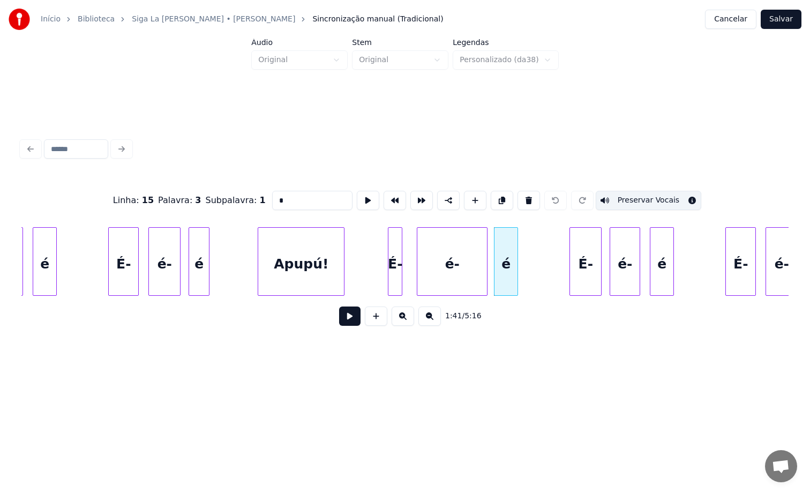
click at [585, 264] on div "É-" at bounding box center [585, 264] width 31 height 73
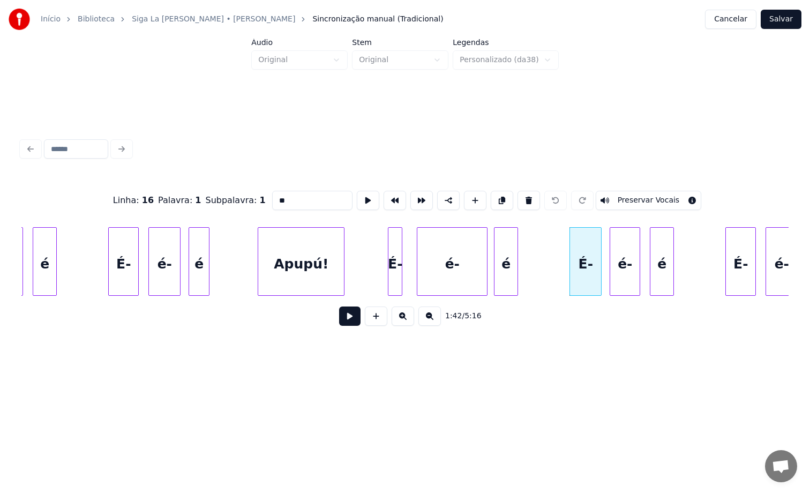
click at [616, 195] on button "Preservar Vocais" at bounding box center [649, 200] width 106 height 19
click at [615, 263] on div "é-" at bounding box center [624, 264] width 29 height 73
click at [621, 185] on div "Linha : 16 Palavra : 2 Subpalavra : 1 ** Preservar Vocais" at bounding box center [404, 201] width 767 height 54
click at [621, 194] on button "Preservar Vocais" at bounding box center [649, 200] width 106 height 19
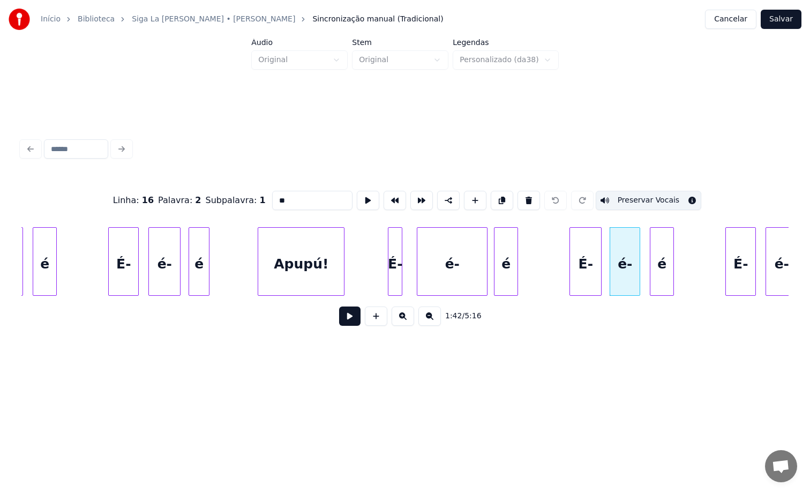
click at [655, 242] on div "é" at bounding box center [661, 264] width 23 height 73
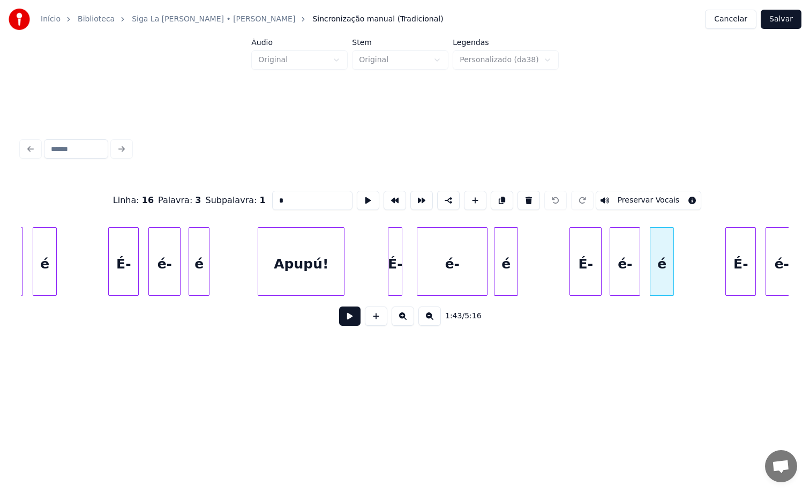
click at [655, 199] on button "Preservar Vocais" at bounding box center [649, 200] width 106 height 19
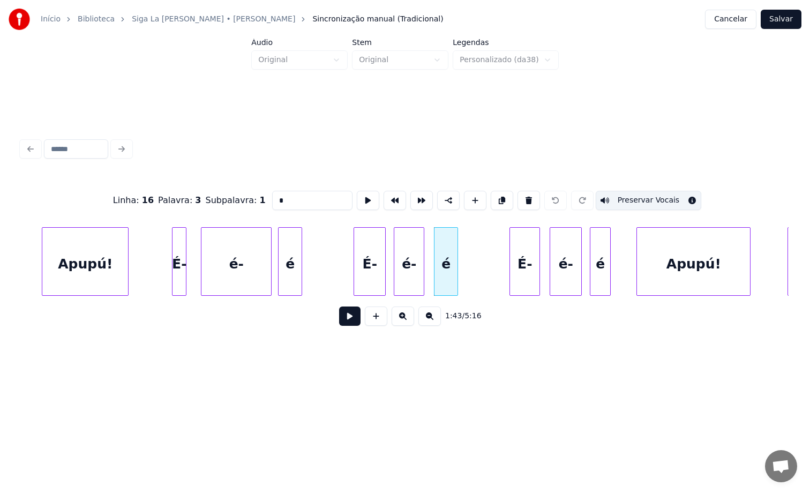
scroll to position [0, 8012]
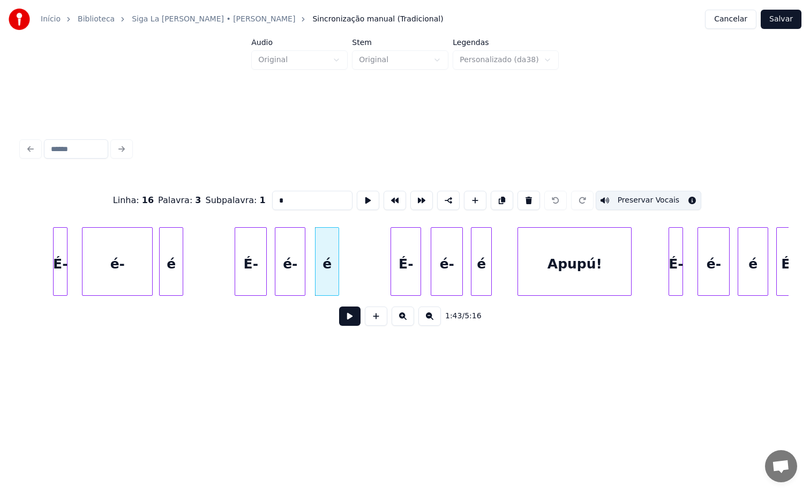
click at [392, 268] on div at bounding box center [392, 261] width 3 height 67
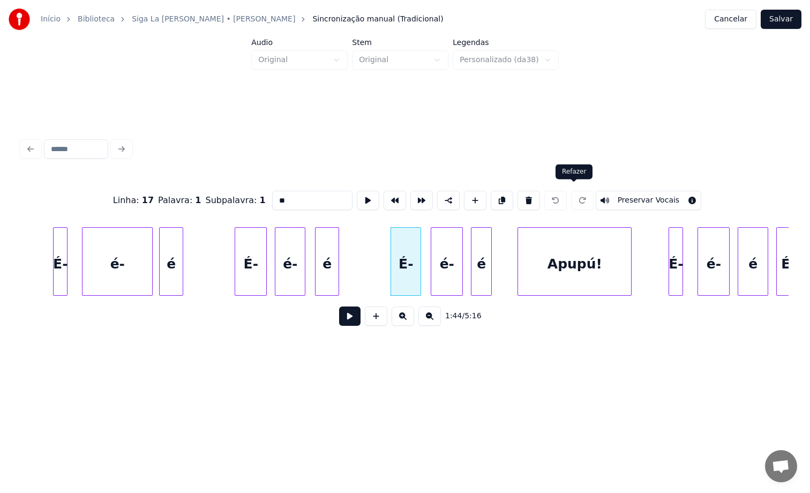
click at [618, 191] on button "Preservar Vocais" at bounding box center [649, 200] width 106 height 19
click at [451, 269] on div "é-" at bounding box center [446, 264] width 31 height 73
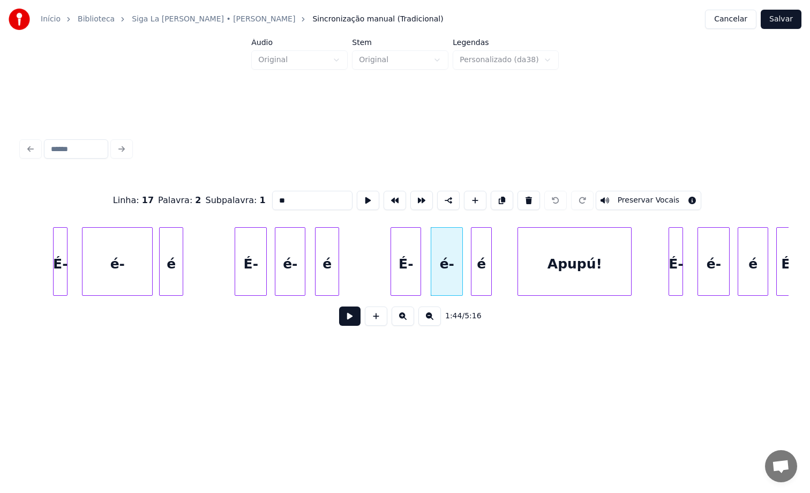
click at [488, 269] on div at bounding box center [489, 261] width 3 height 67
click at [613, 198] on button "Preservar Vocais" at bounding box center [649, 200] width 106 height 19
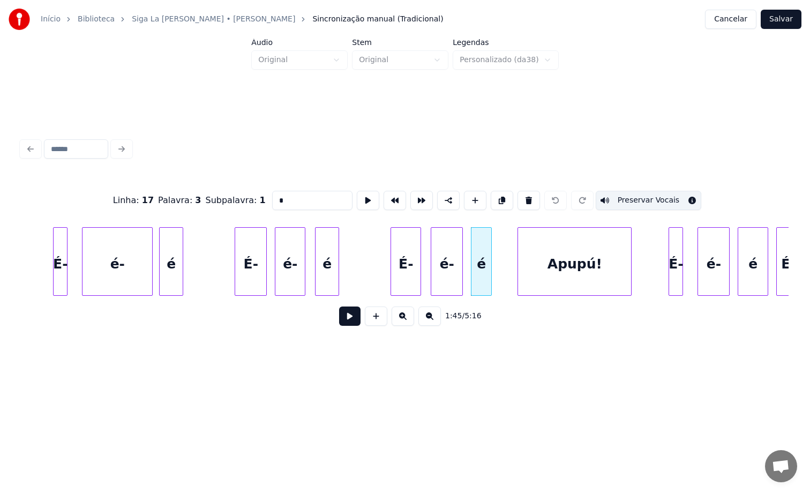
click at [433, 252] on div at bounding box center [432, 261] width 3 height 67
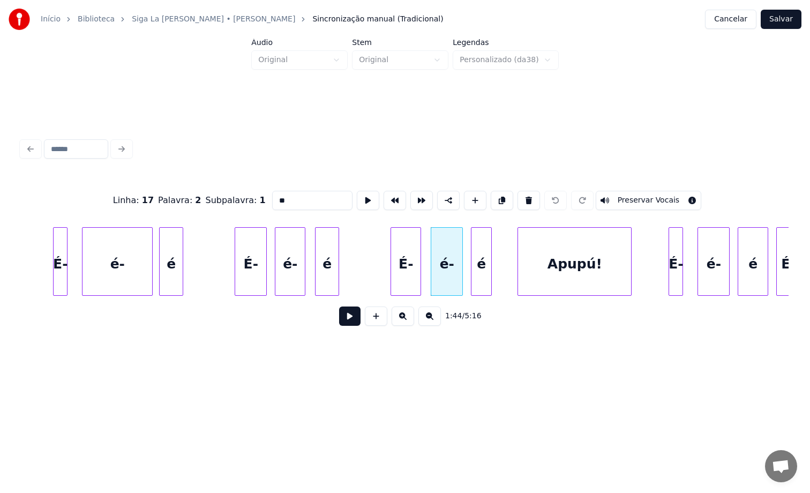
click at [634, 191] on button "Preservar Vocais" at bounding box center [649, 200] width 106 height 19
click at [479, 273] on div "é" at bounding box center [481, 264] width 20 height 73
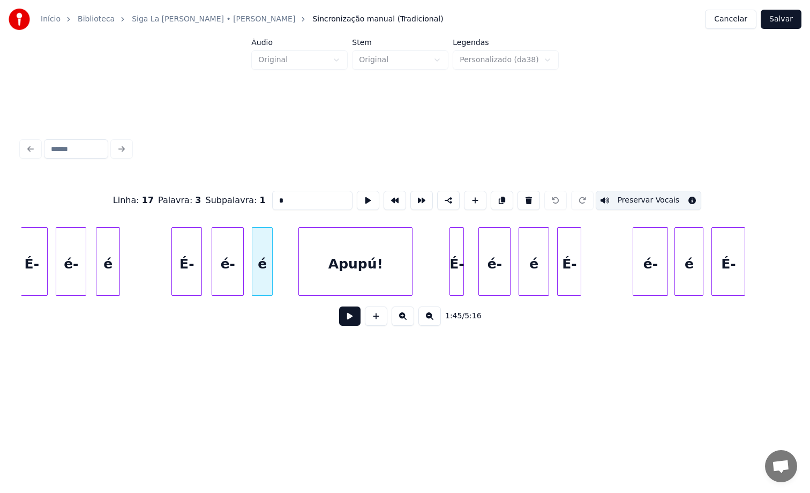
scroll to position [0, 8234]
click at [454, 274] on div "É-" at bounding box center [453, 264] width 13 height 73
type input "**"
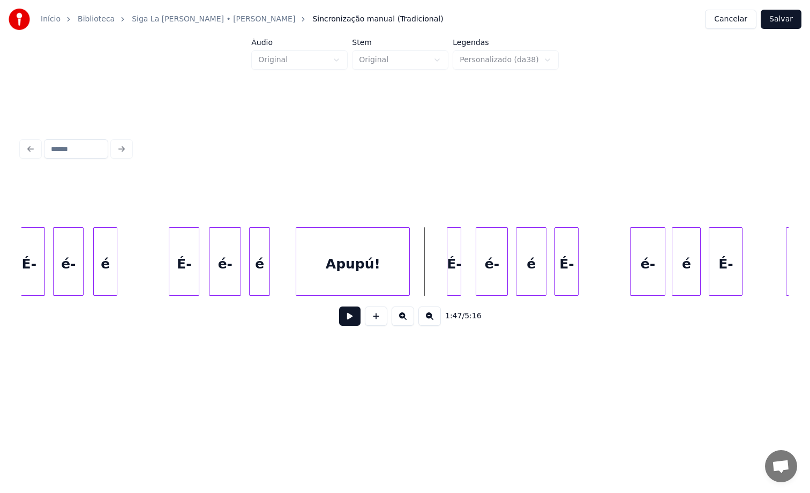
click at [350, 324] on button at bounding box center [349, 315] width 21 height 19
click at [454, 264] on div "É-" at bounding box center [453, 264] width 13 height 73
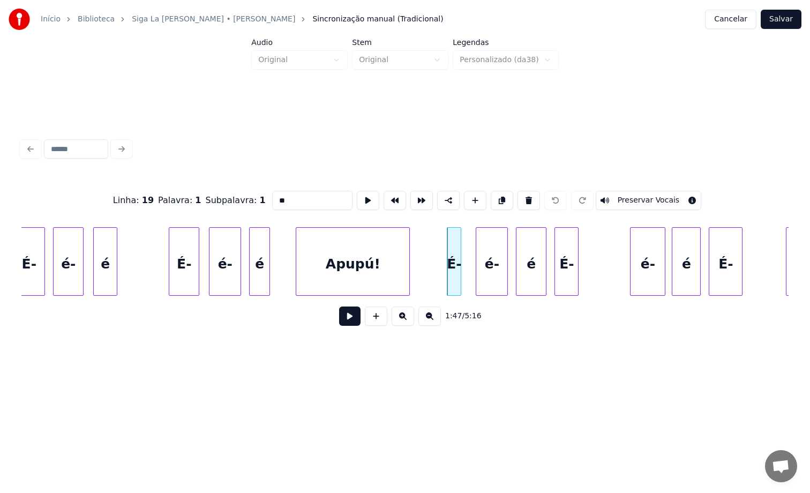
click at [608, 198] on button "Preservar Vocais" at bounding box center [649, 200] width 106 height 19
click at [493, 258] on div "é-" at bounding box center [491, 264] width 31 height 73
click at [617, 199] on button "Preservar Vocais" at bounding box center [649, 200] width 106 height 19
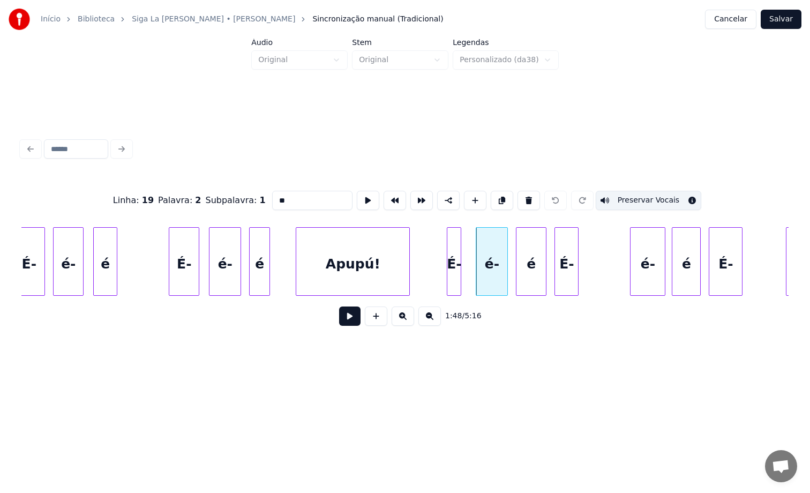
click at [529, 262] on div "é" at bounding box center [530, 264] width 29 height 73
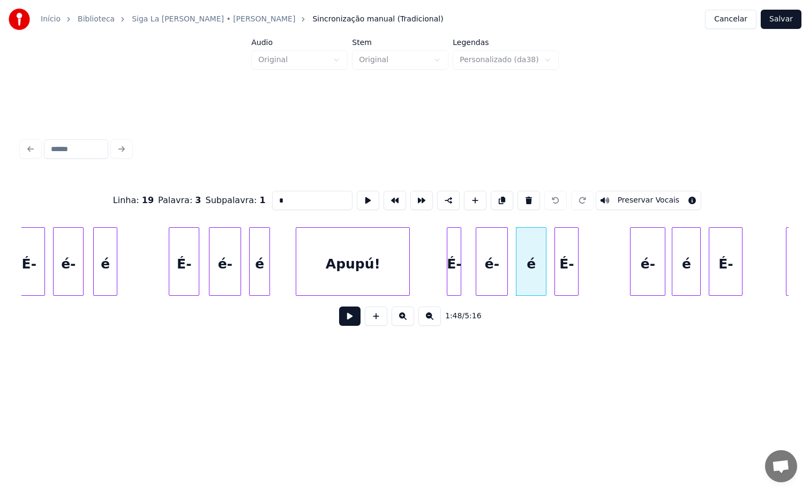
click at [617, 197] on button "Preservar Vocais" at bounding box center [649, 200] width 106 height 19
click at [571, 253] on div "É-" at bounding box center [566, 264] width 23 height 73
click at [636, 197] on button "Preservar Vocais" at bounding box center [649, 200] width 106 height 19
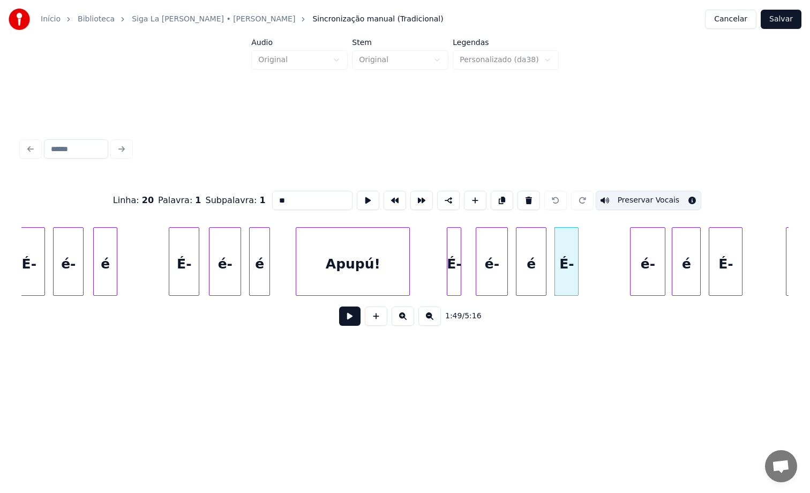
click at [647, 253] on div "é-" at bounding box center [647, 264] width 34 height 73
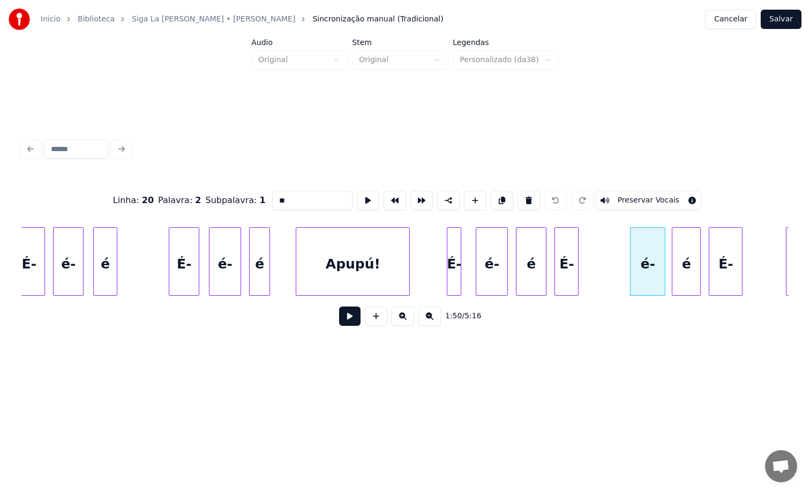
click at [658, 191] on button "Preservar Vocais" at bounding box center [649, 200] width 106 height 19
click at [659, 197] on button "Preservar Vocais" at bounding box center [649, 200] width 106 height 19
click at [685, 247] on div "é" at bounding box center [686, 264] width 28 height 73
click at [649, 194] on button "Preservar Vocais" at bounding box center [649, 200] width 106 height 19
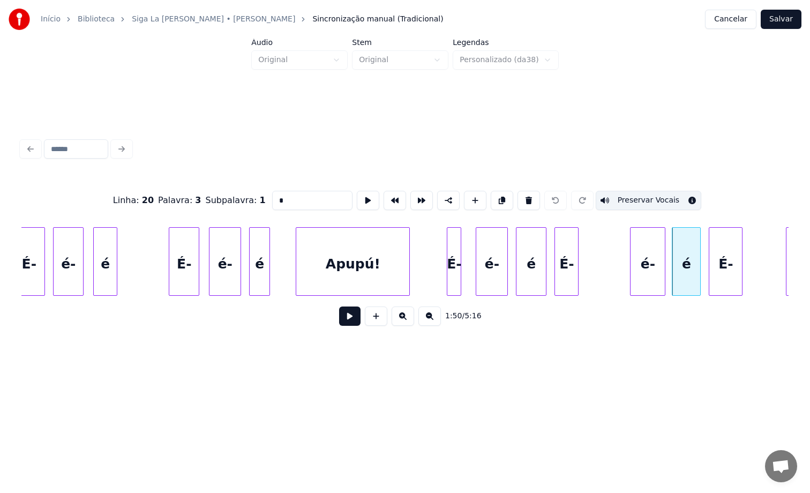
click at [718, 239] on div "É-" at bounding box center [725, 264] width 33 height 73
type input "**"
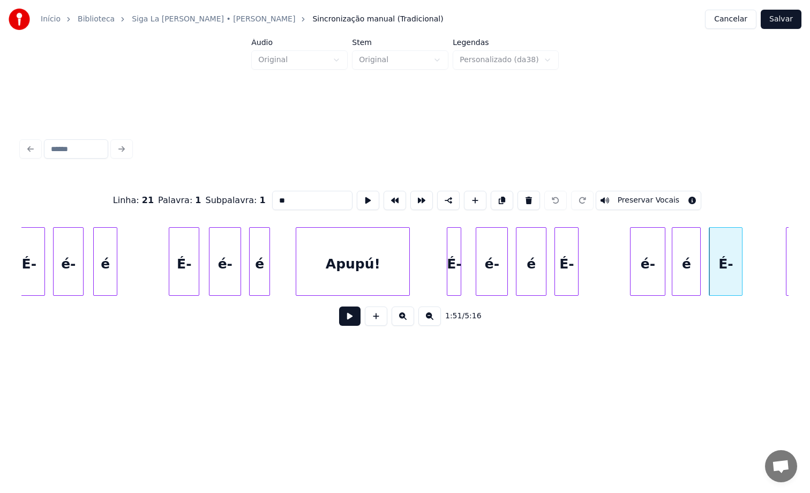
click at [643, 193] on button "Preservar Vocais" at bounding box center [649, 200] width 106 height 19
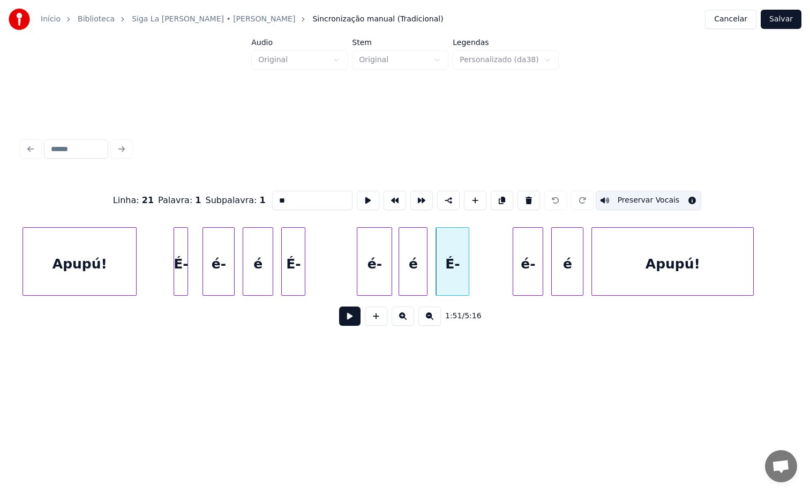
scroll to position [0, 8525]
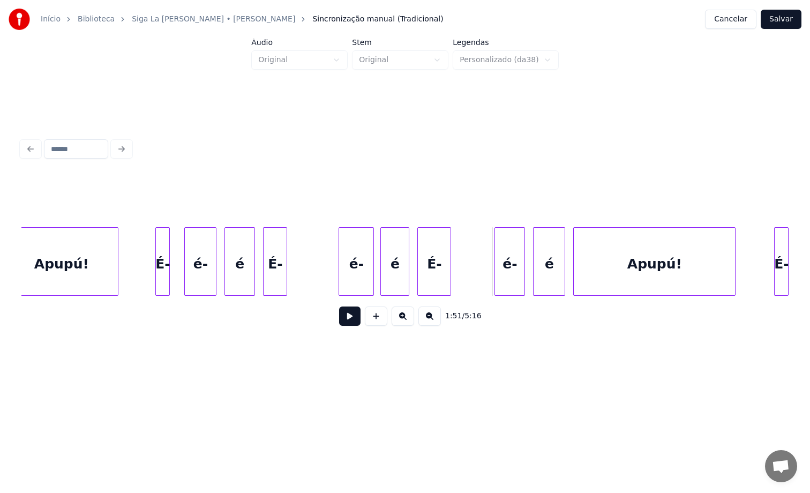
click at [508, 265] on div "é-" at bounding box center [509, 264] width 29 height 73
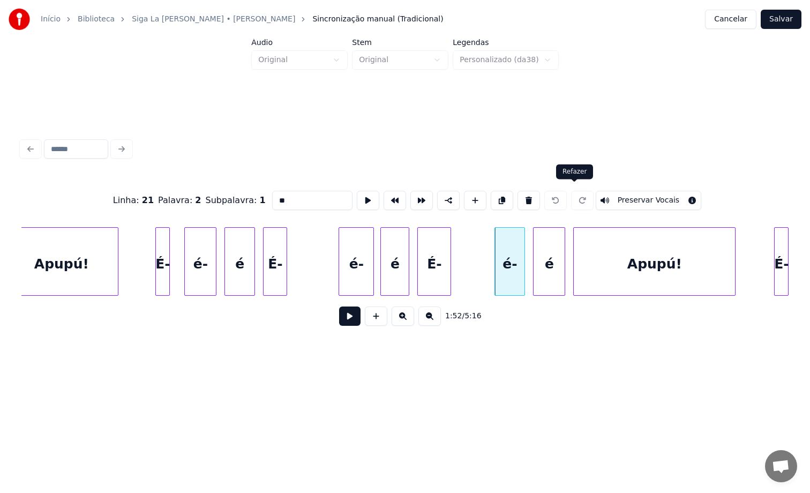
click at [625, 191] on button "Preservar Vocais" at bounding box center [649, 200] width 106 height 19
click at [622, 198] on button "Preservar Vocais" at bounding box center [649, 200] width 106 height 19
click at [563, 244] on div at bounding box center [562, 261] width 3 height 67
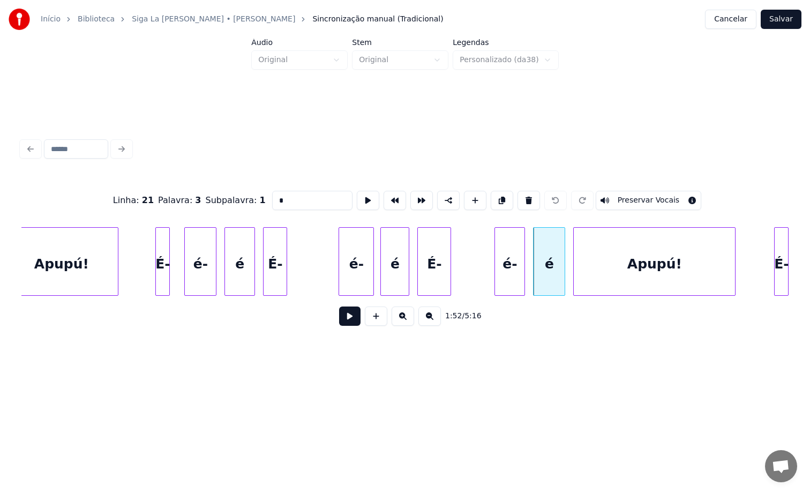
click at [614, 197] on button "Preservar Vocais" at bounding box center [649, 200] width 106 height 19
click at [611, 265] on div "Apupú!" at bounding box center [654, 264] width 161 height 73
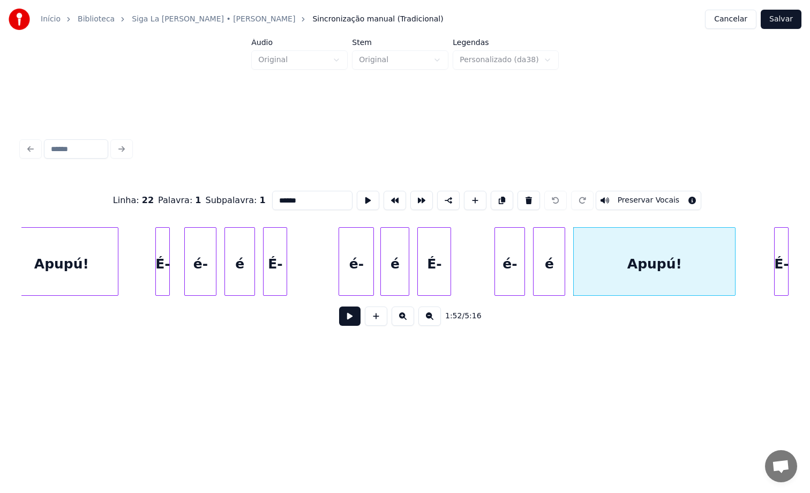
click at [548, 264] on div "é" at bounding box center [548, 264] width 31 height 73
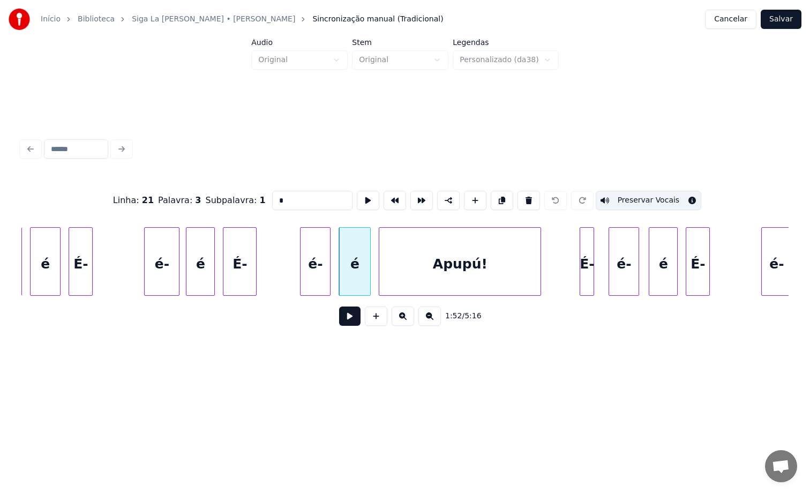
scroll to position [0, 8773]
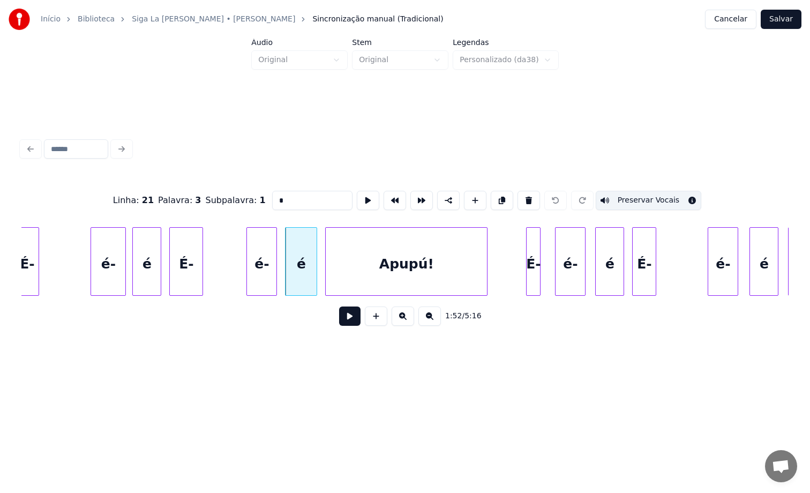
click at [536, 264] on div "É-" at bounding box center [533, 264] width 13 height 73
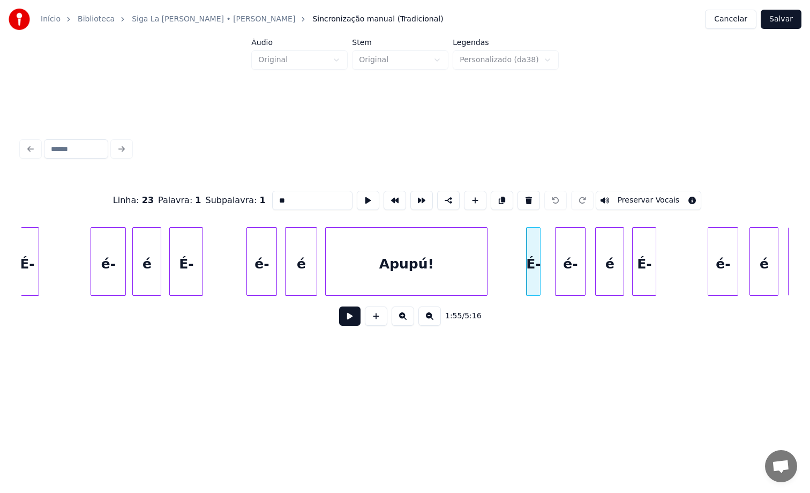
click at [631, 195] on button "Preservar Vocais" at bounding box center [649, 200] width 106 height 19
click at [582, 265] on div at bounding box center [583, 261] width 3 height 67
click at [616, 195] on button "Preservar Vocais" at bounding box center [649, 200] width 106 height 19
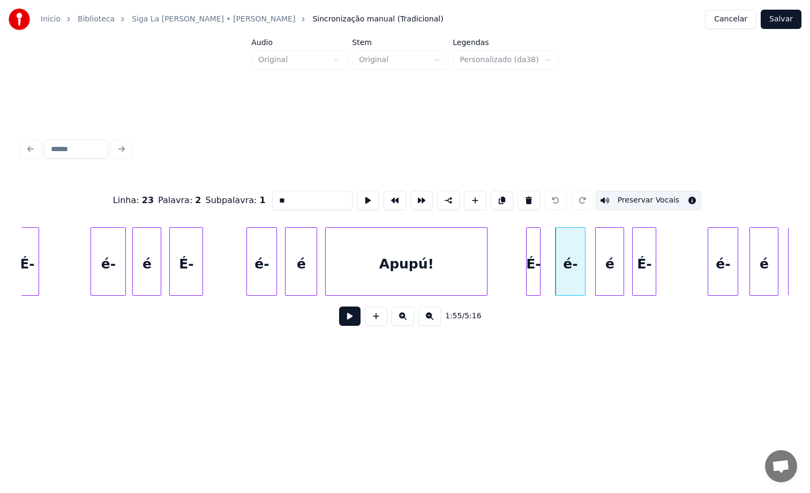
click at [606, 266] on div "é" at bounding box center [610, 264] width 28 height 73
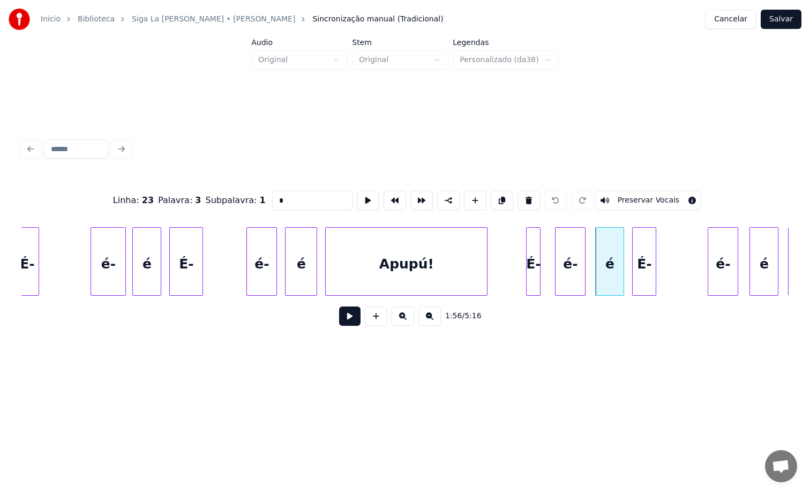
click at [619, 200] on button "Preservar Vocais" at bounding box center [649, 200] width 106 height 19
click at [640, 244] on div "É-" at bounding box center [644, 264] width 23 height 73
click at [641, 194] on button "Preservar Vocais" at bounding box center [649, 200] width 106 height 19
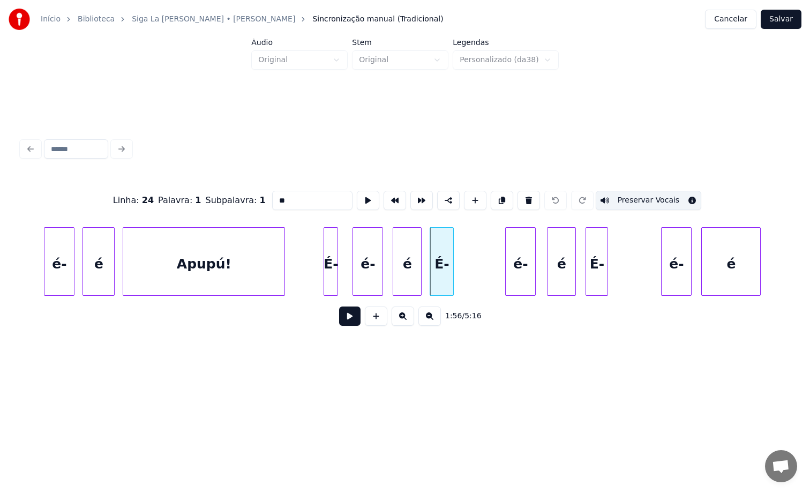
scroll to position [0, 9120]
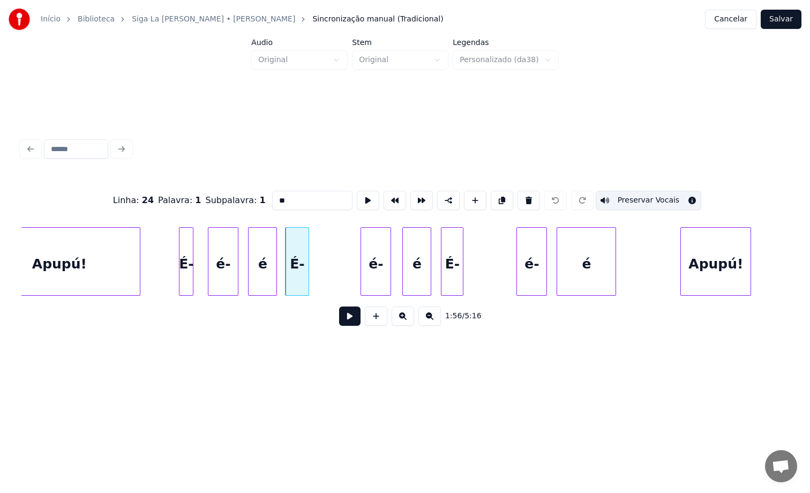
click at [377, 258] on div "é-" at bounding box center [375, 264] width 29 height 73
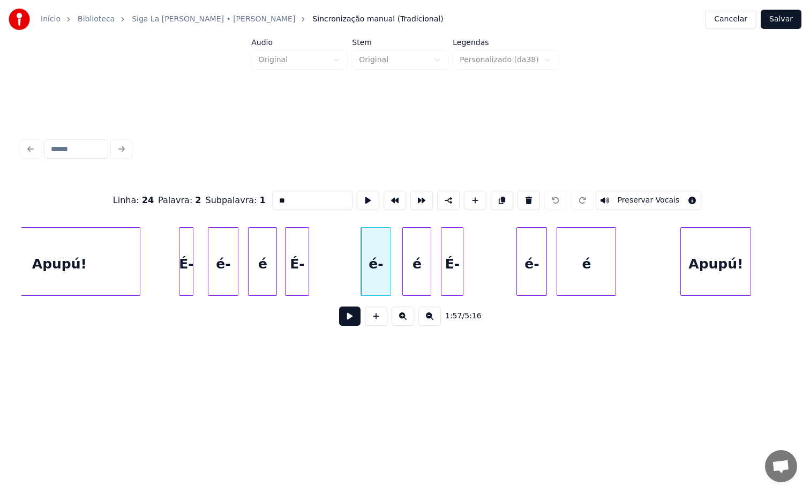
click at [610, 197] on button "Preservar Vocais" at bounding box center [649, 200] width 106 height 19
click at [418, 274] on div "é" at bounding box center [417, 264] width 28 height 73
click at [624, 201] on button "Preservar Vocais" at bounding box center [649, 200] width 106 height 19
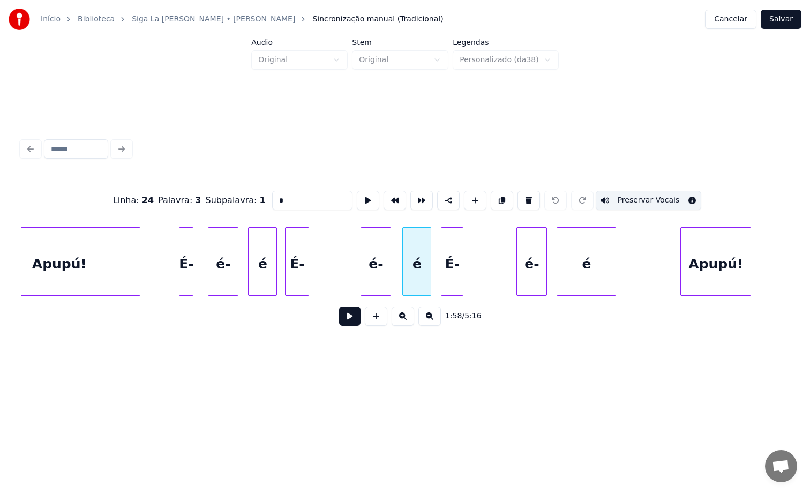
click at [455, 264] on div "É-" at bounding box center [451, 264] width 21 height 73
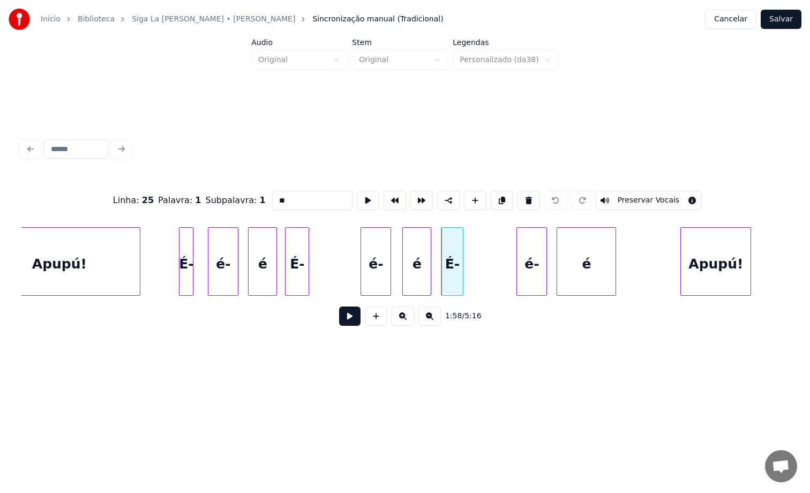
click at [631, 198] on button "Preservar Vocais" at bounding box center [649, 200] width 106 height 19
click at [520, 260] on div at bounding box center [518, 261] width 3 height 67
click at [619, 205] on button "Preservar Vocais" at bounding box center [649, 200] width 106 height 19
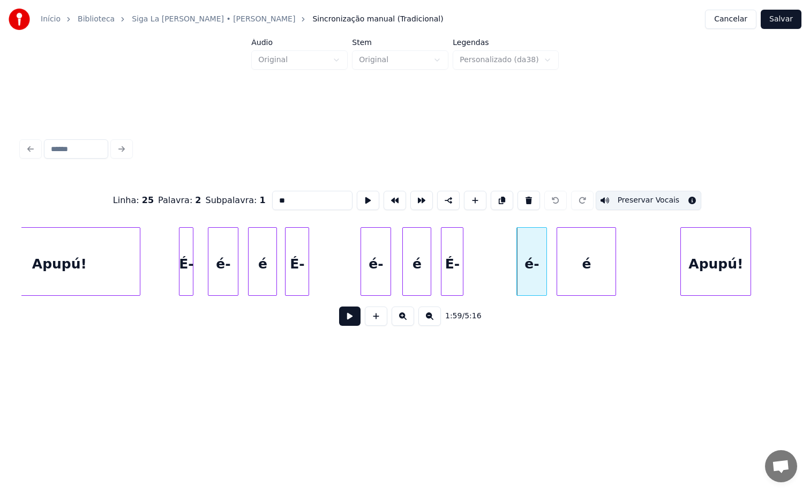
click at [573, 253] on div "é" at bounding box center [586, 264] width 58 height 73
type input "*"
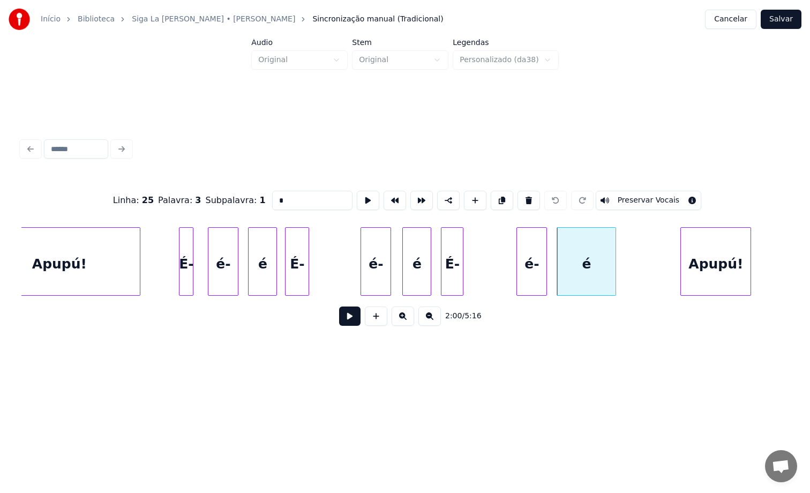
click at [629, 194] on button "Preservar Vocais" at bounding box center [649, 200] width 106 height 19
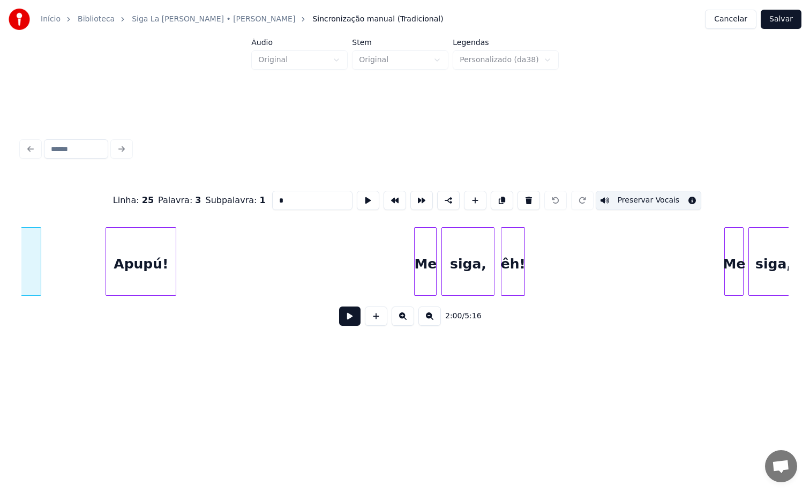
scroll to position [0, 9717]
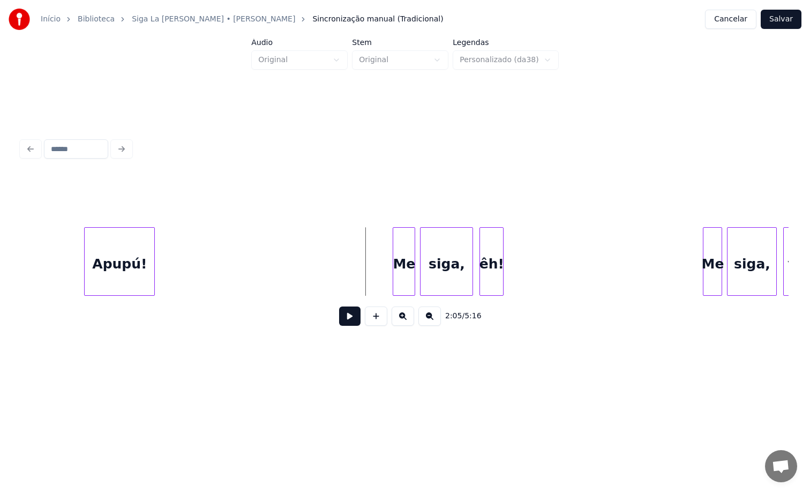
click at [346, 325] on button at bounding box center [349, 315] width 21 height 19
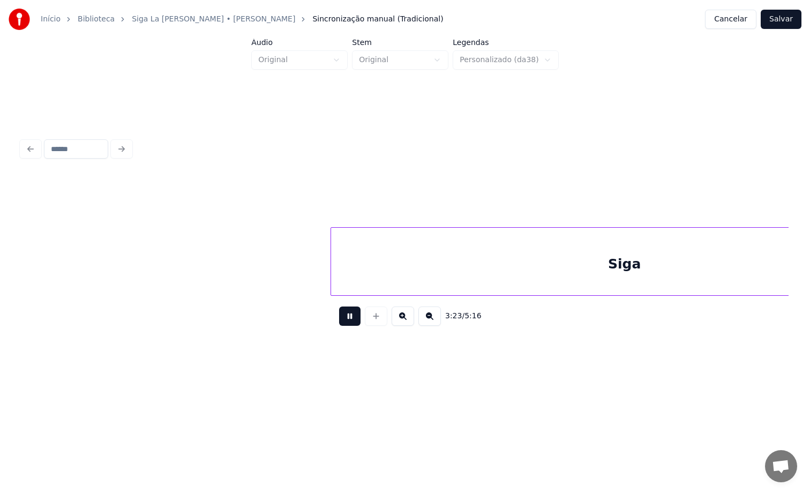
scroll to position [0, 16363]
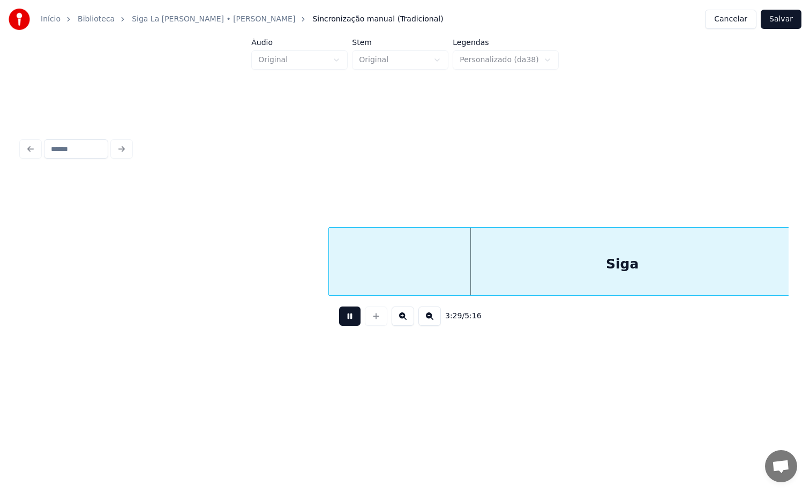
click at [351, 322] on button at bounding box center [349, 315] width 21 height 19
click at [345, 321] on button at bounding box center [349, 315] width 21 height 19
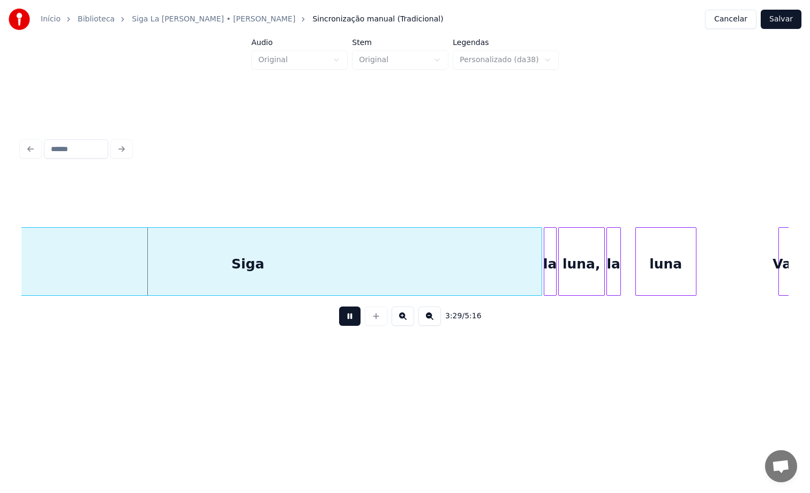
scroll to position [0, 16740]
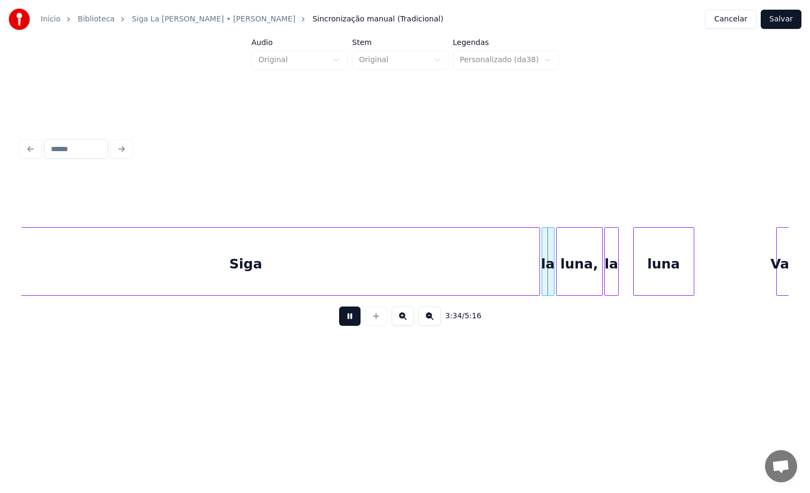
click at [442, 265] on div "Siga" at bounding box center [245, 264] width 587 height 73
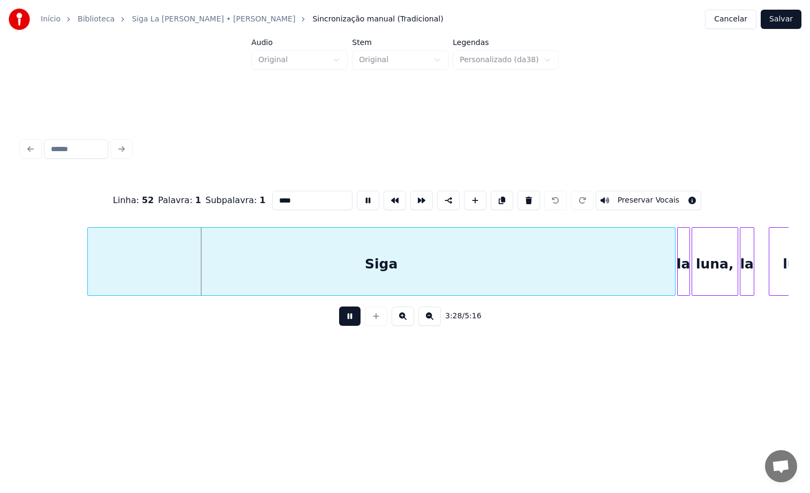
scroll to position [0, 16603]
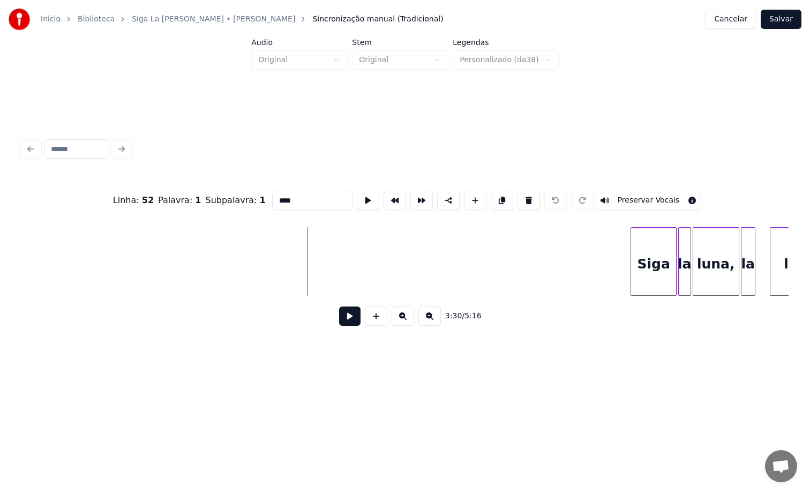
click at [634, 254] on div at bounding box center [632, 261] width 3 height 67
click at [354, 319] on button at bounding box center [349, 315] width 21 height 19
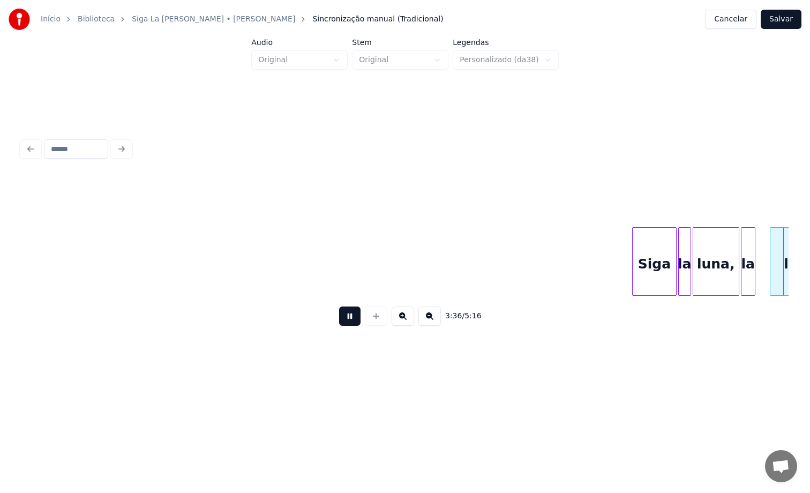
scroll to position [0, 17371]
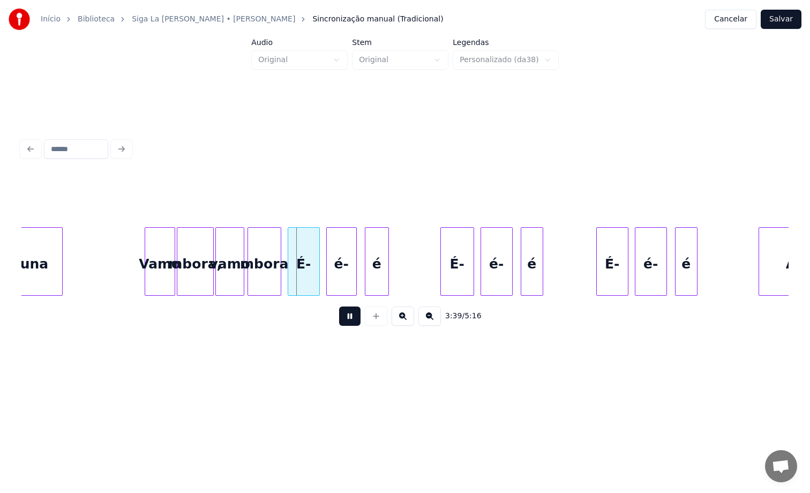
click at [310, 274] on div "É-" at bounding box center [303, 264] width 31 height 73
click at [621, 200] on button "Preservar Vocais" at bounding box center [649, 200] width 106 height 19
click at [622, 195] on button "Preservar Vocais" at bounding box center [649, 200] width 106 height 19
click at [351, 267] on div "é-" at bounding box center [341, 264] width 29 height 73
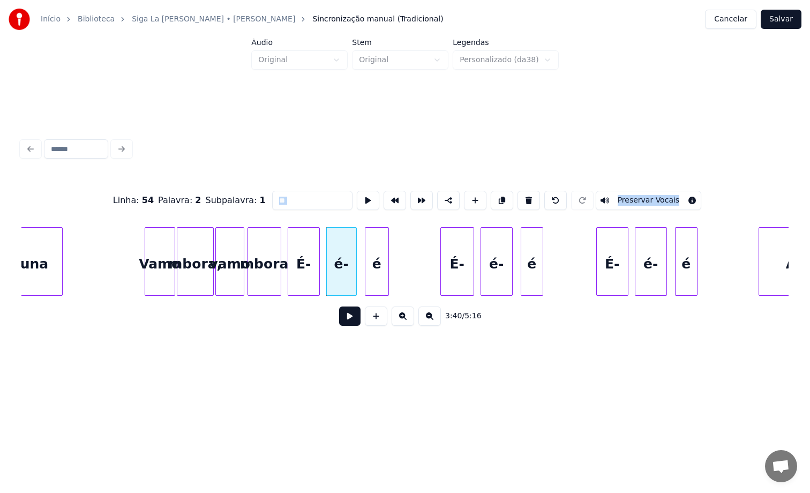
drag, startPoint x: 326, startPoint y: 213, endPoint x: 528, endPoint y: 289, distance: 215.8
click at [528, 289] on div "Linha : 54 Palavra : 2 Subpalavra : 1 ** Preservar Vocais 3:40 / 5:16" at bounding box center [404, 255] width 767 height 163
click at [307, 265] on div "É-" at bounding box center [303, 264] width 31 height 73
type input "**"
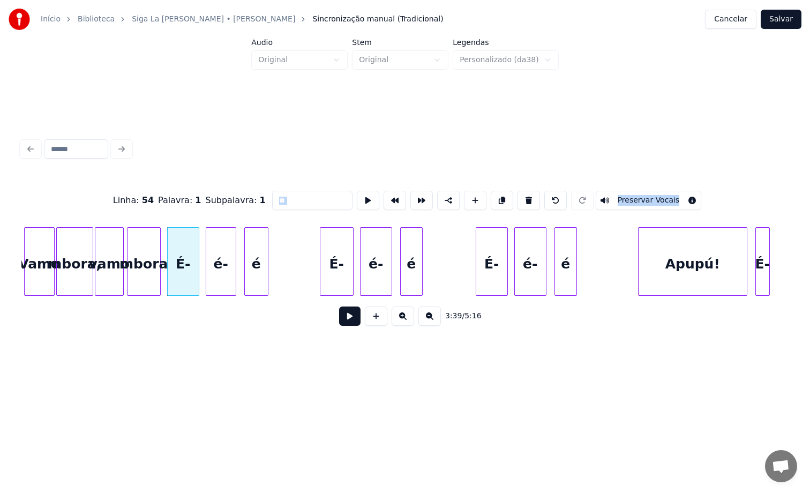
scroll to position [0, 17501]
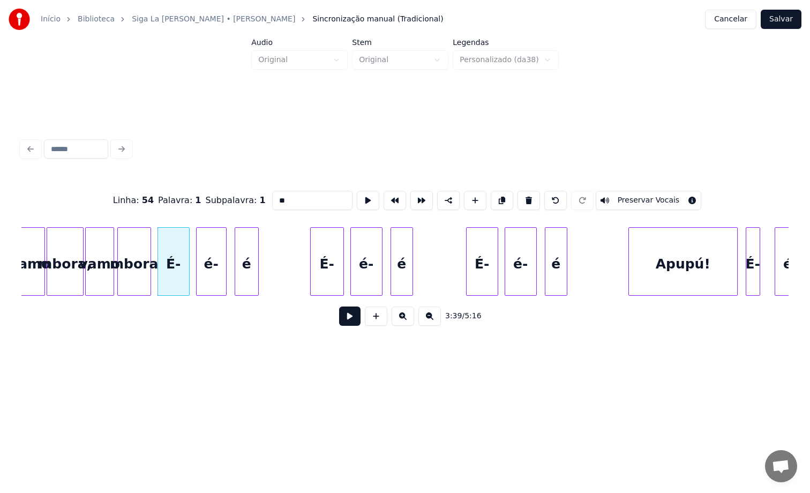
click at [286, 195] on input "**" at bounding box center [312, 200] width 80 height 19
click at [207, 259] on div "é-" at bounding box center [211, 264] width 29 height 73
click at [252, 256] on div "é" at bounding box center [246, 264] width 23 height 73
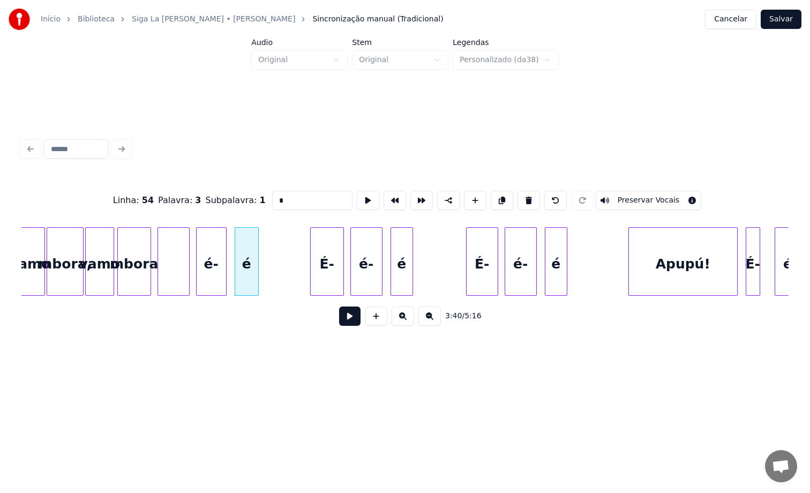
click at [213, 265] on div "é-" at bounding box center [211, 264] width 29 height 73
type input "*"
click at [253, 259] on div "é" at bounding box center [246, 264] width 23 height 73
click at [210, 266] on div "é" at bounding box center [211, 264] width 29 height 73
type input "*"
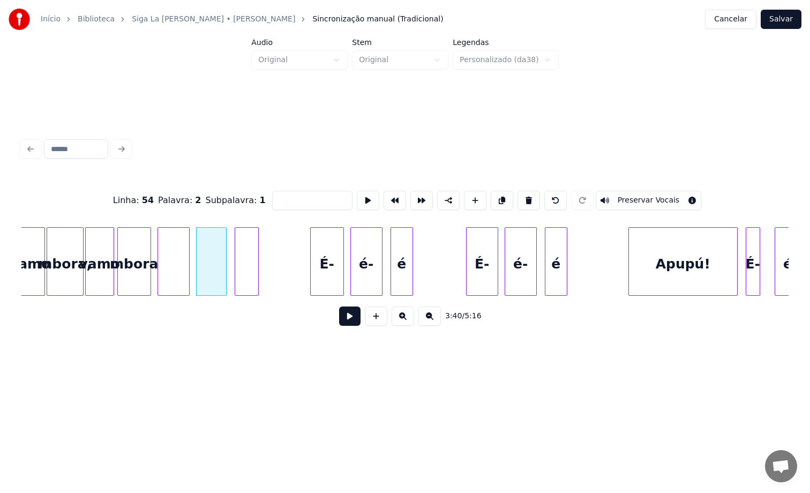
click at [341, 260] on div at bounding box center [341, 261] width 3 height 67
click at [373, 257] on div "é-" at bounding box center [366, 264] width 31 height 73
type input "*"
click at [488, 320] on div "3:41 / 5:16" at bounding box center [405, 316] width 750 height 24
click at [789, 22] on button "Salvar" at bounding box center [781, 19] width 41 height 19
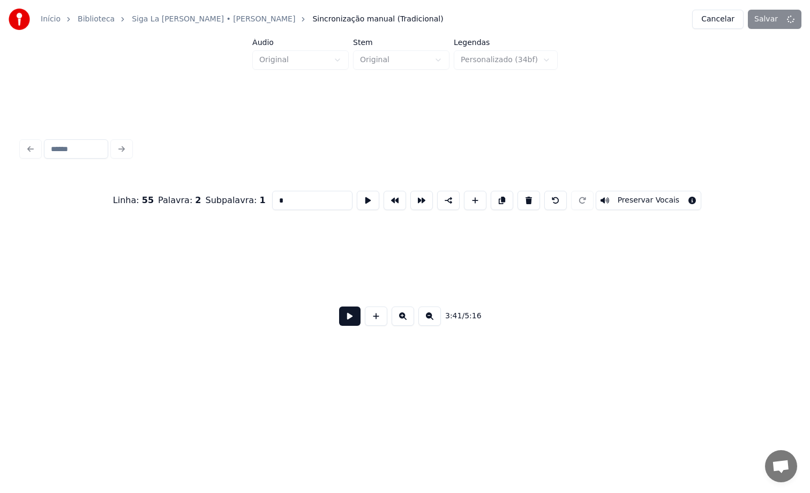
scroll to position [0, 5152]
